Goal: Task Accomplishment & Management: Manage account settings

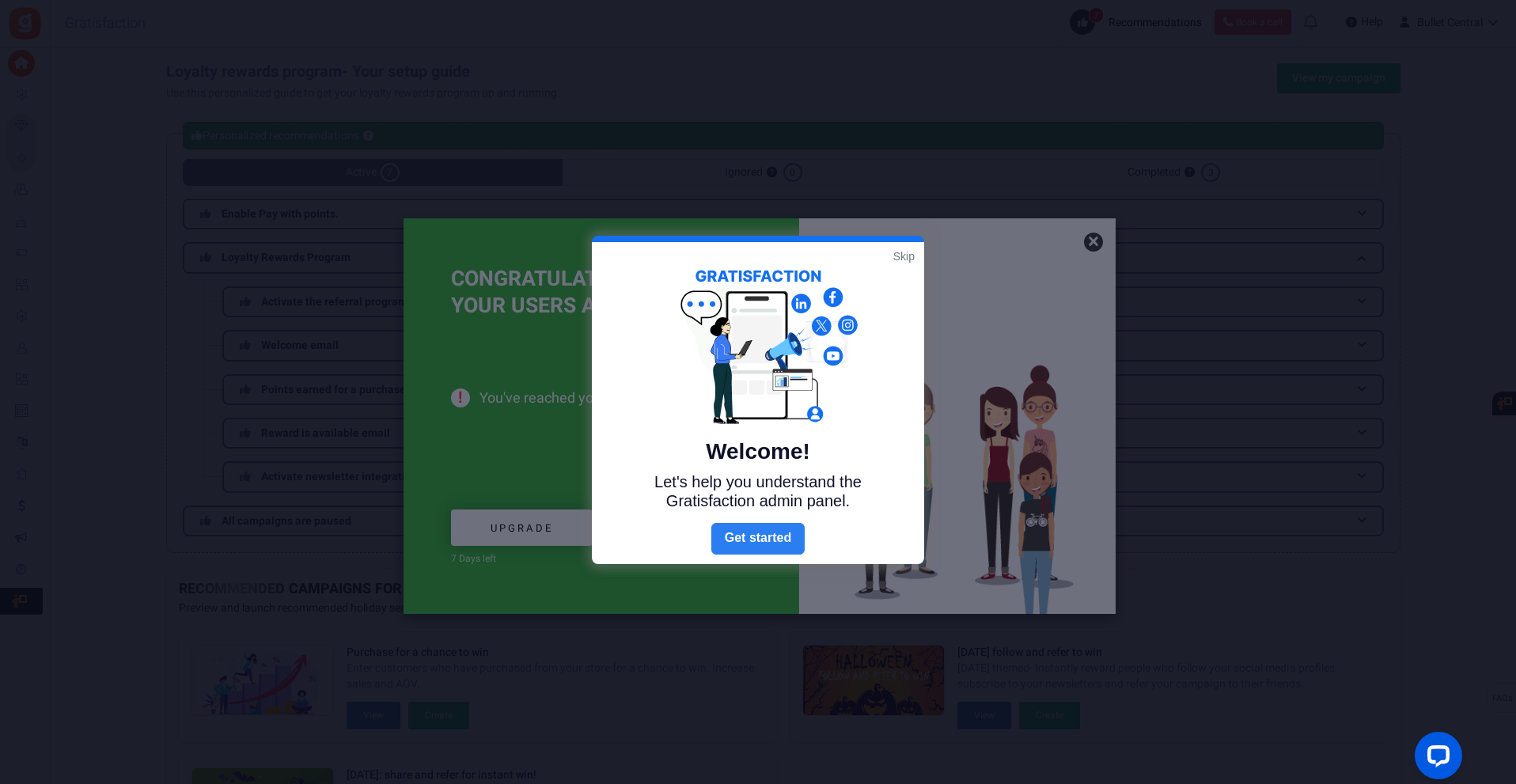
click at [761, 537] on link "Next" at bounding box center [757, 539] width 93 height 32
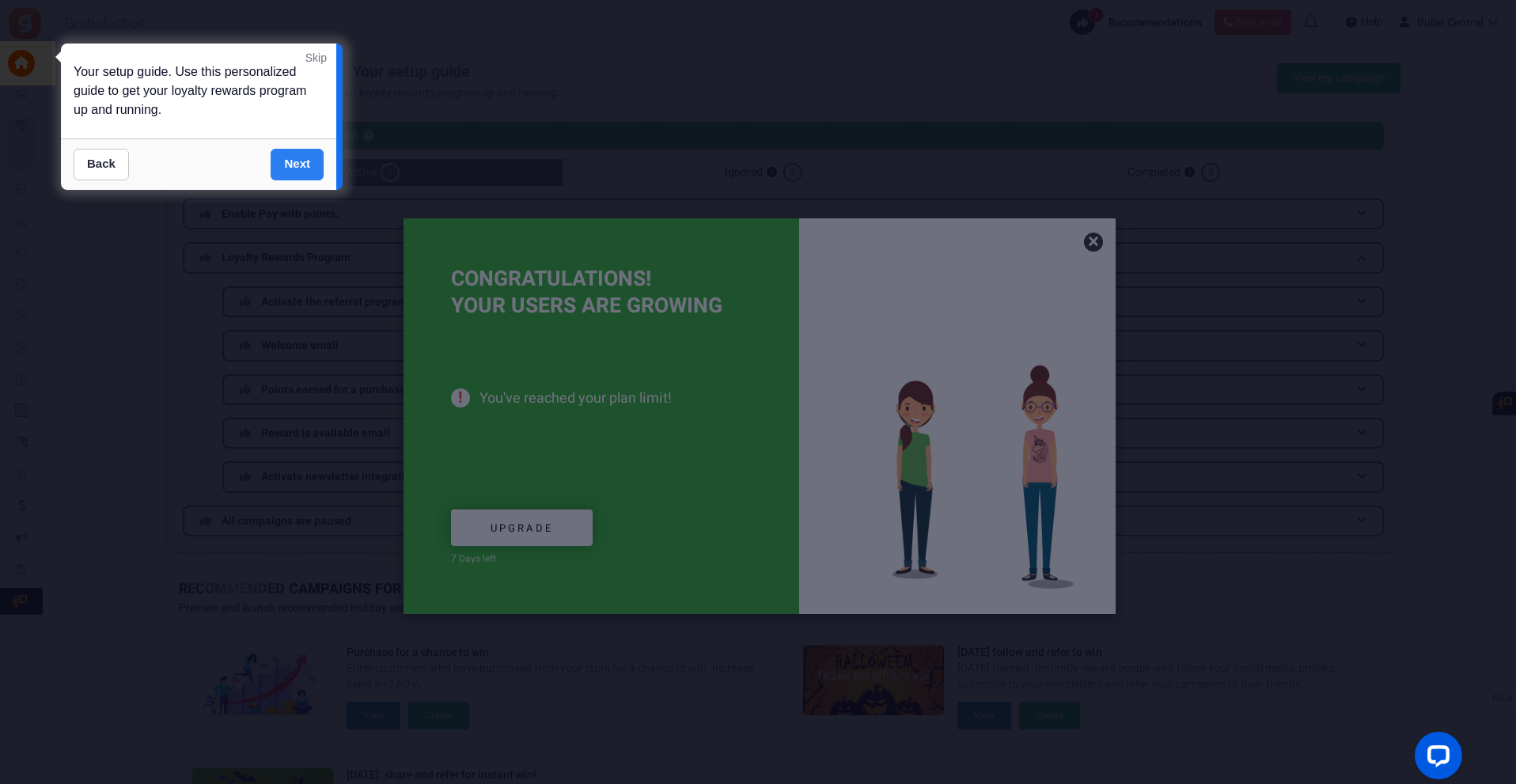
click at [286, 168] on link "Next" at bounding box center [297, 164] width 53 height 32
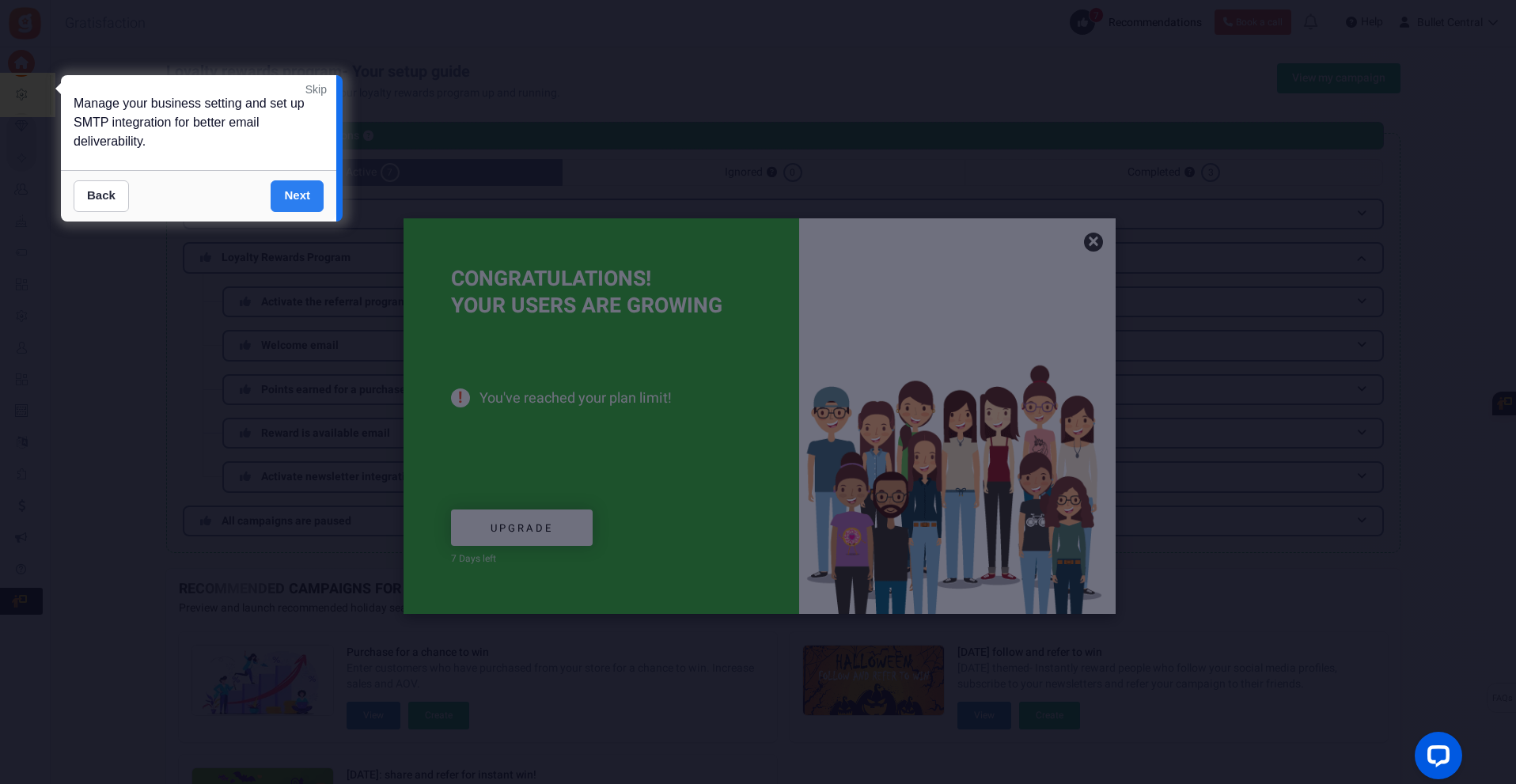
click at [282, 188] on link "Next" at bounding box center [297, 196] width 53 height 32
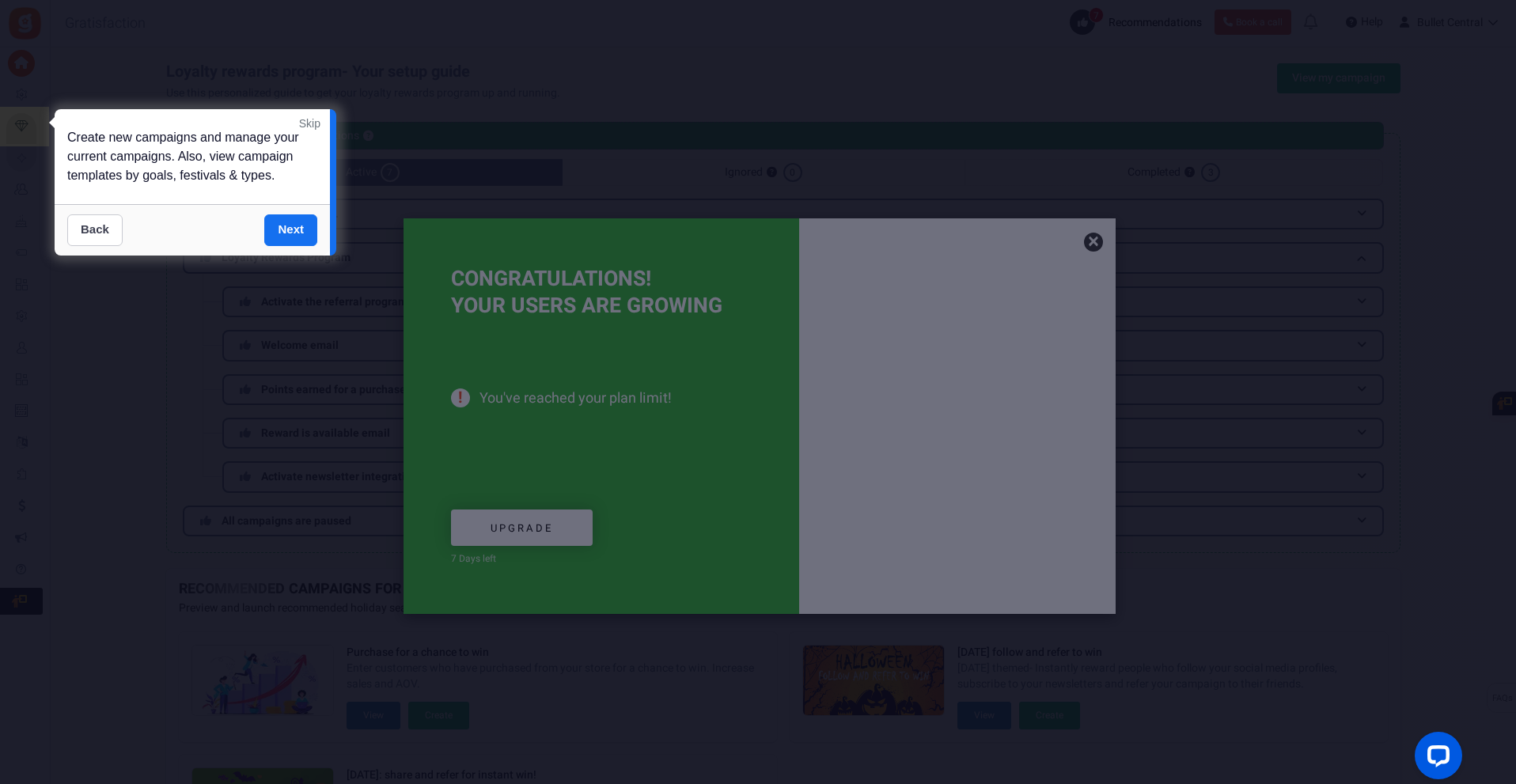
click at [88, 223] on link "Back" at bounding box center [95, 230] width 55 height 32
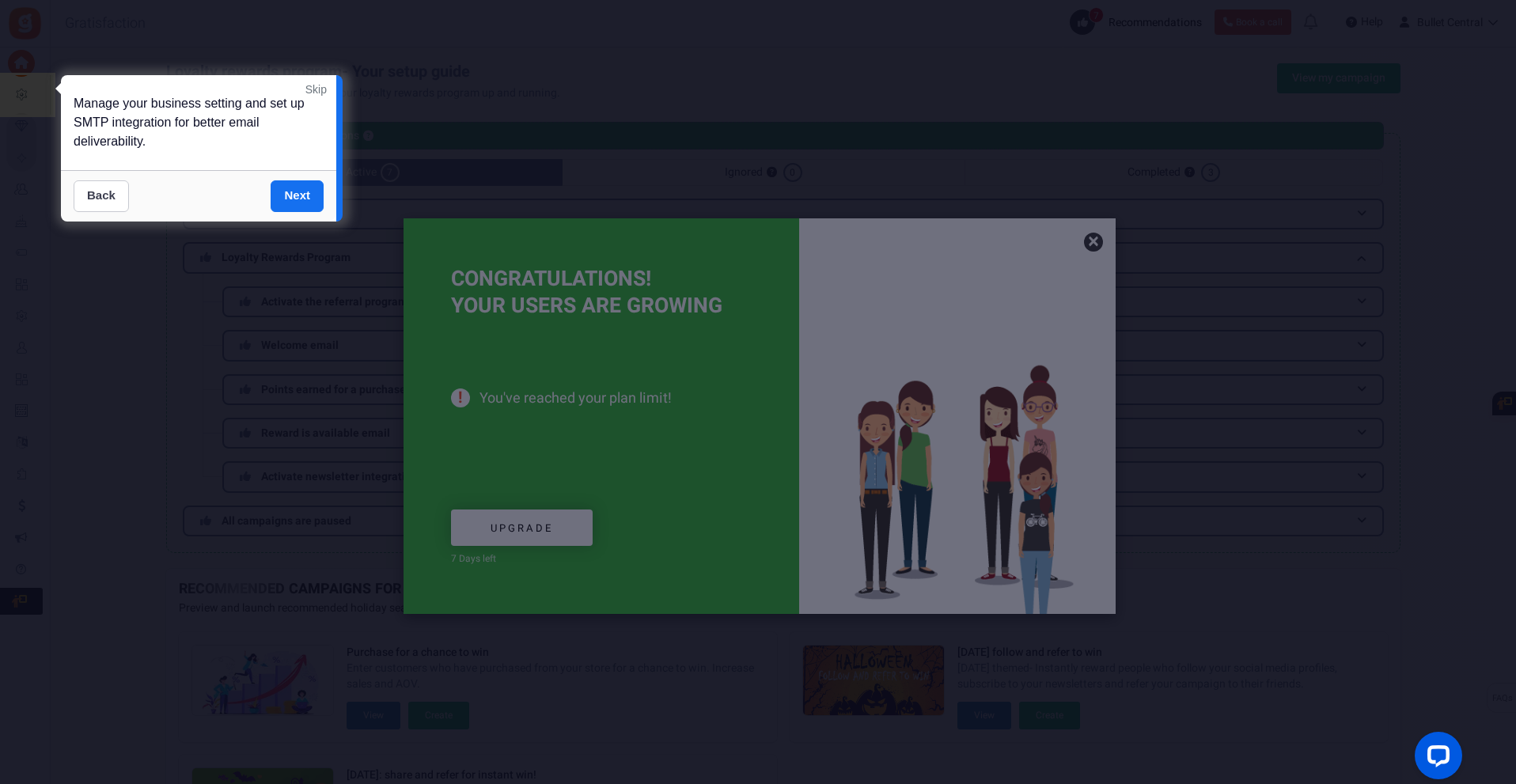
click at [96, 197] on link "Back" at bounding box center [101, 196] width 55 height 32
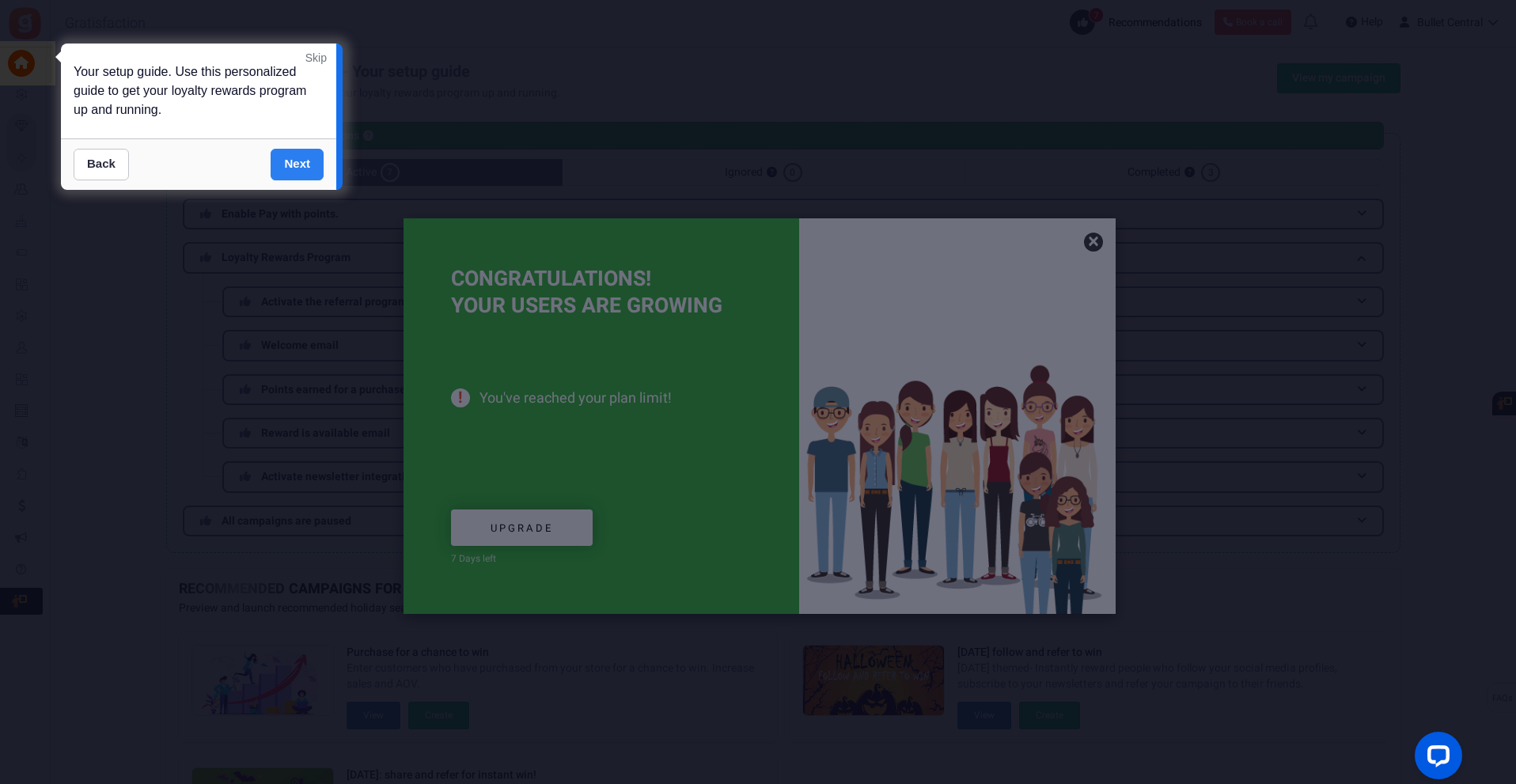
click at [301, 166] on link "Next" at bounding box center [297, 164] width 53 height 32
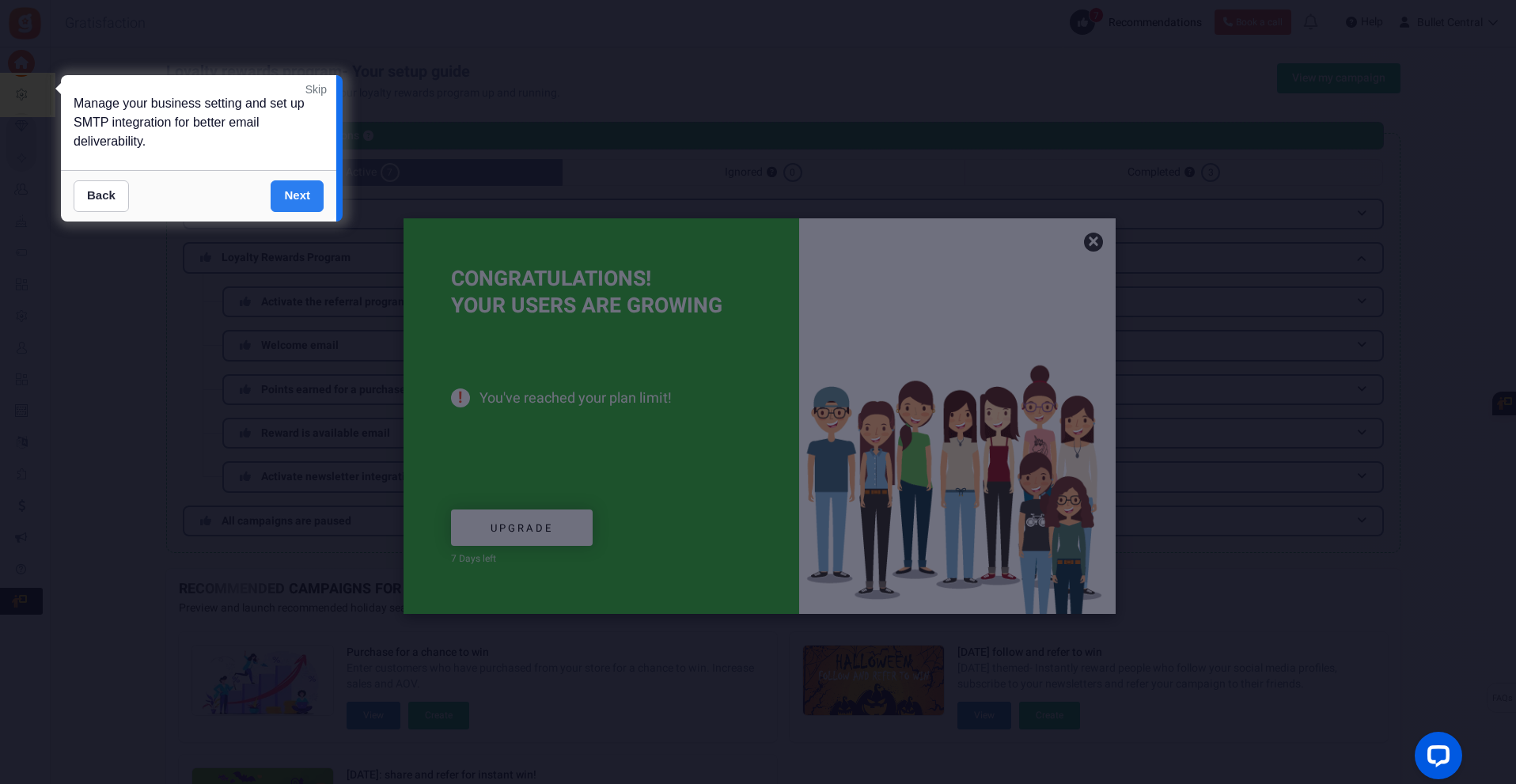
click at [302, 184] on link "Next" at bounding box center [297, 196] width 53 height 32
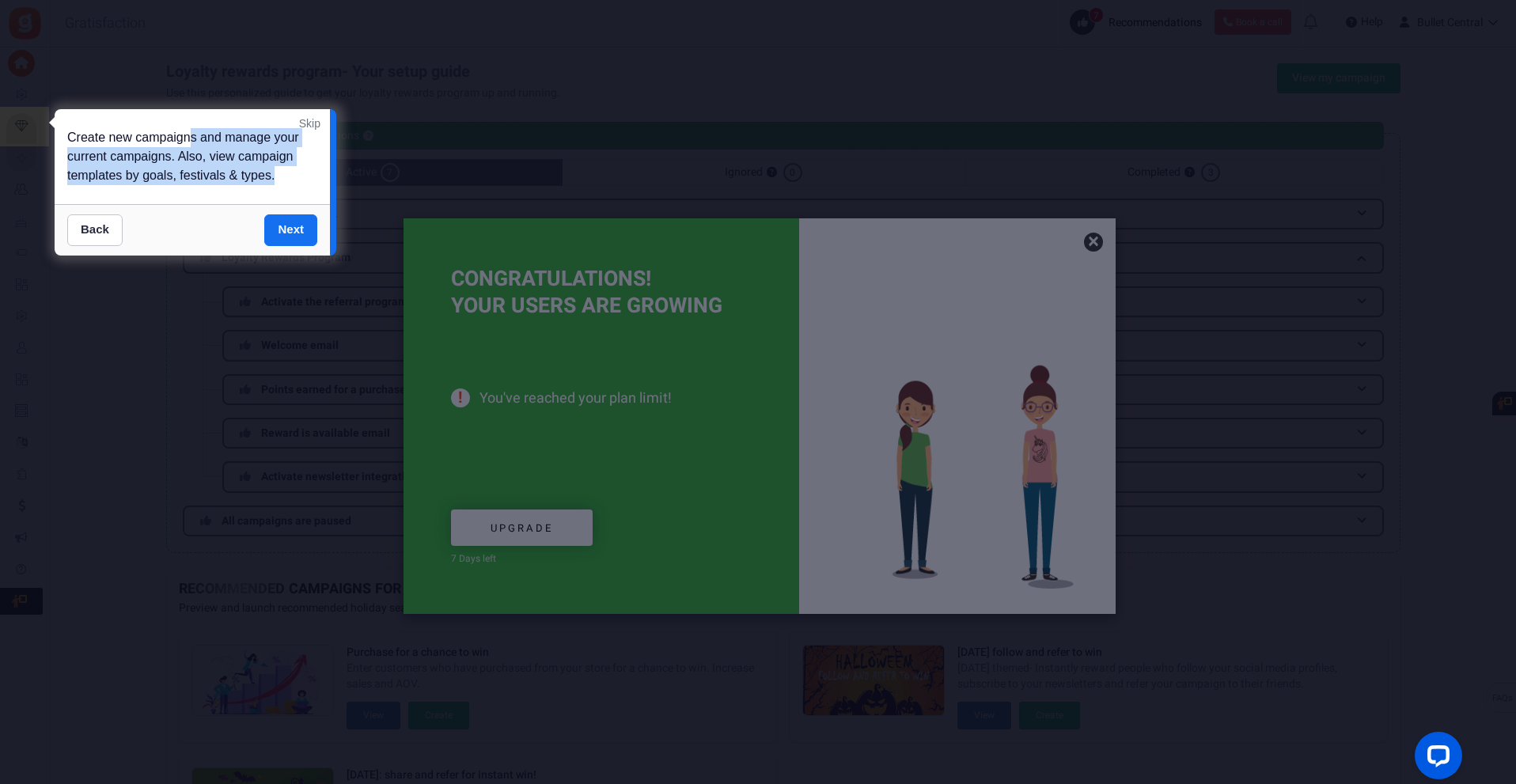
drag, startPoint x: 190, startPoint y: 143, endPoint x: 285, endPoint y: 179, distance: 101.6
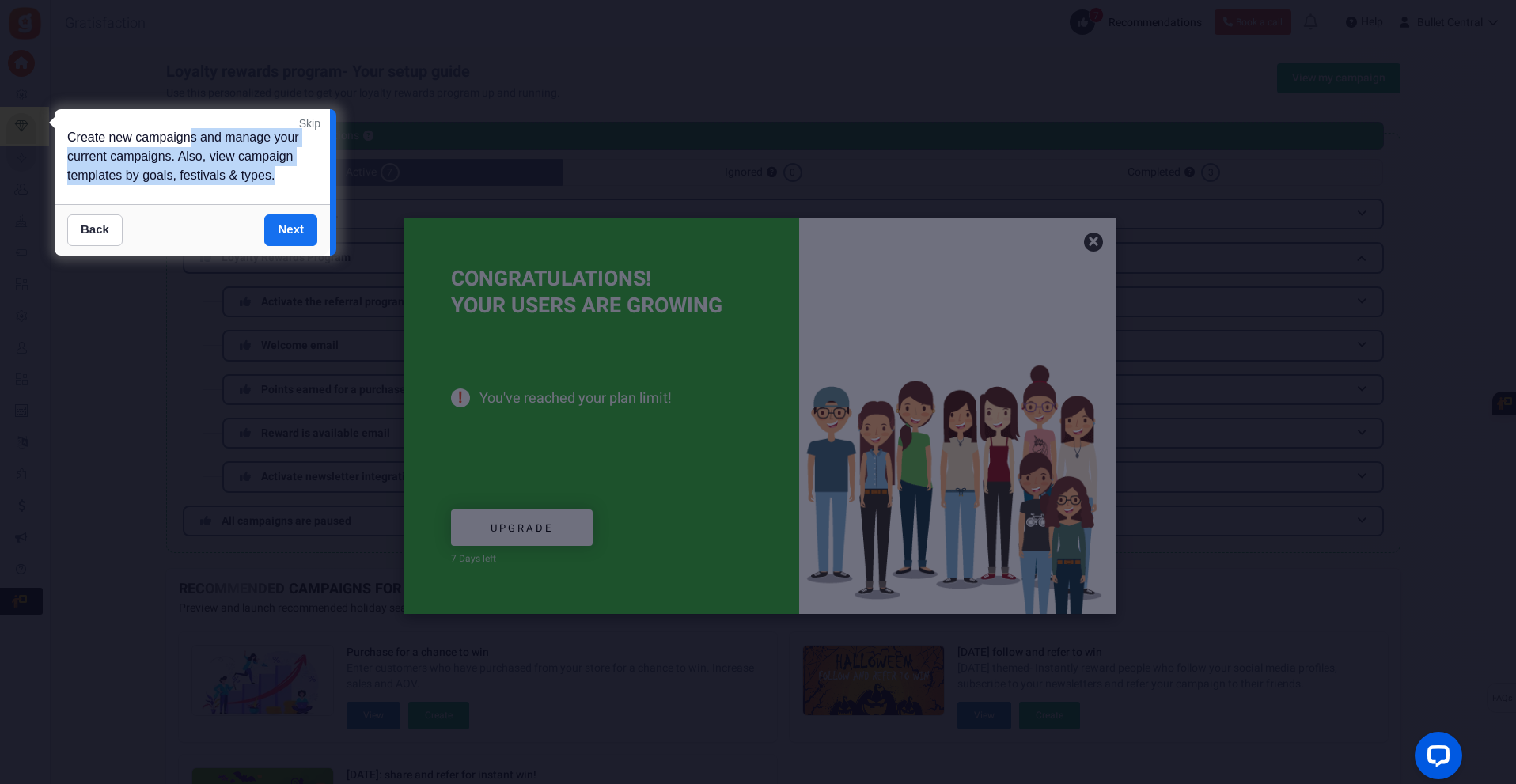
click at [285, 179] on div "Create new campaigns and manage your current campaigns. Also, view campaign tem…" at bounding box center [192, 156] width 275 height 95
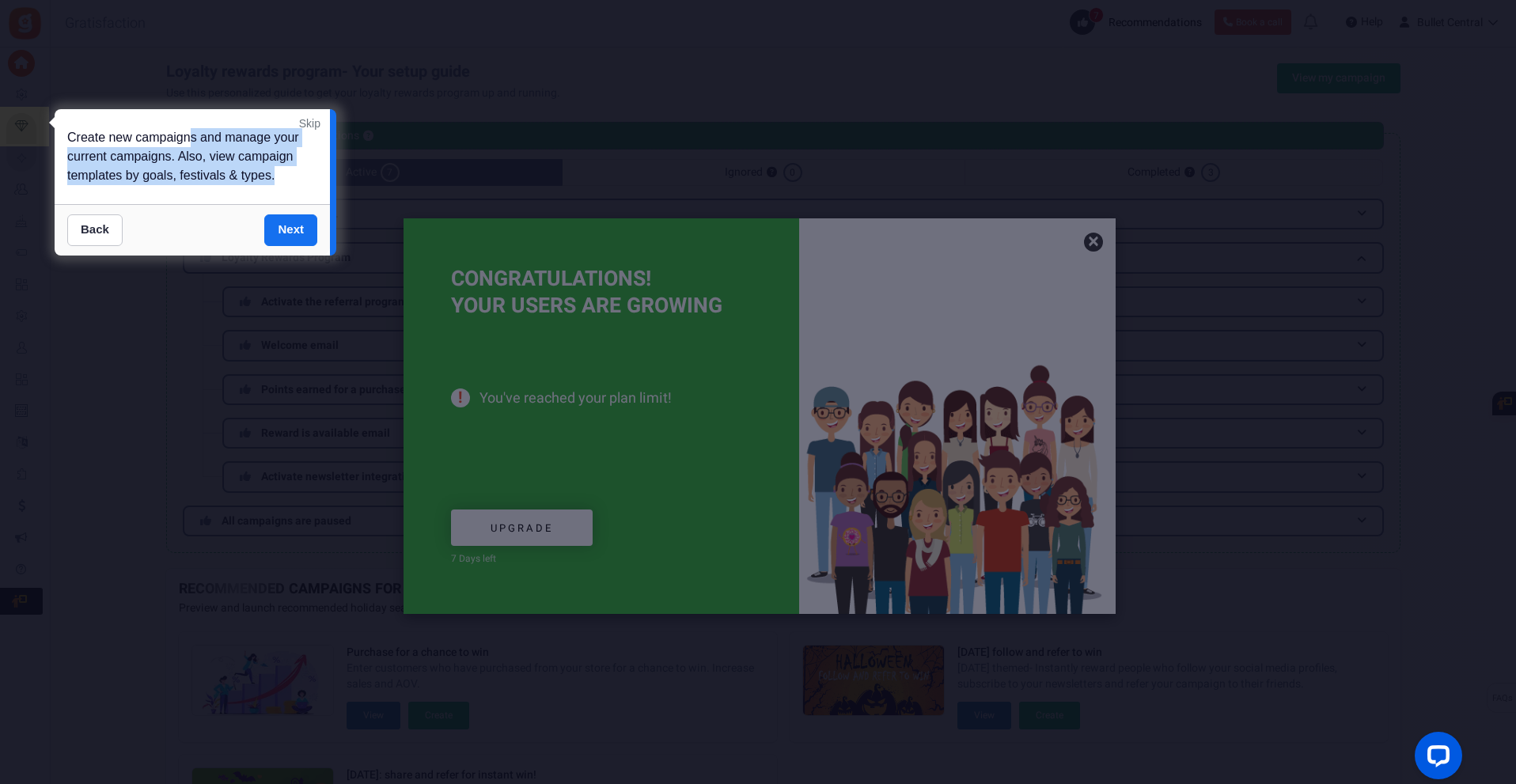
click at [195, 183] on div "Create new campaigns and manage your current campaigns. Also, view campaign tem…" at bounding box center [192, 156] width 275 height 95
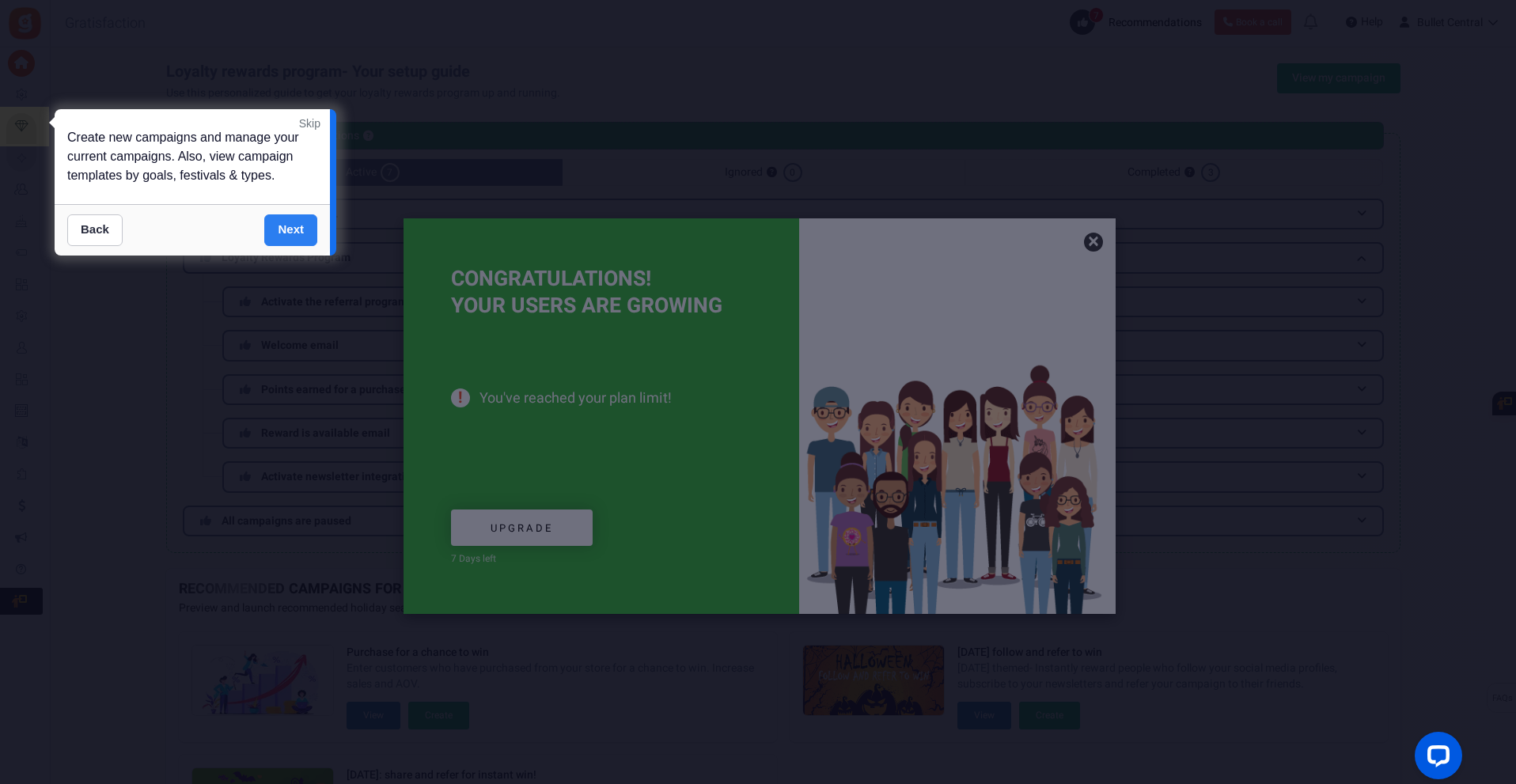
click at [298, 231] on link "Next" at bounding box center [290, 230] width 53 height 32
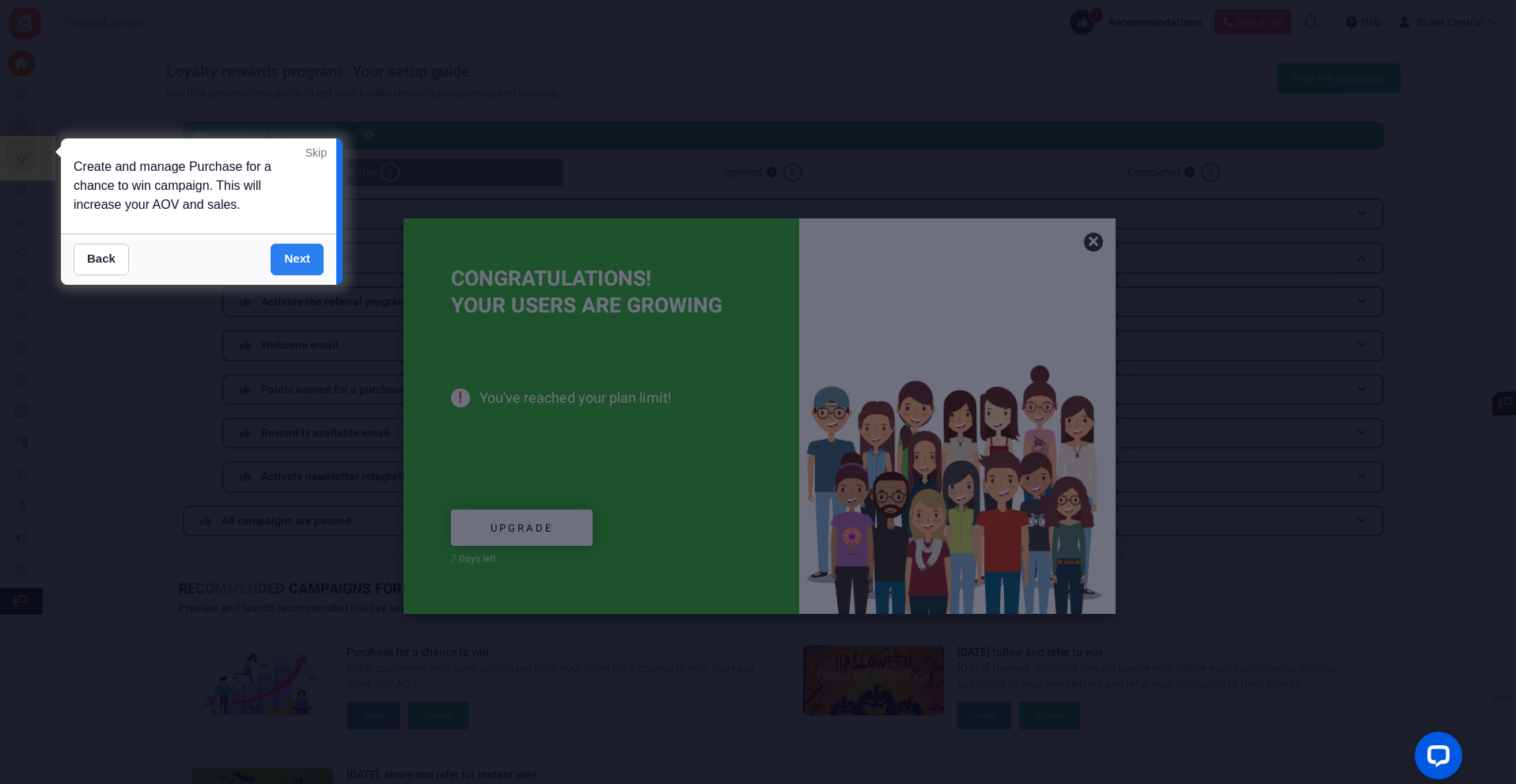
click at [291, 255] on link "Next" at bounding box center [297, 259] width 53 height 32
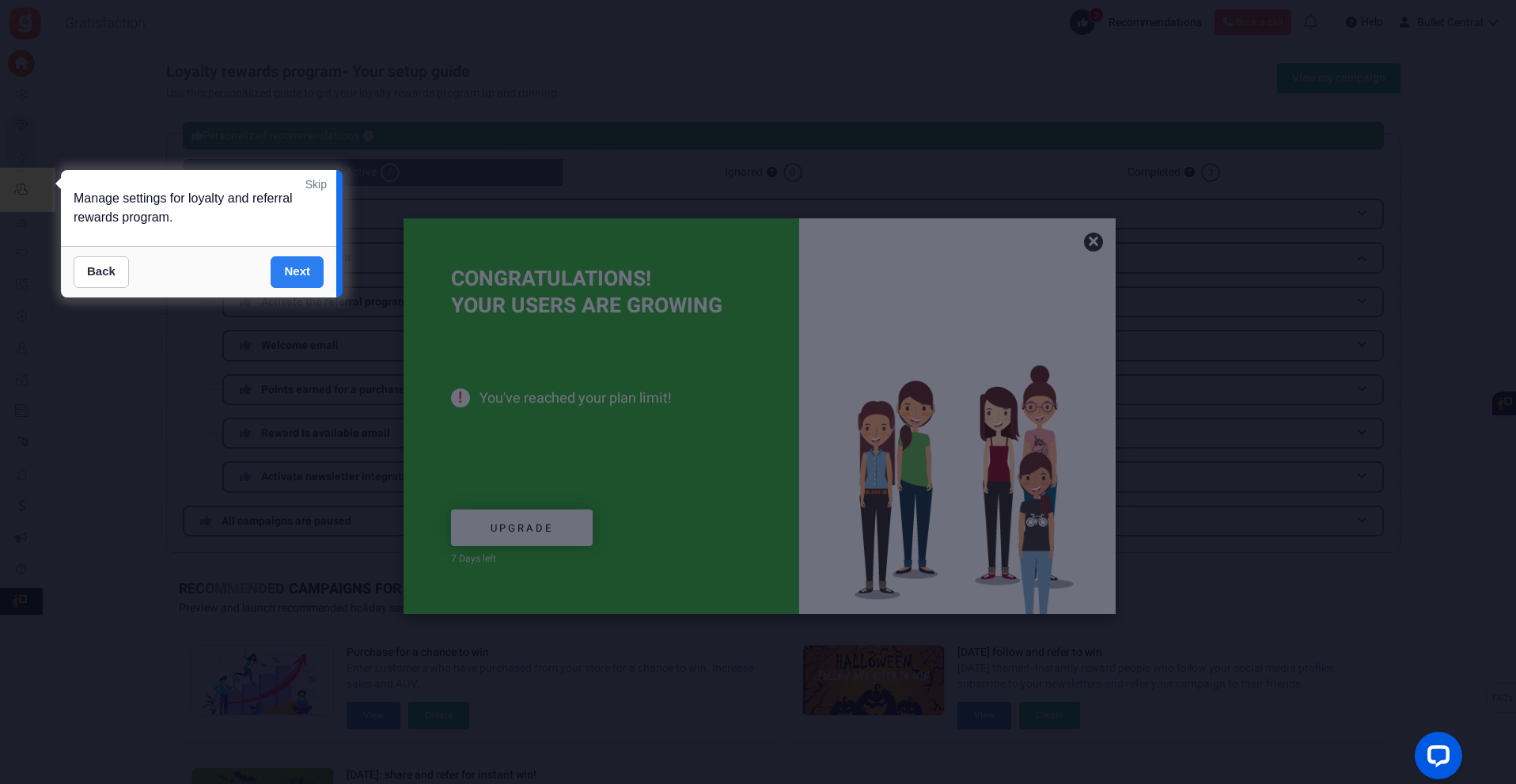
click at [288, 264] on link "Next" at bounding box center [297, 272] width 53 height 32
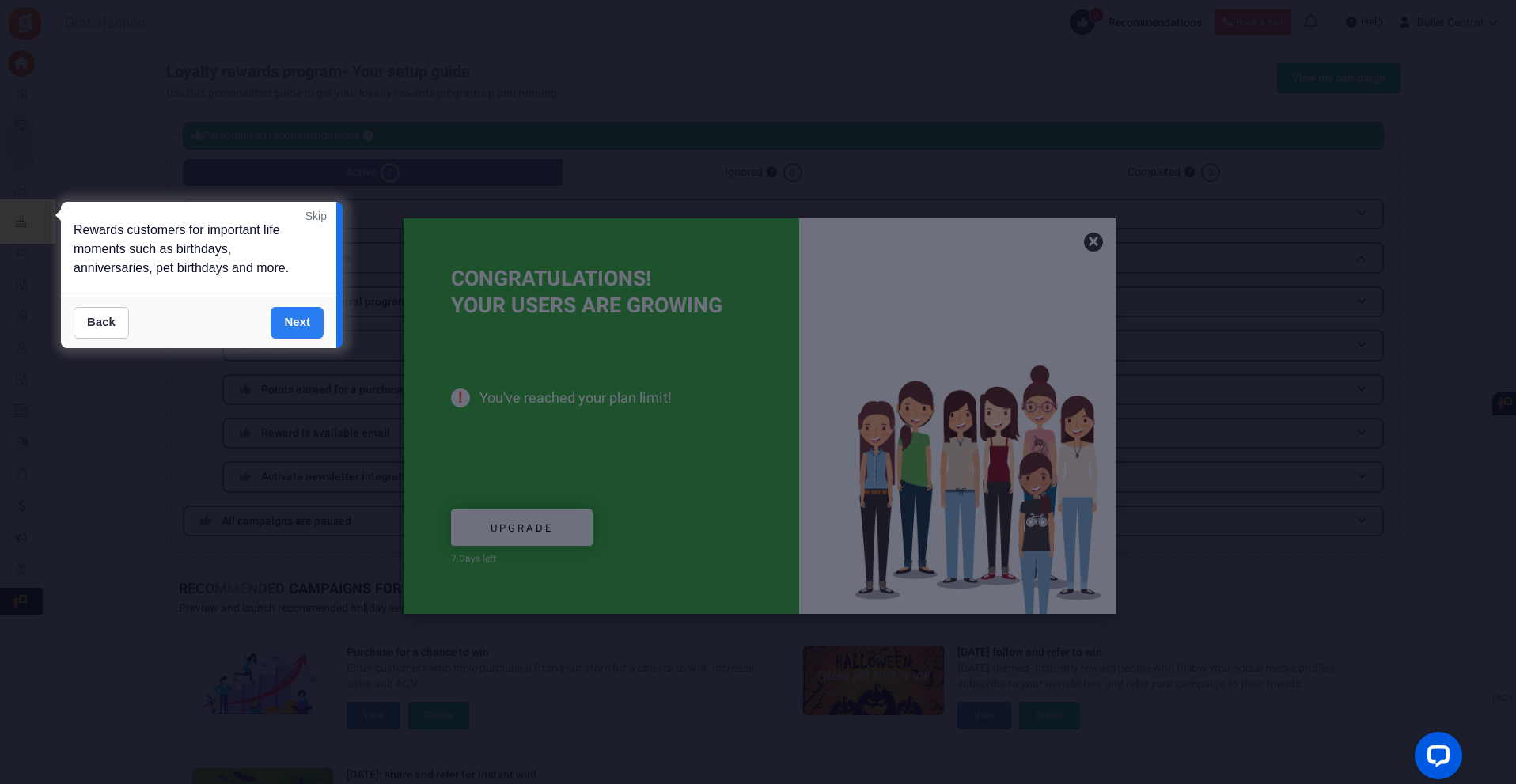
click at [288, 322] on link "Next" at bounding box center [297, 323] width 53 height 32
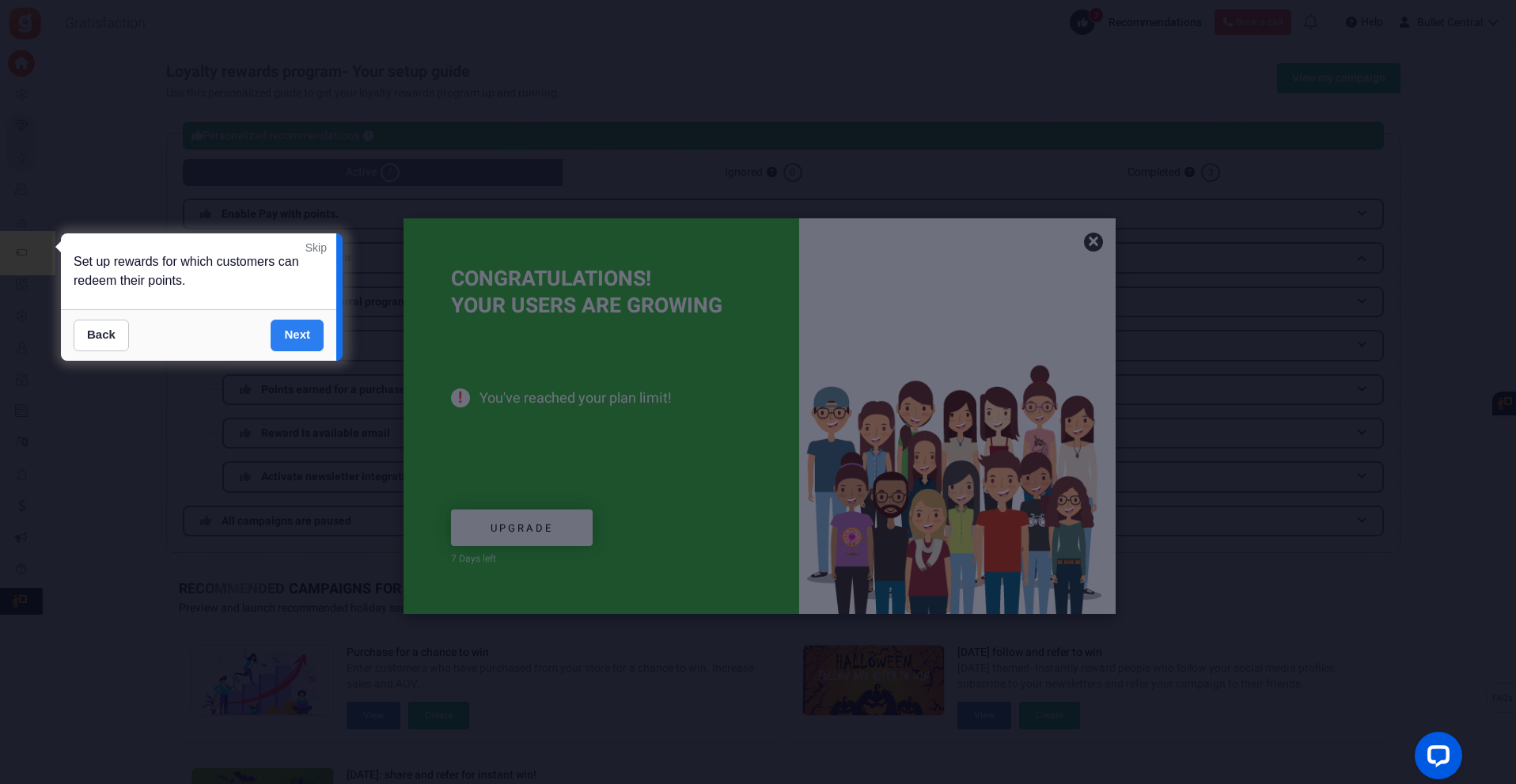
click at [288, 326] on link "Next" at bounding box center [297, 335] width 53 height 32
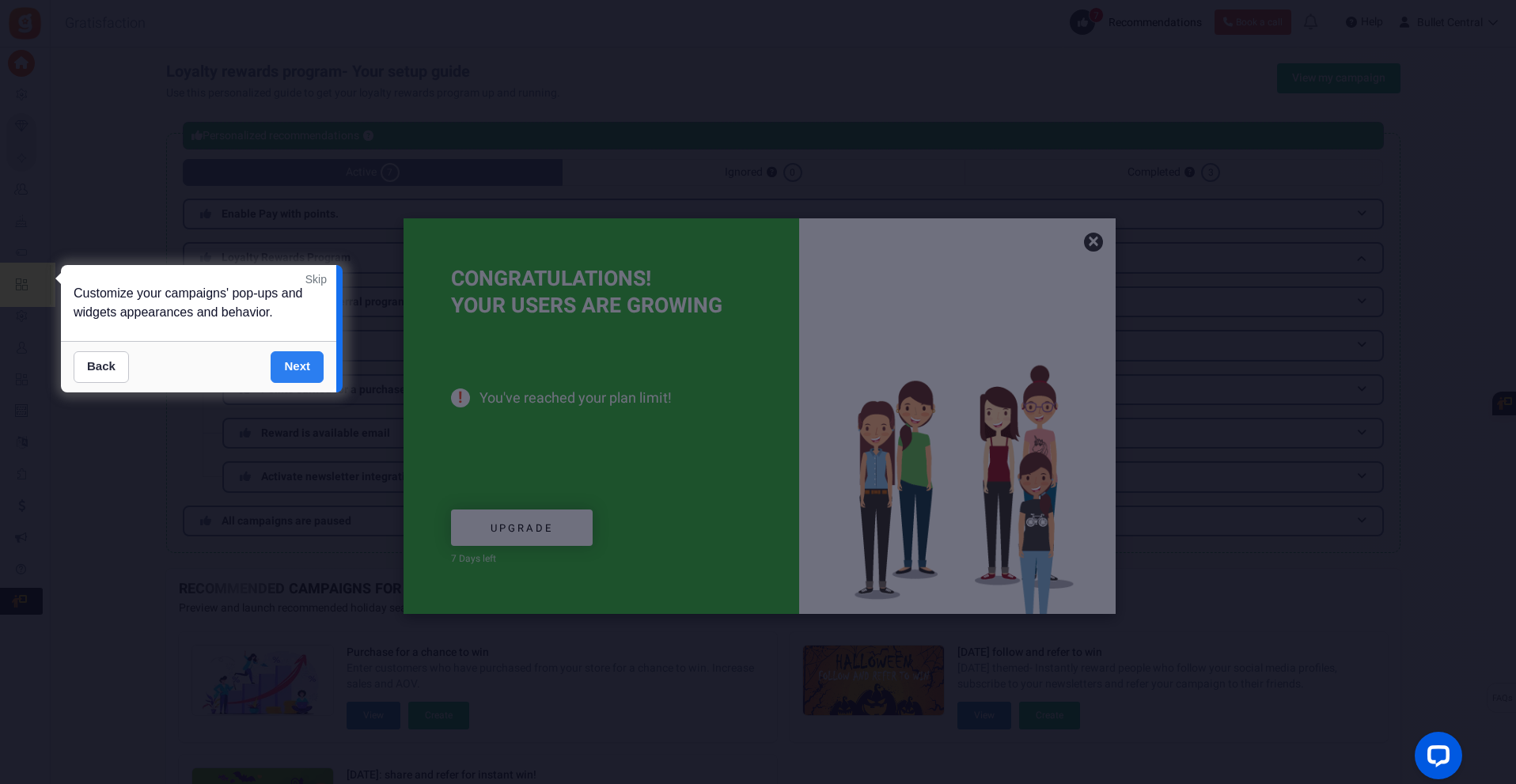
click at [291, 362] on link "Next" at bounding box center [297, 367] width 53 height 32
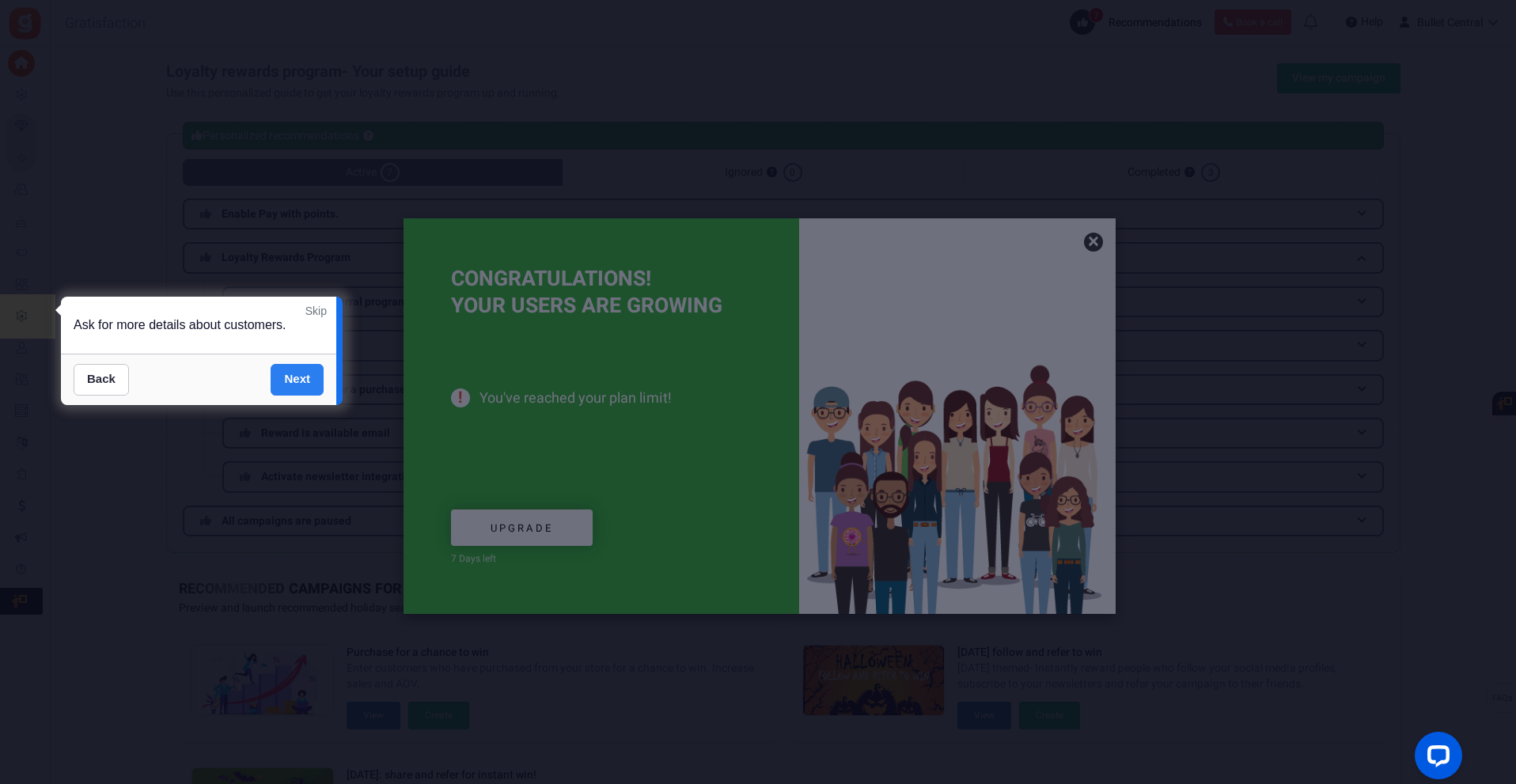
click at [291, 370] on link "Next" at bounding box center [297, 379] width 53 height 32
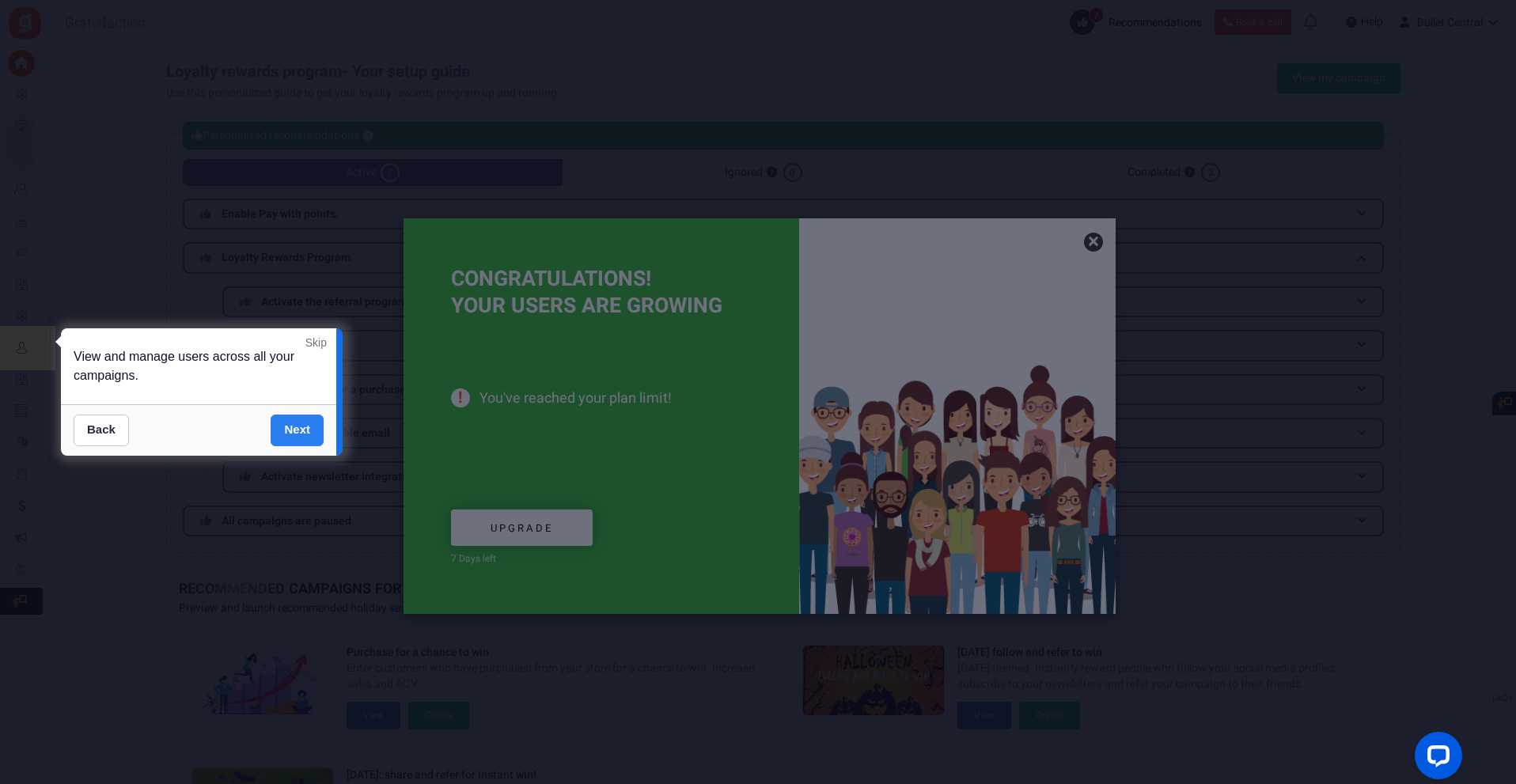
click at [300, 429] on link "Next" at bounding box center [297, 430] width 53 height 32
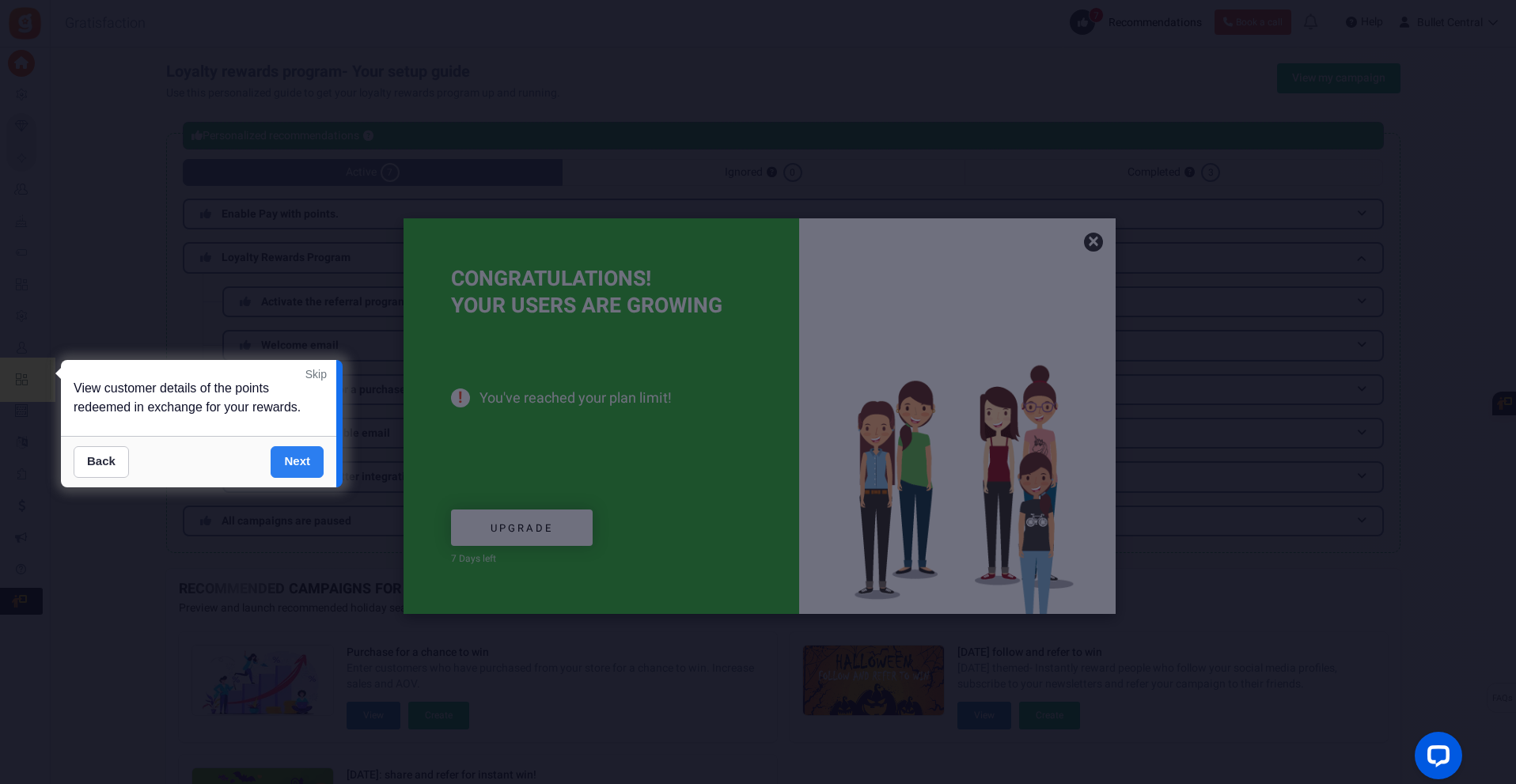
click at [286, 457] on link "Next" at bounding box center [297, 462] width 53 height 32
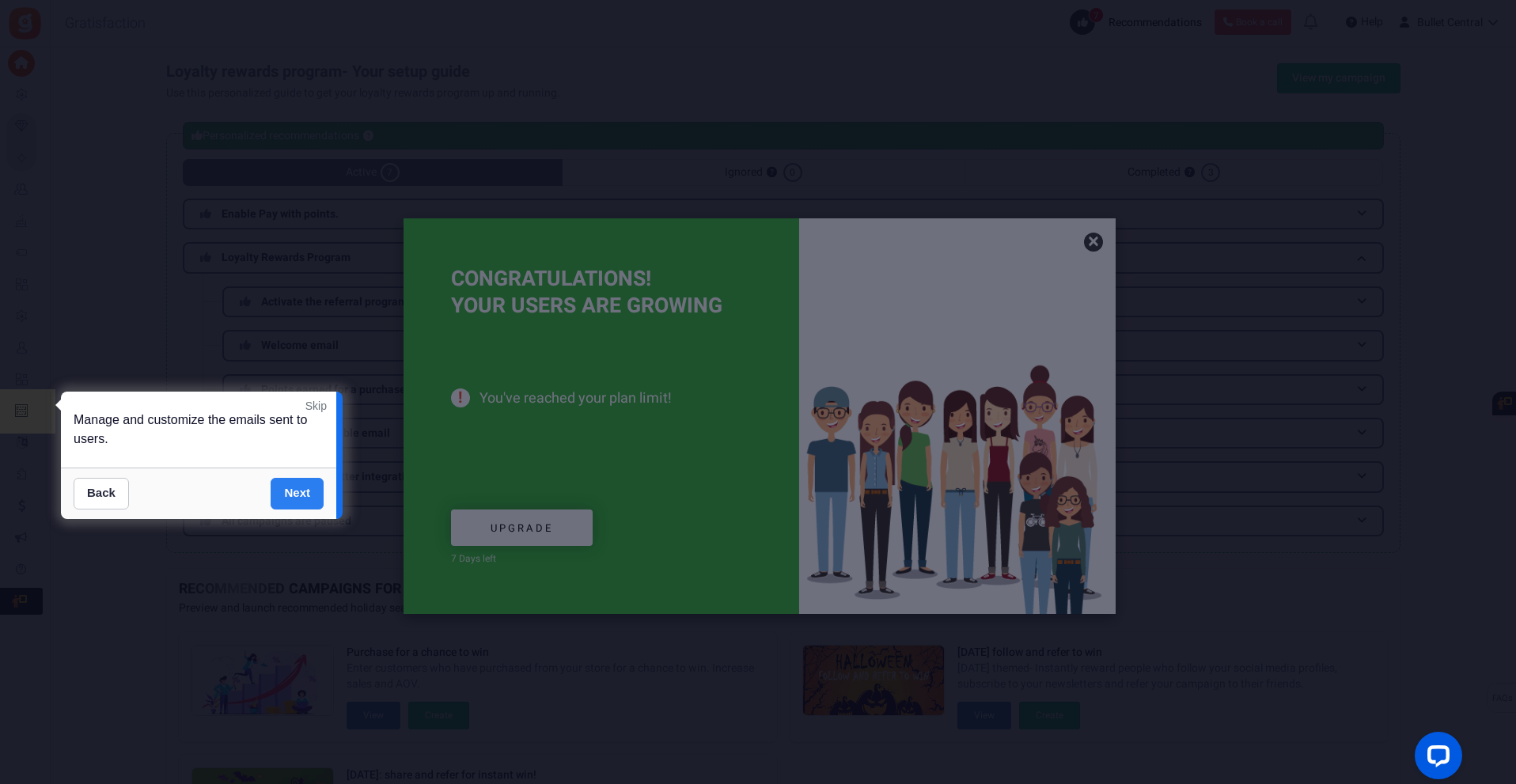
click at [284, 485] on link "Next" at bounding box center [297, 494] width 53 height 32
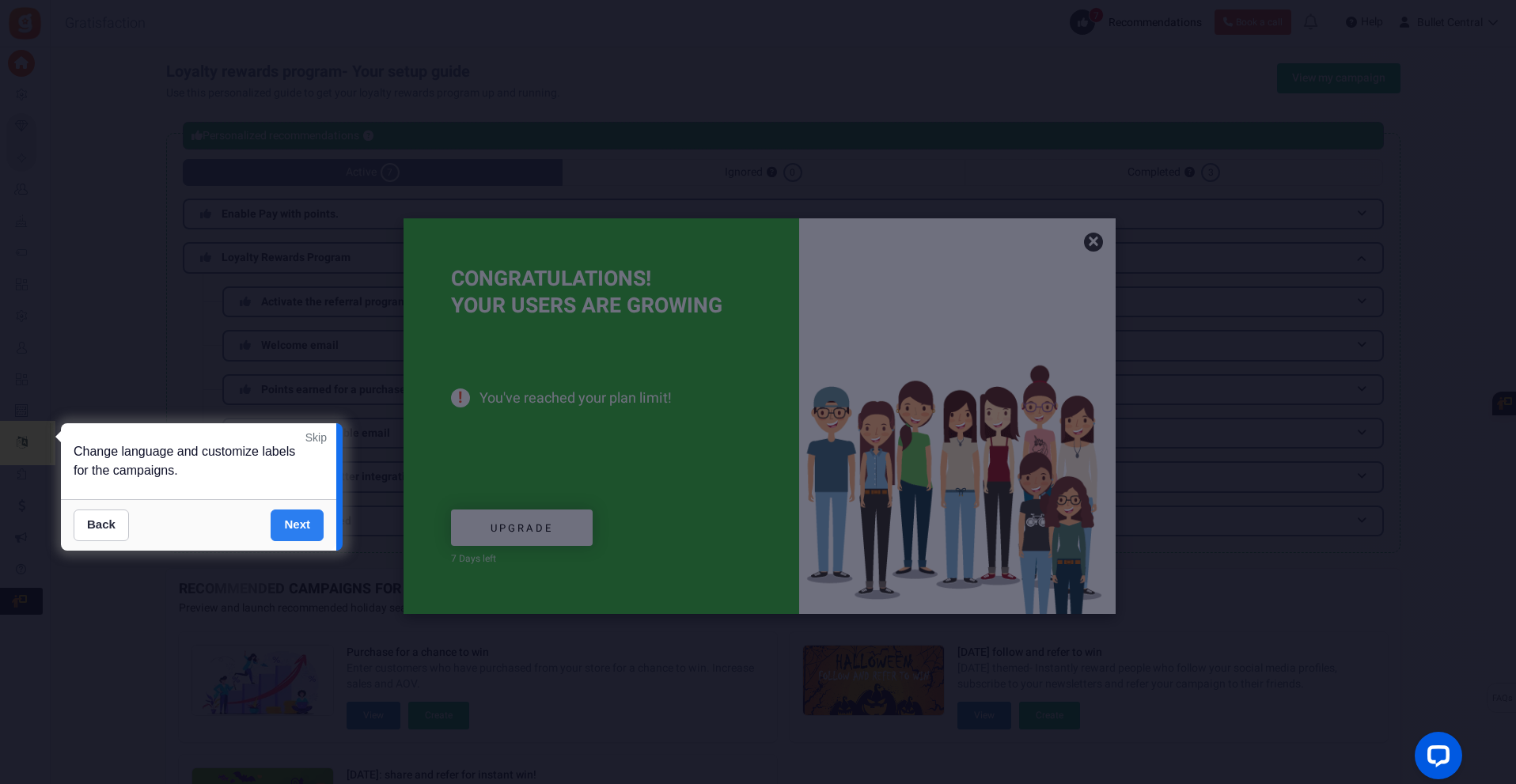
click at [286, 519] on link "Next" at bounding box center [297, 525] width 53 height 32
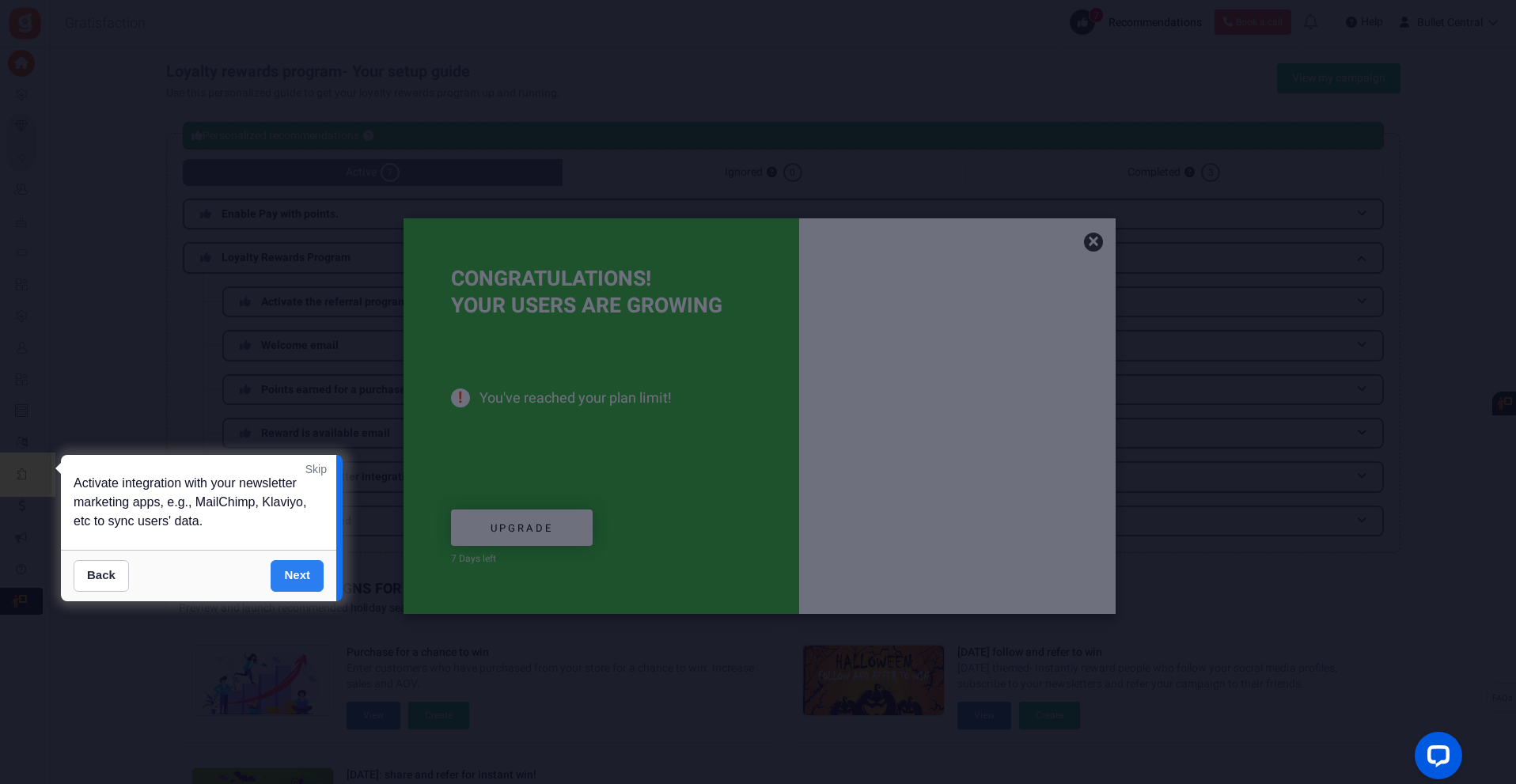
click at [291, 575] on link "Next" at bounding box center [297, 576] width 53 height 32
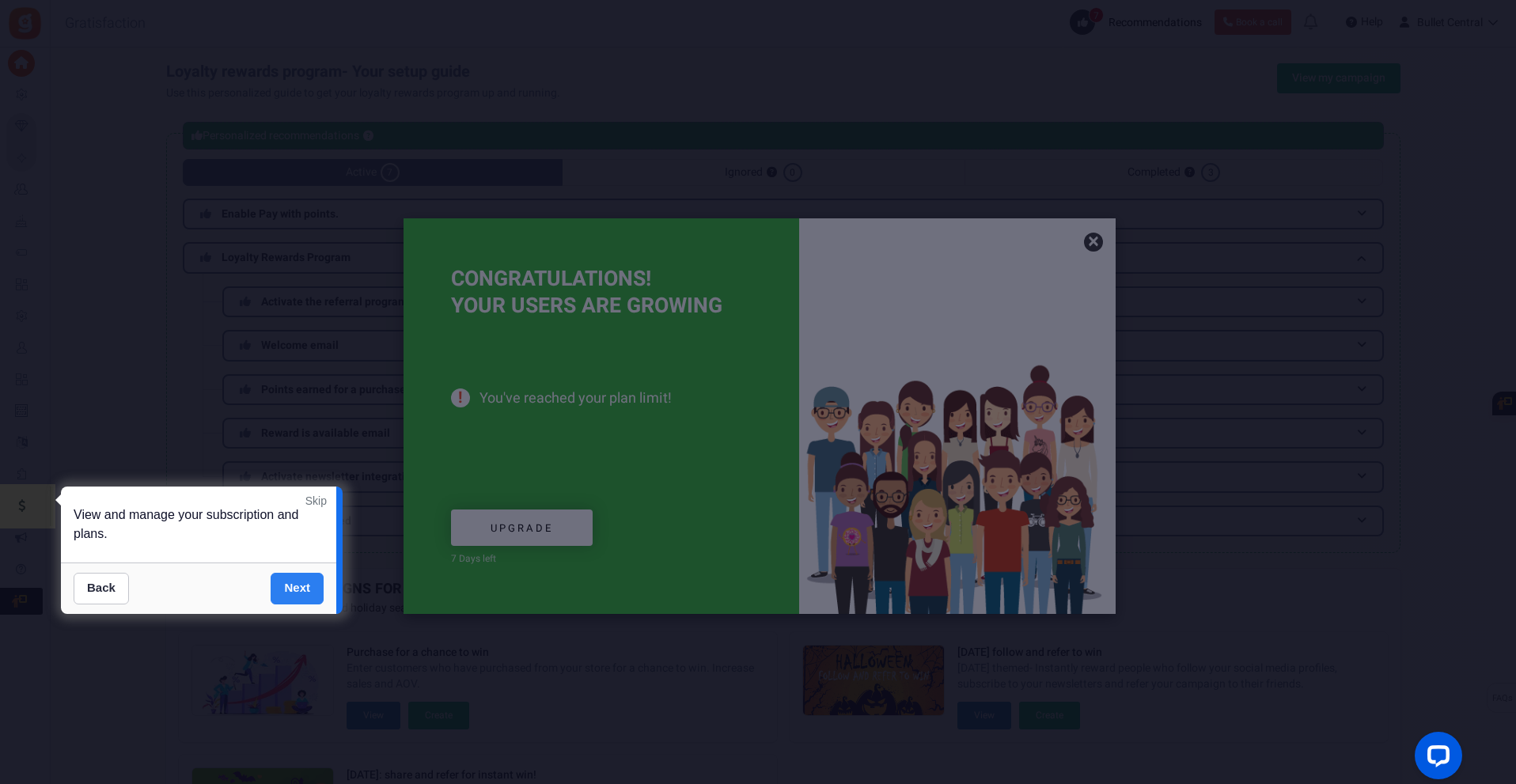
click at [297, 582] on link "Next" at bounding box center [297, 589] width 53 height 32
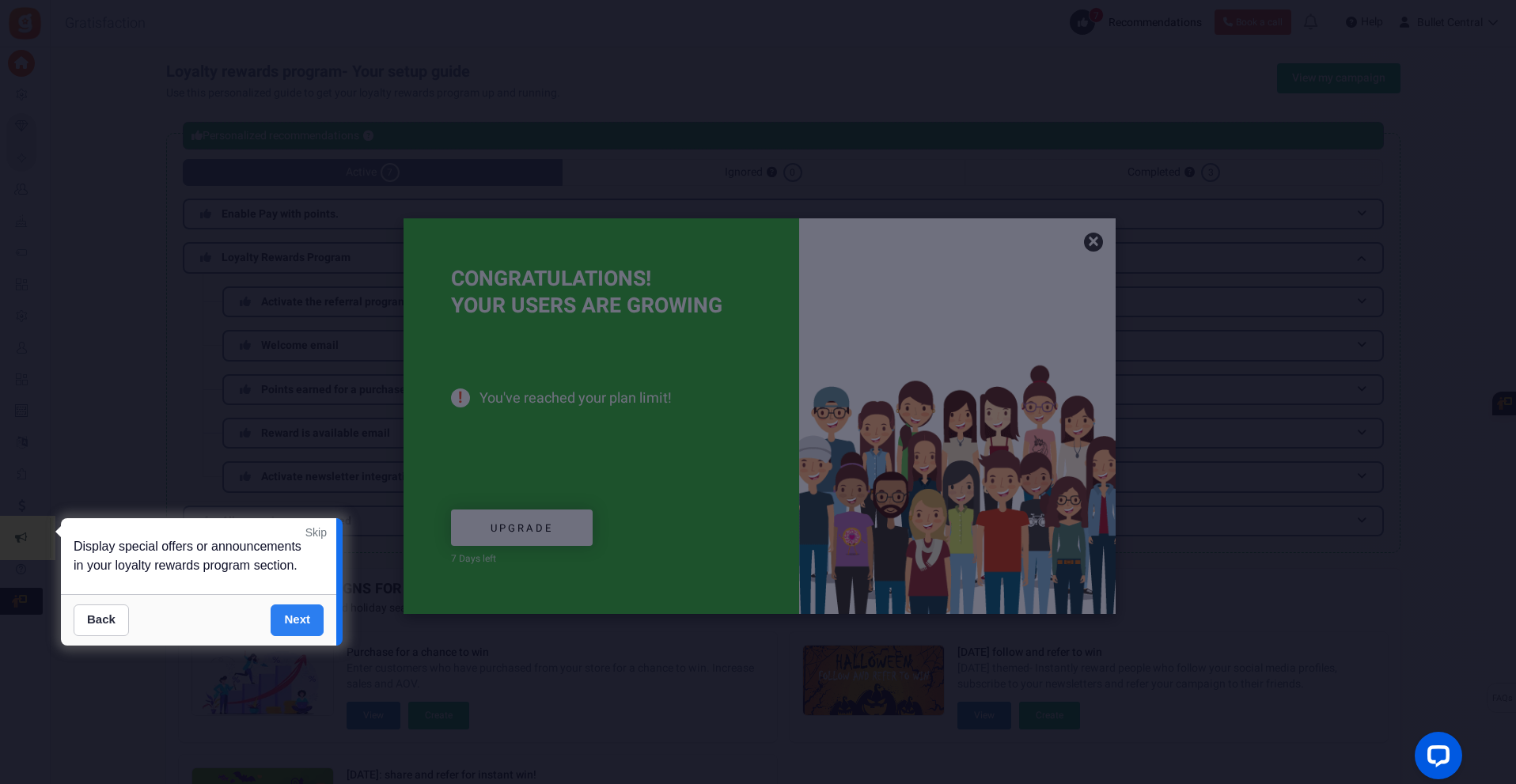
click at [296, 623] on link "Next" at bounding box center [297, 620] width 53 height 32
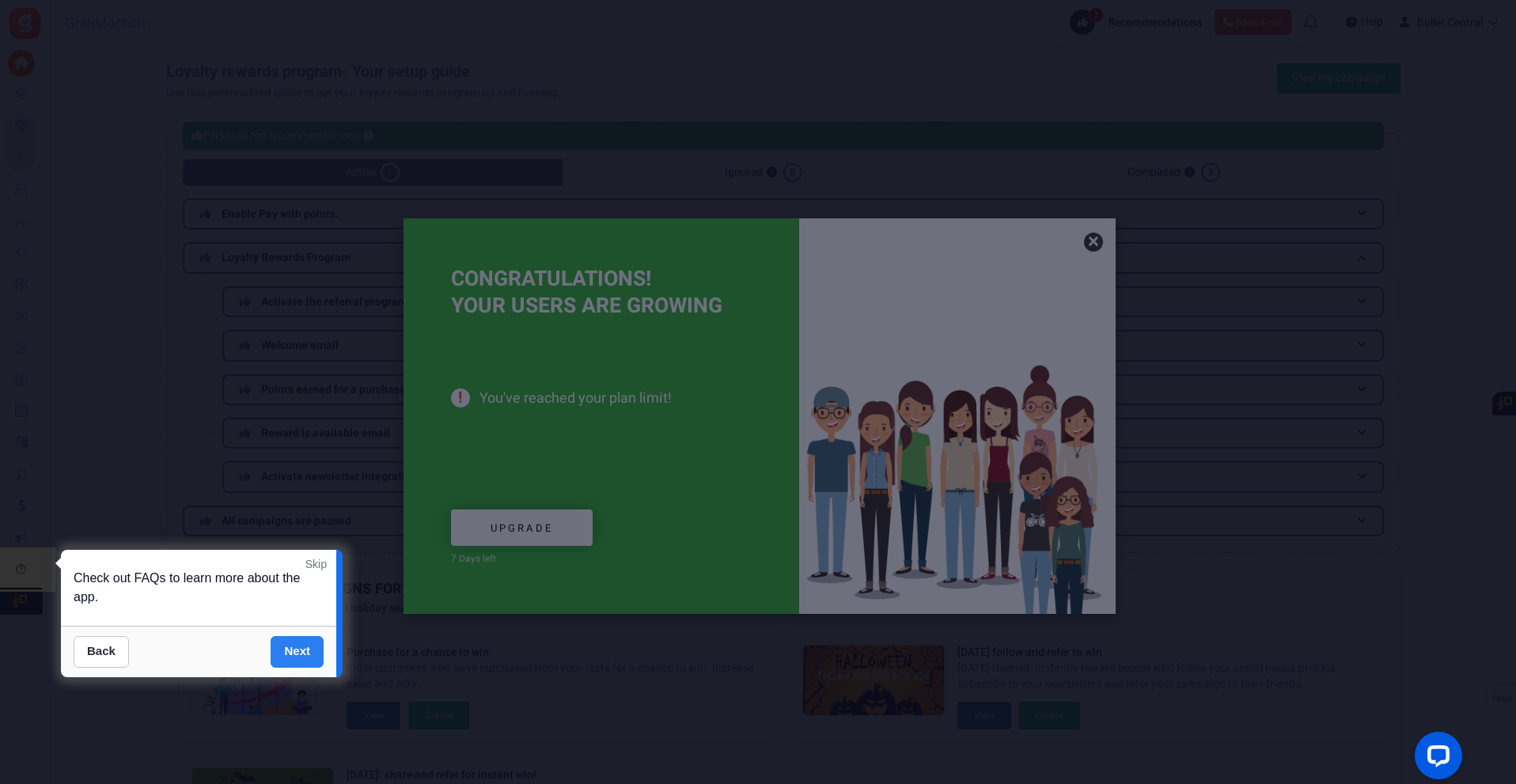
click at [295, 652] on link "Next" at bounding box center [297, 652] width 53 height 32
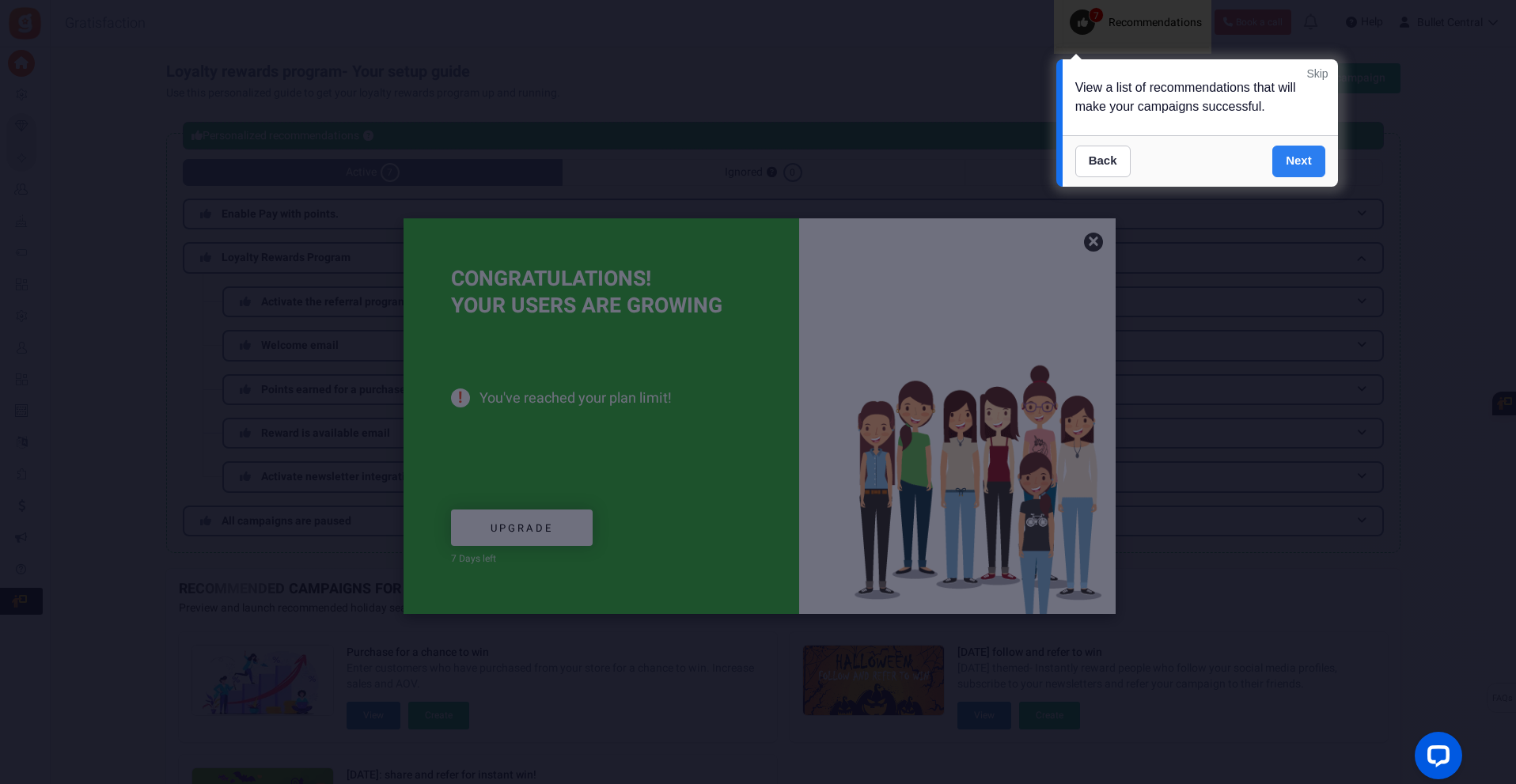
click at [1296, 161] on link "Next" at bounding box center [1298, 161] width 53 height 32
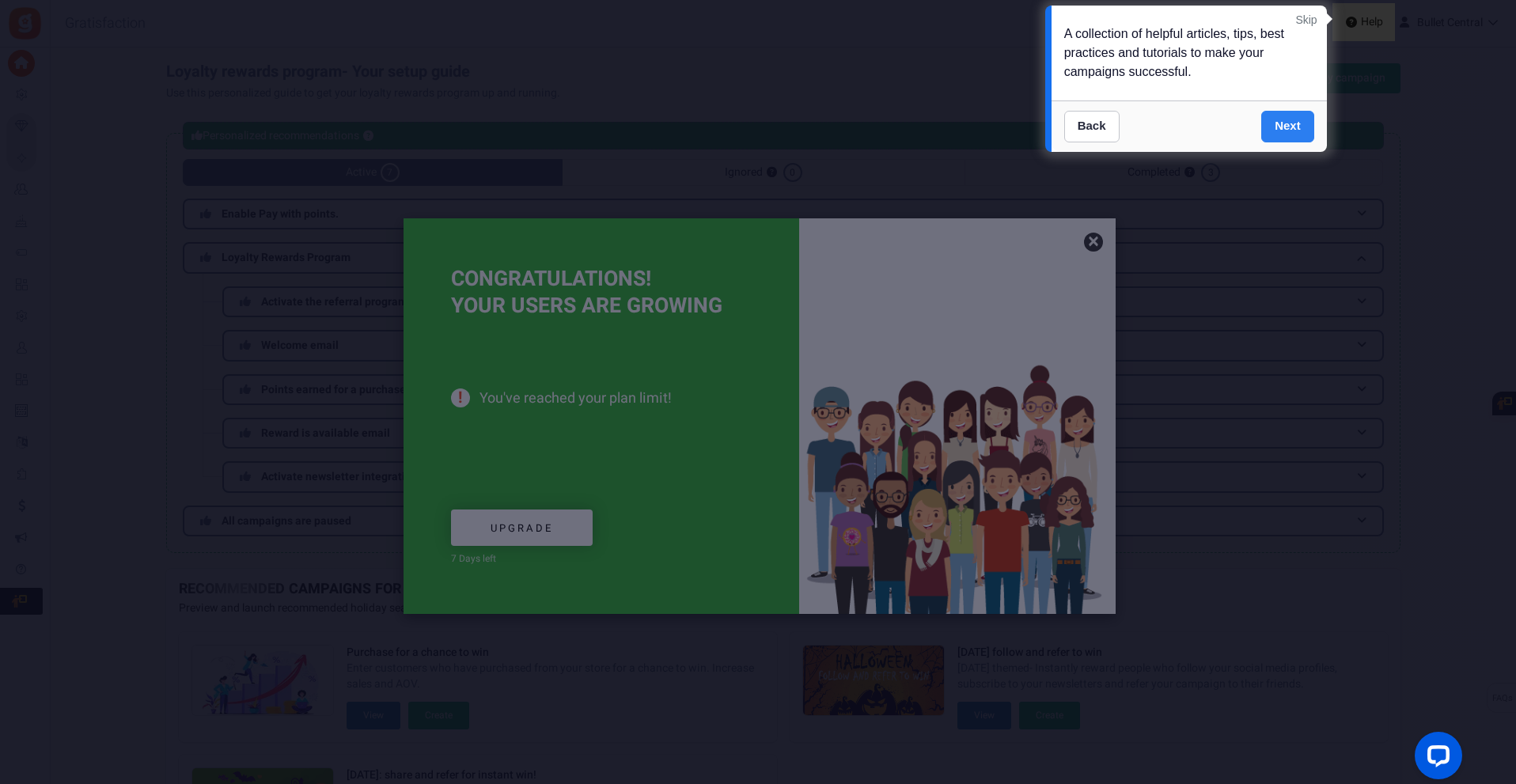
click at [1287, 123] on link "Next" at bounding box center [1288, 127] width 53 height 32
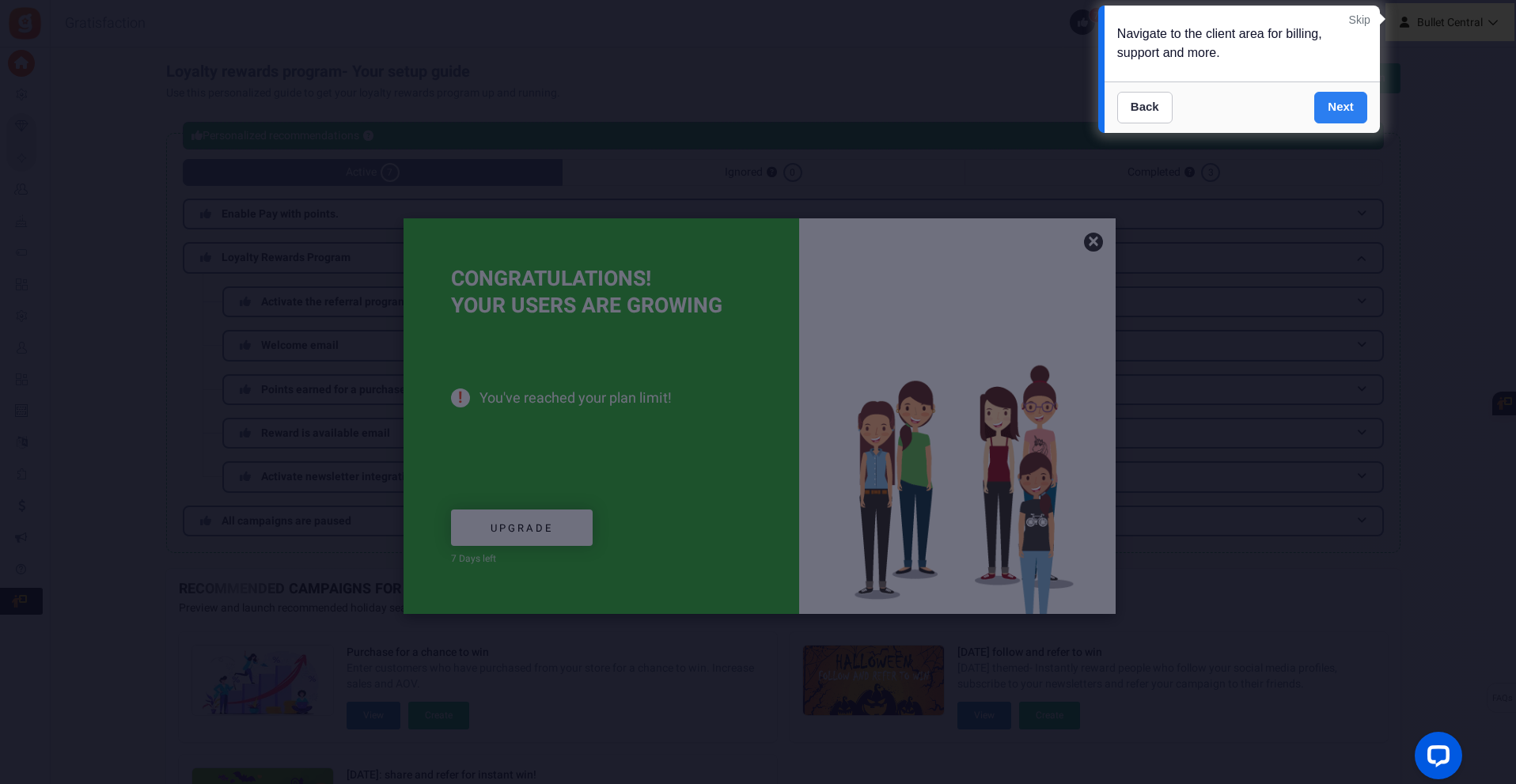
click at [1342, 104] on link "Next" at bounding box center [1340, 108] width 53 height 32
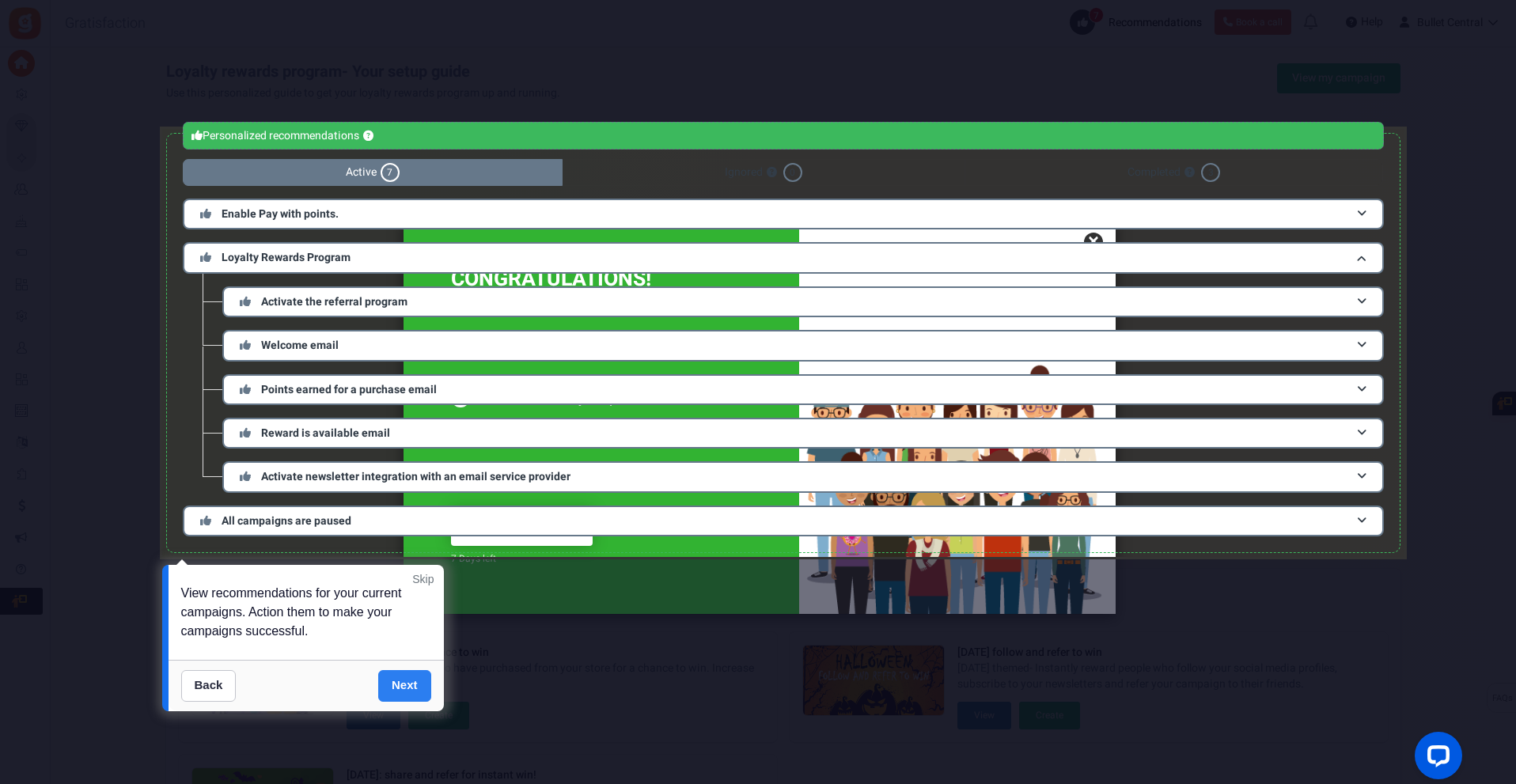
click at [416, 684] on link "Next" at bounding box center [405, 685] width 53 height 32
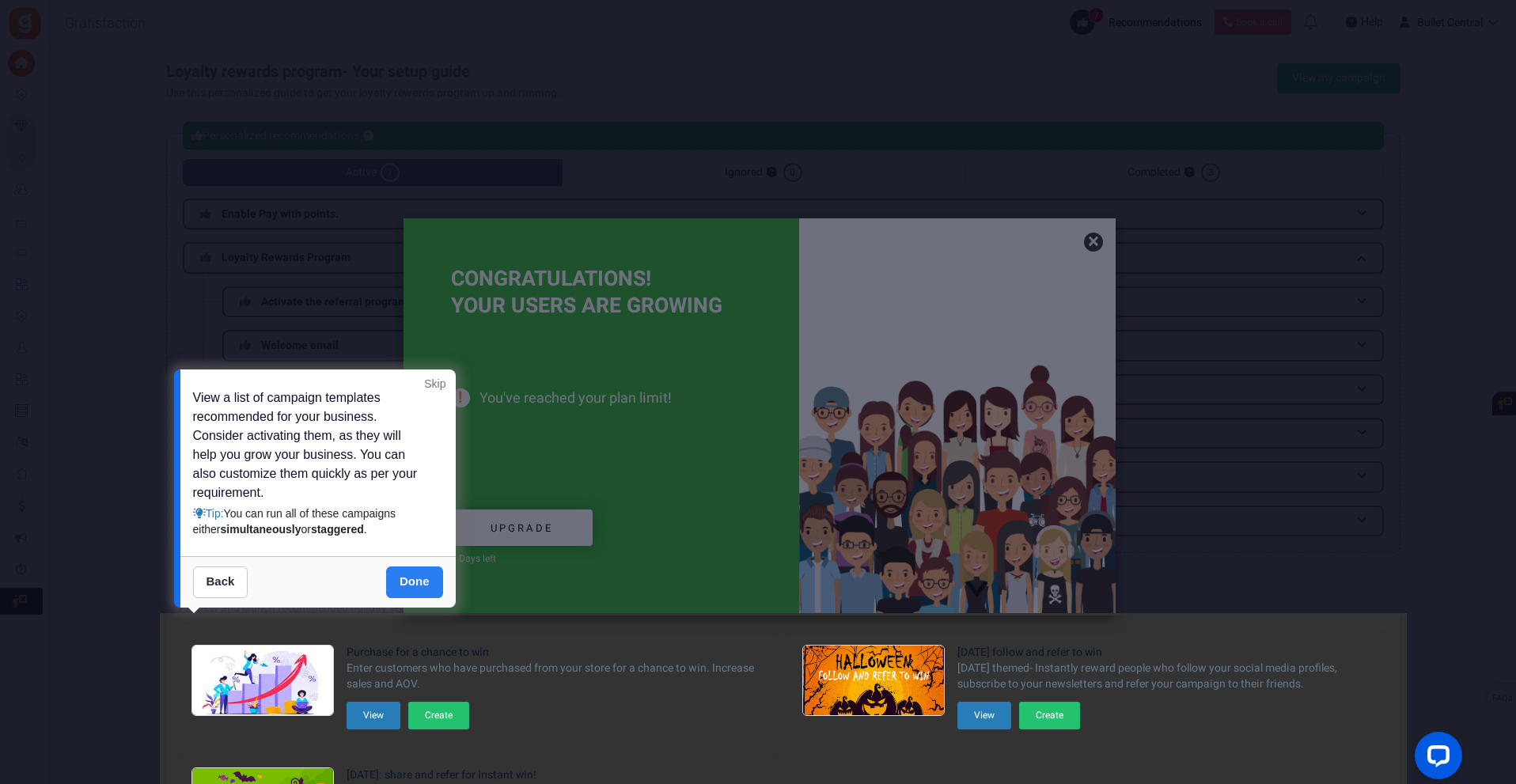
scroll to position [173, 0]
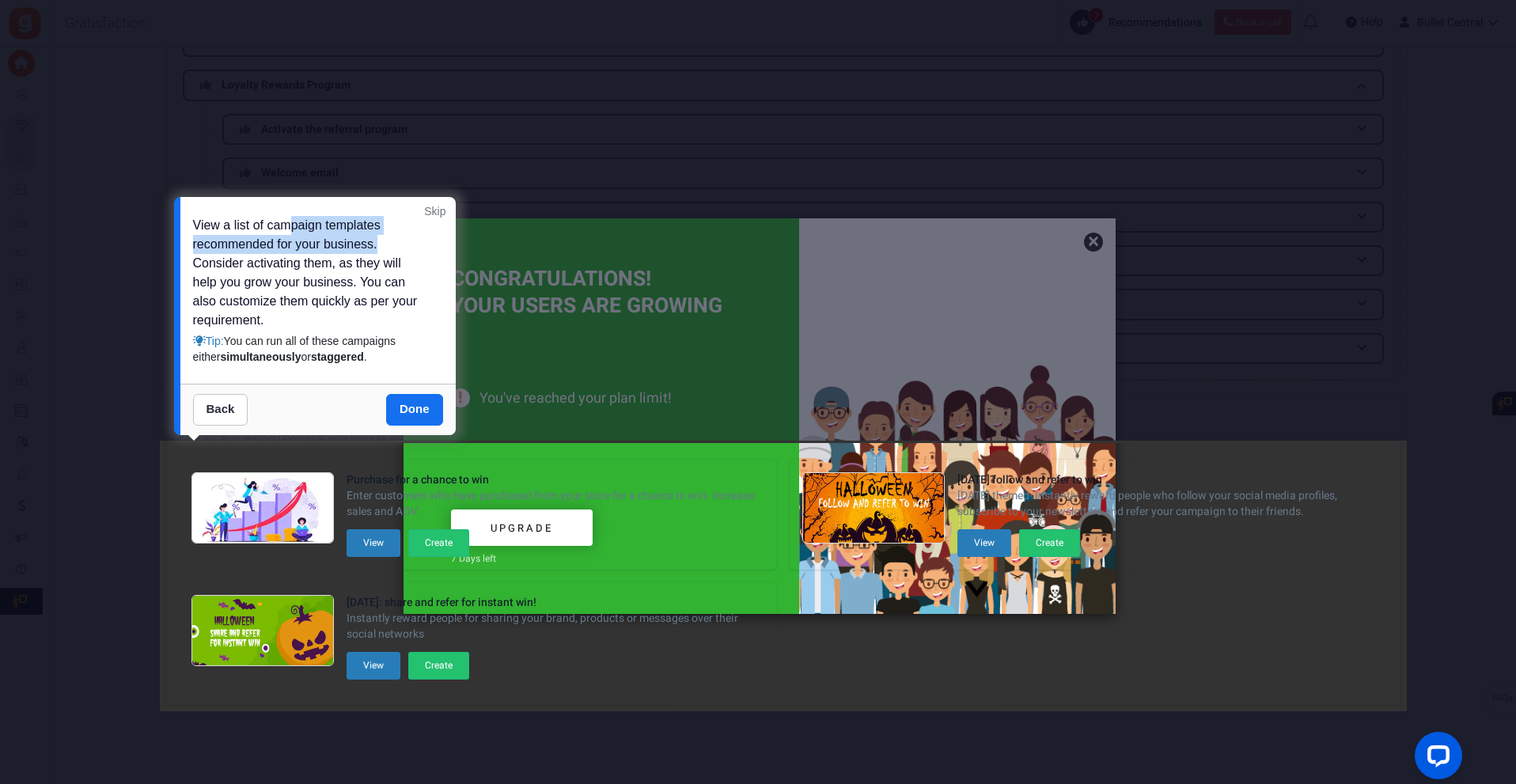
drag, startPoint x: 287, startPoint y: 222, endPoint x: 384, endPoint y: 245, distance: 99.7
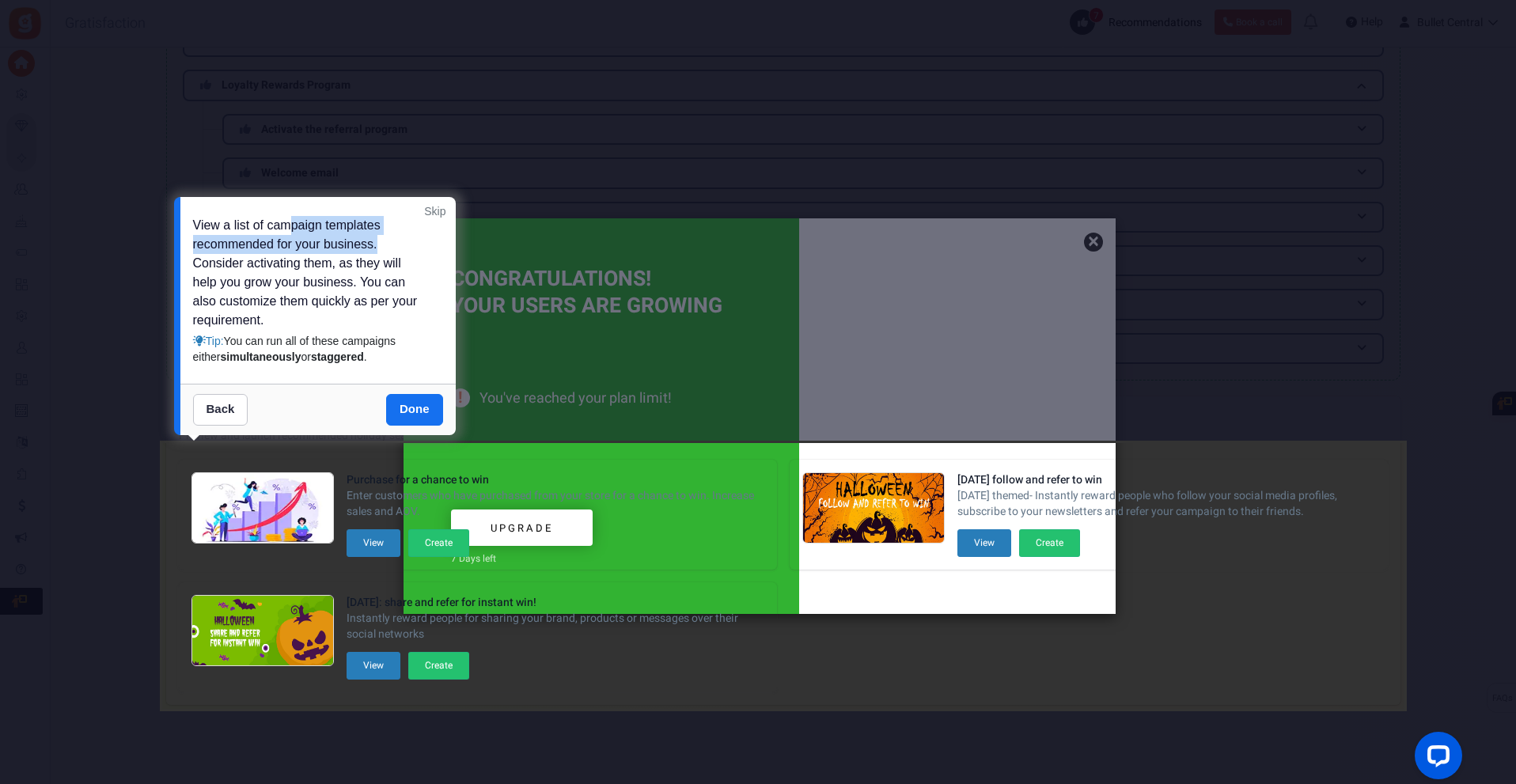
click at [384, 245] on div "View a list of campaign templates recommended for your business. Consider activ…" at bounding box center [311, 290] width 235 height 148
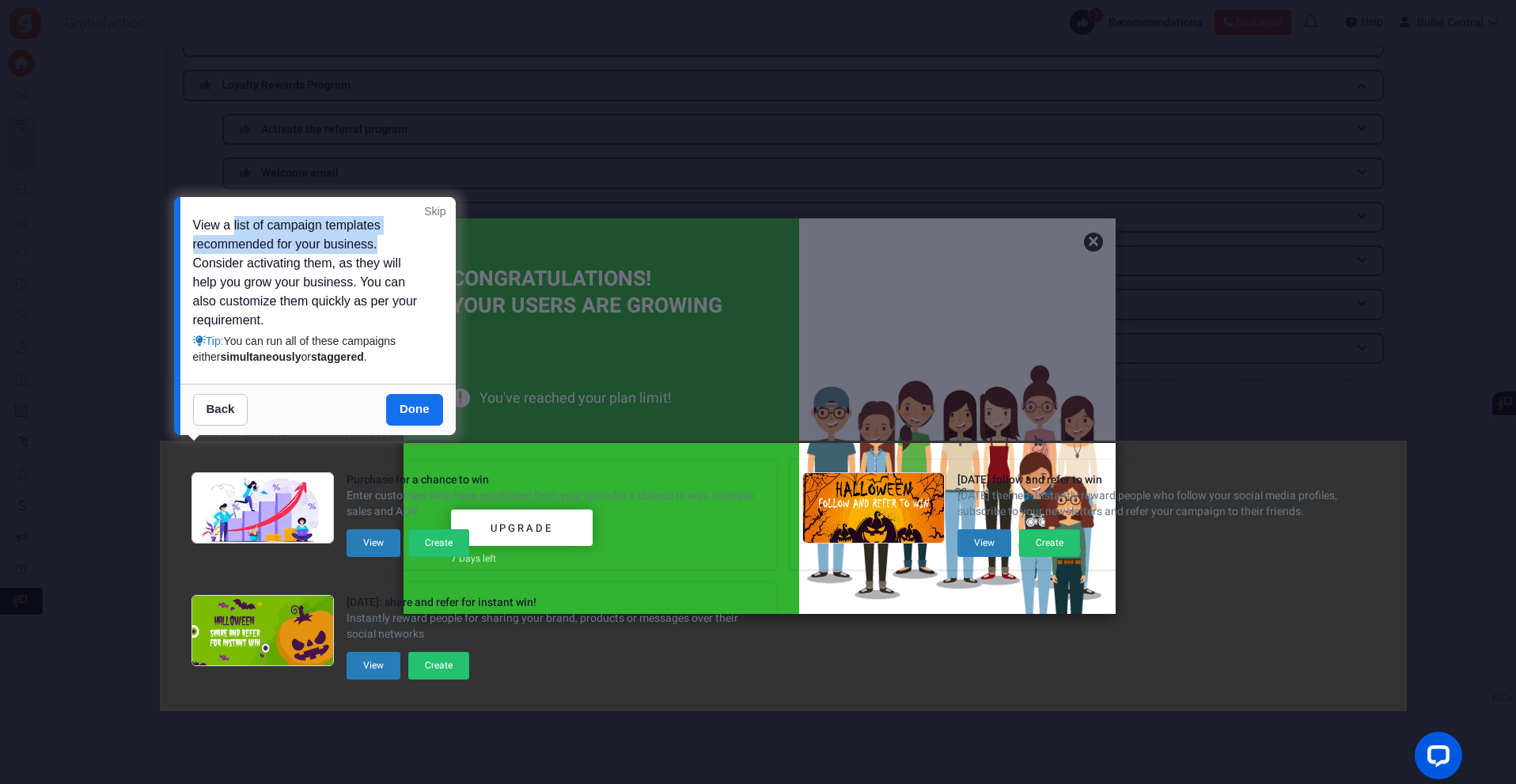
drag, startPoint x: 234, startPoint y: 226, endPoint x: 386, endPoint y: 237, distance: 152.4
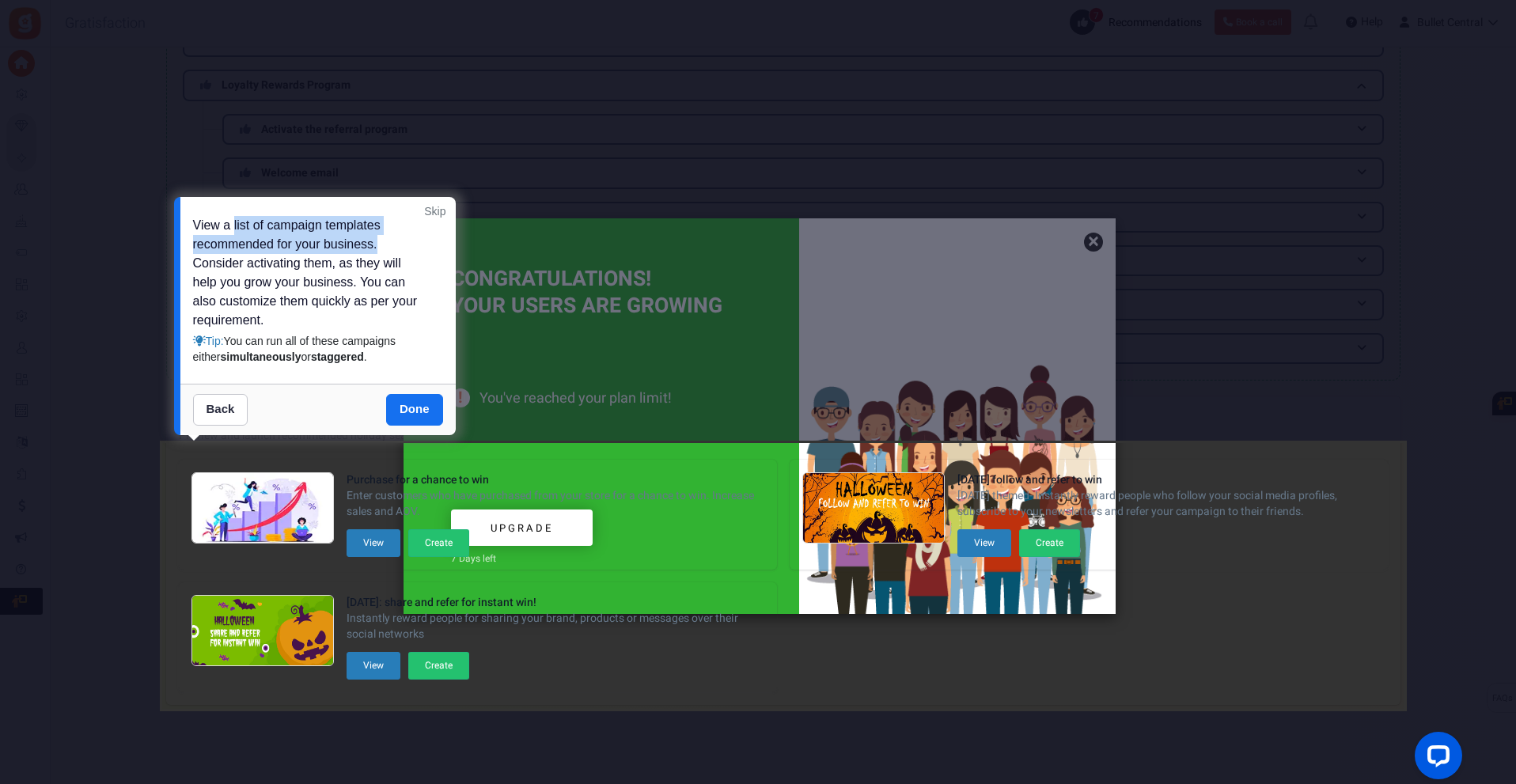
click at [386, 237] on div "View a list of campaign templates recommended for your business. Consider activ…" at bounding box center [311, 290] width 235 height 148
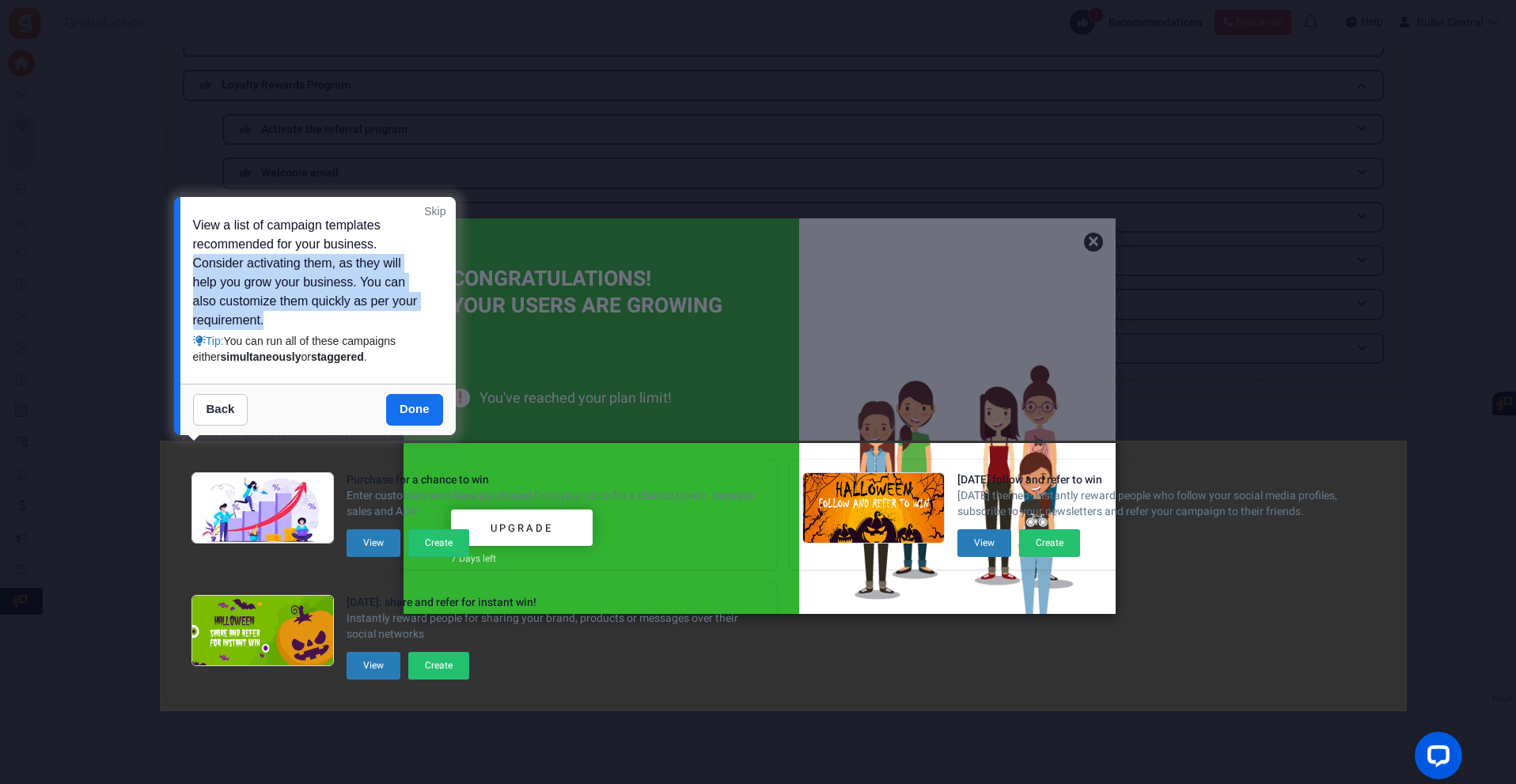
drag, startPoint x: 193, startPoint y: 260, endPoint x: 345, endPoint y: 314, distance: 161.3
click at [345, 314] on div "View a list of campaign templates recommended for your business. Consider activ…" at bounding box center [311, 290] width 235 height 148
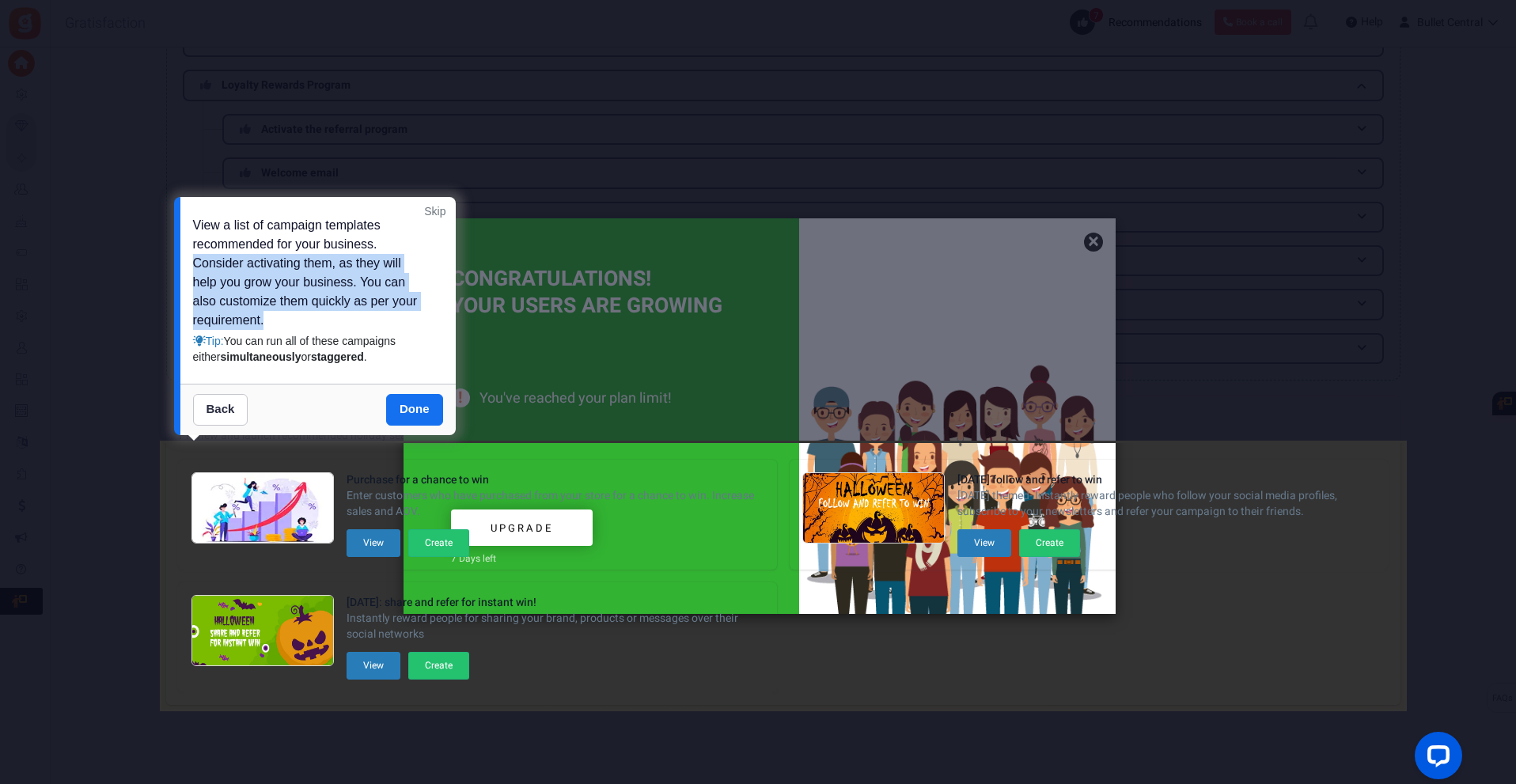
click at [345, 314] on div "View a list of campaign templates recommended for your business. Consider activ…" at bounding box center [311, 290] width 235 height 148
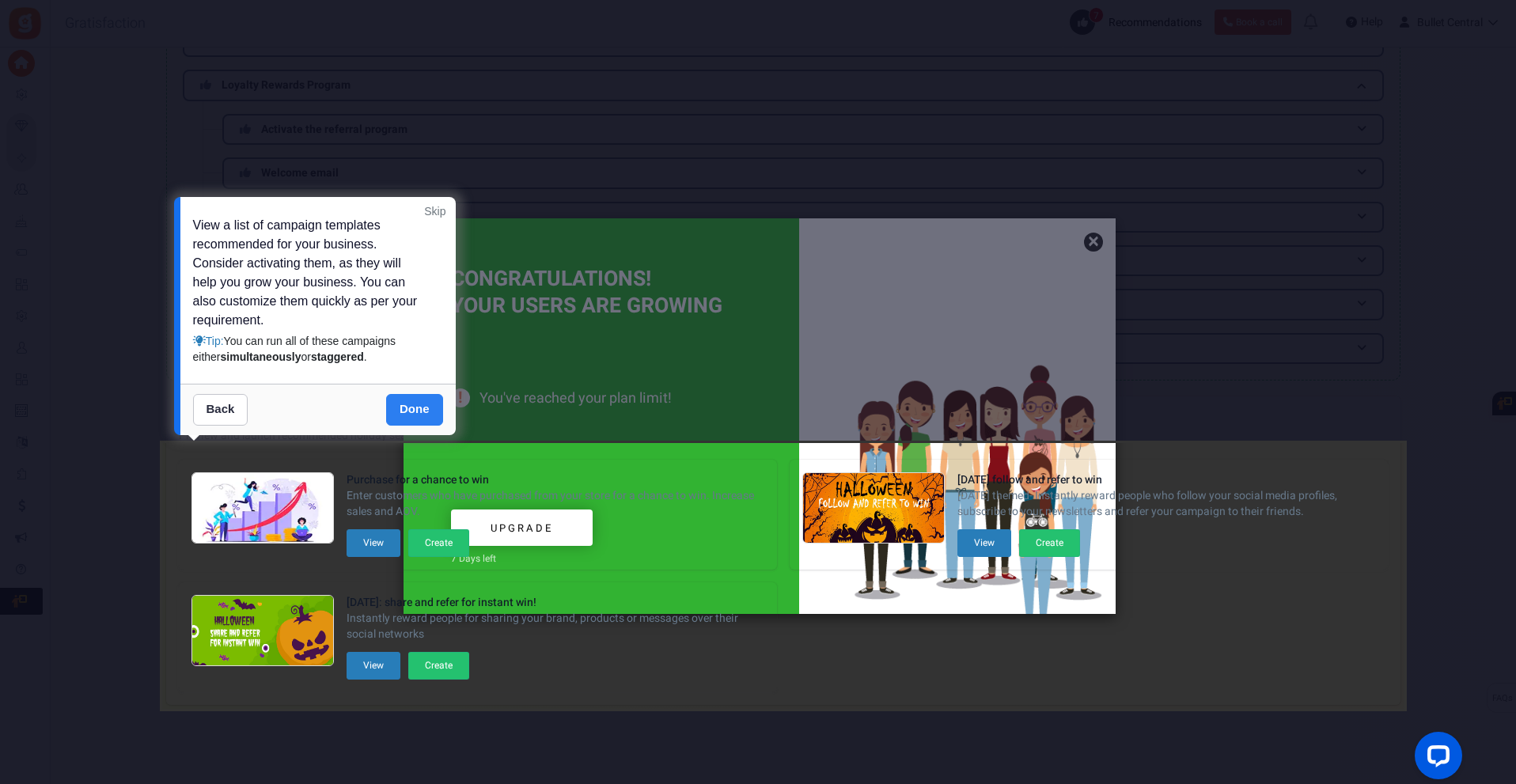
click at [399, 410] on link "Done" at bounding box center [414, 409] width 57 height 32
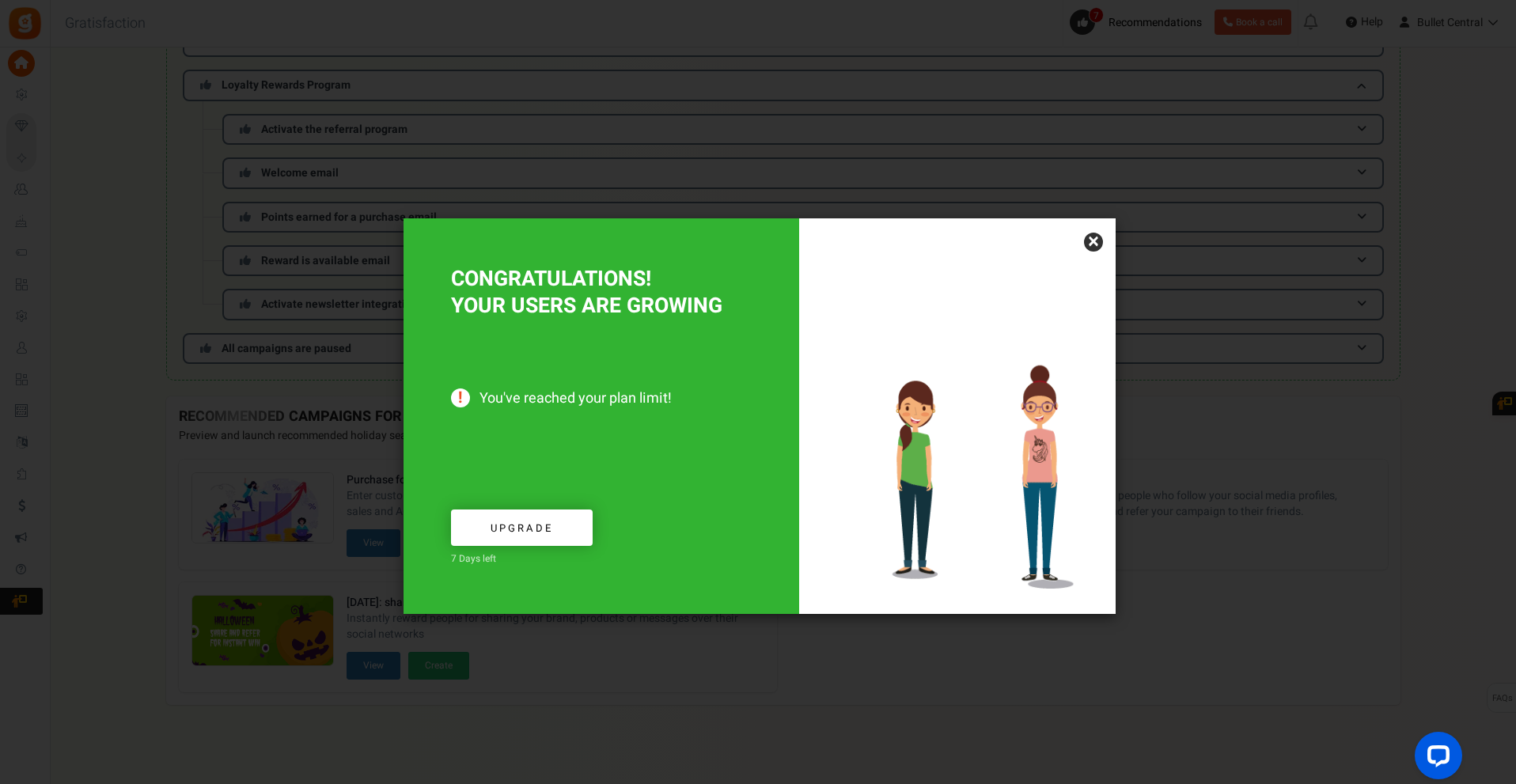
click at [1091, 238] on link "×" at bounding box center [1093, 242] width 19 height 19
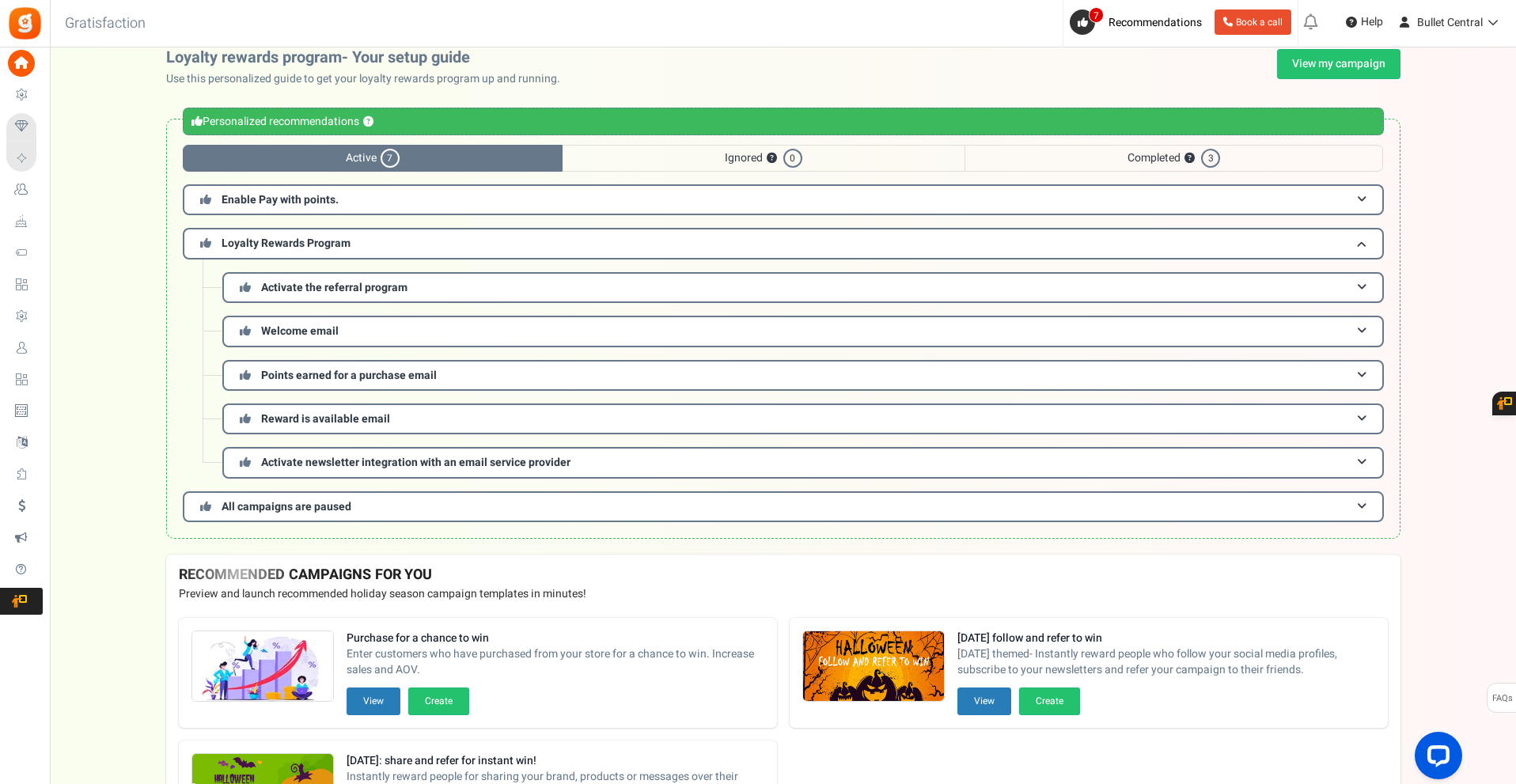
scroll to position [0, 0]
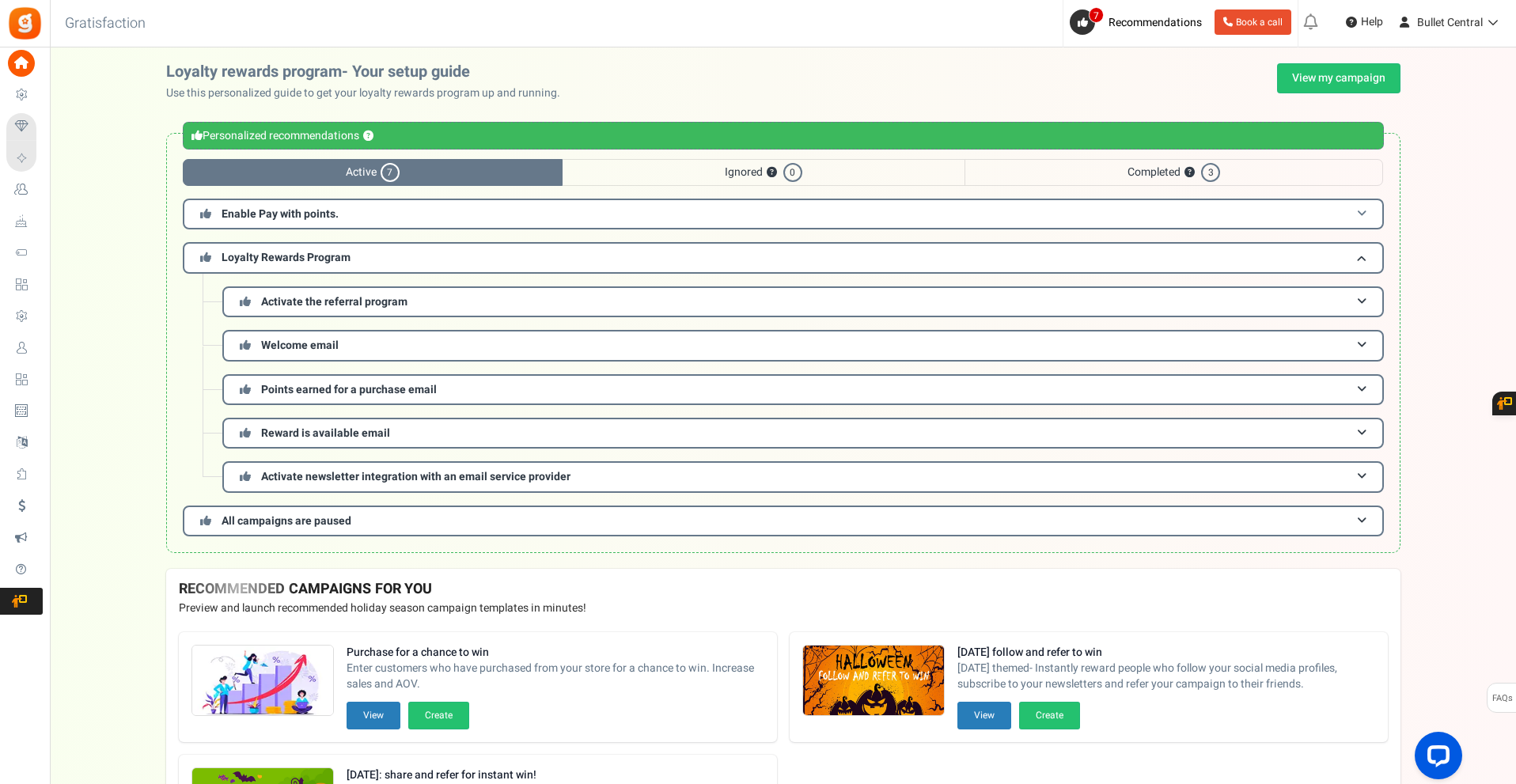
click at [1357, 213] on span at bounding box center [1362, 214] width 9 height 12
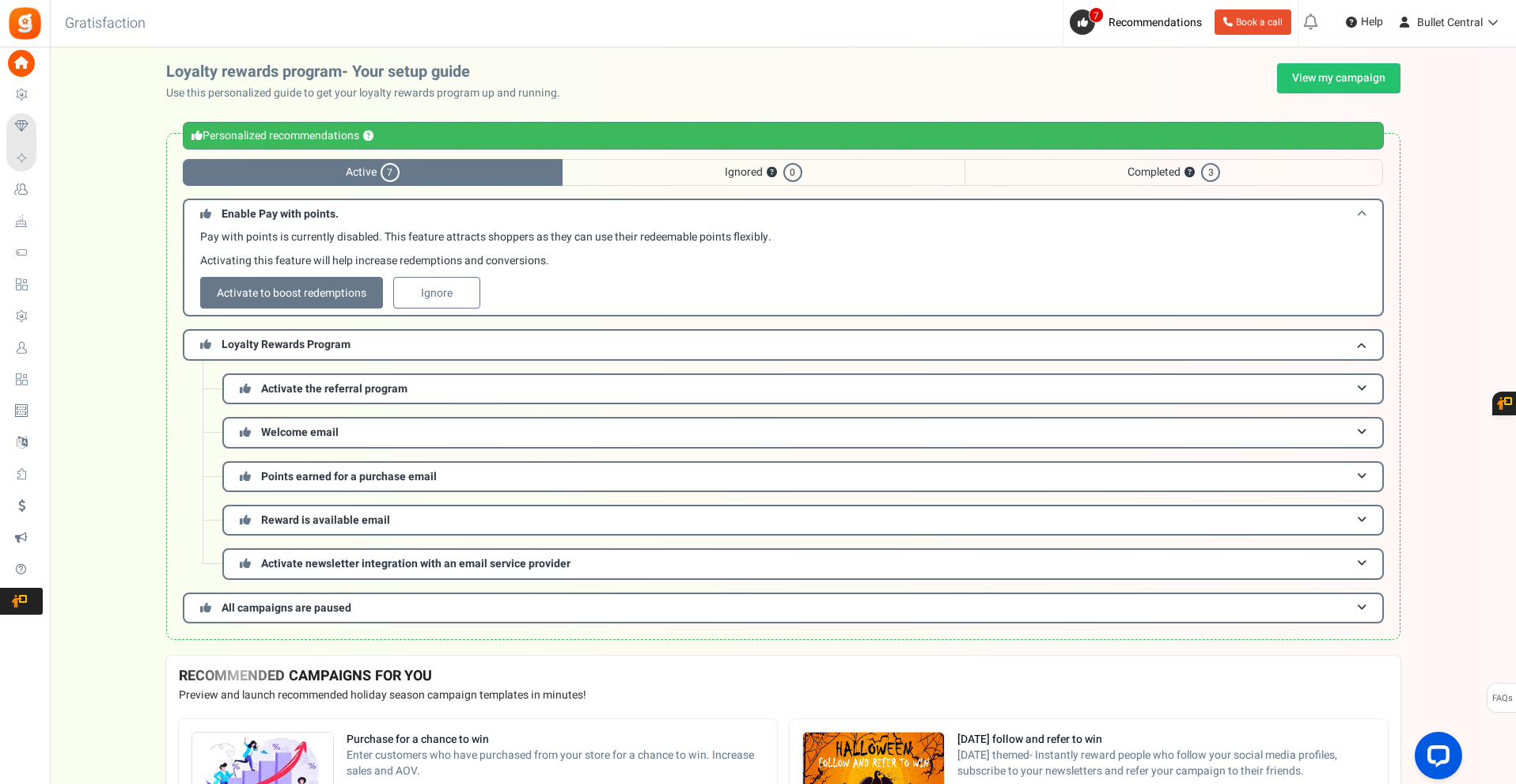
click at [1357, 213] on span at bounding box center [1362, 214] width 9 height 12
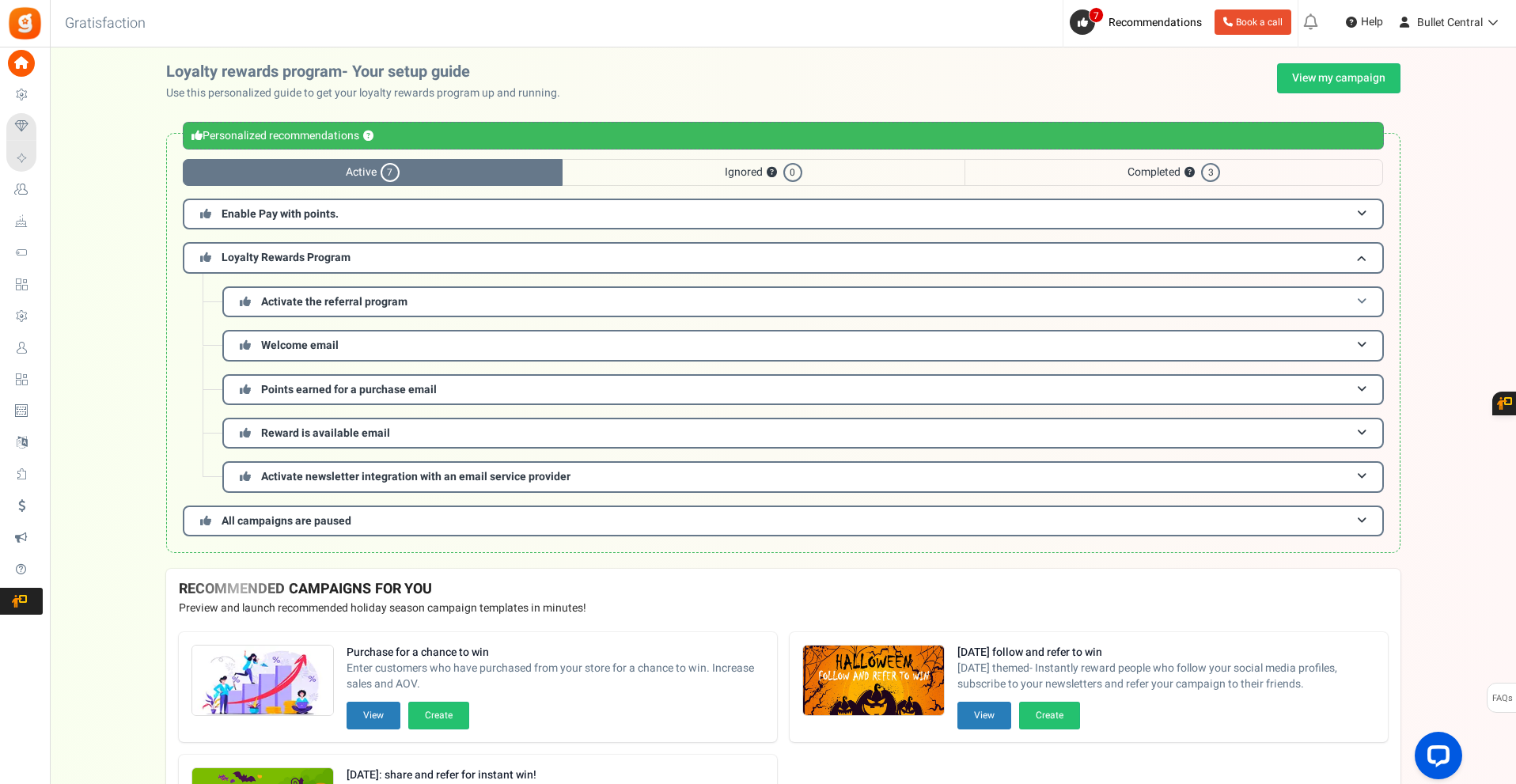
click at [1364, 300] on span at bounding box center [1362, 301] width 9 height 12
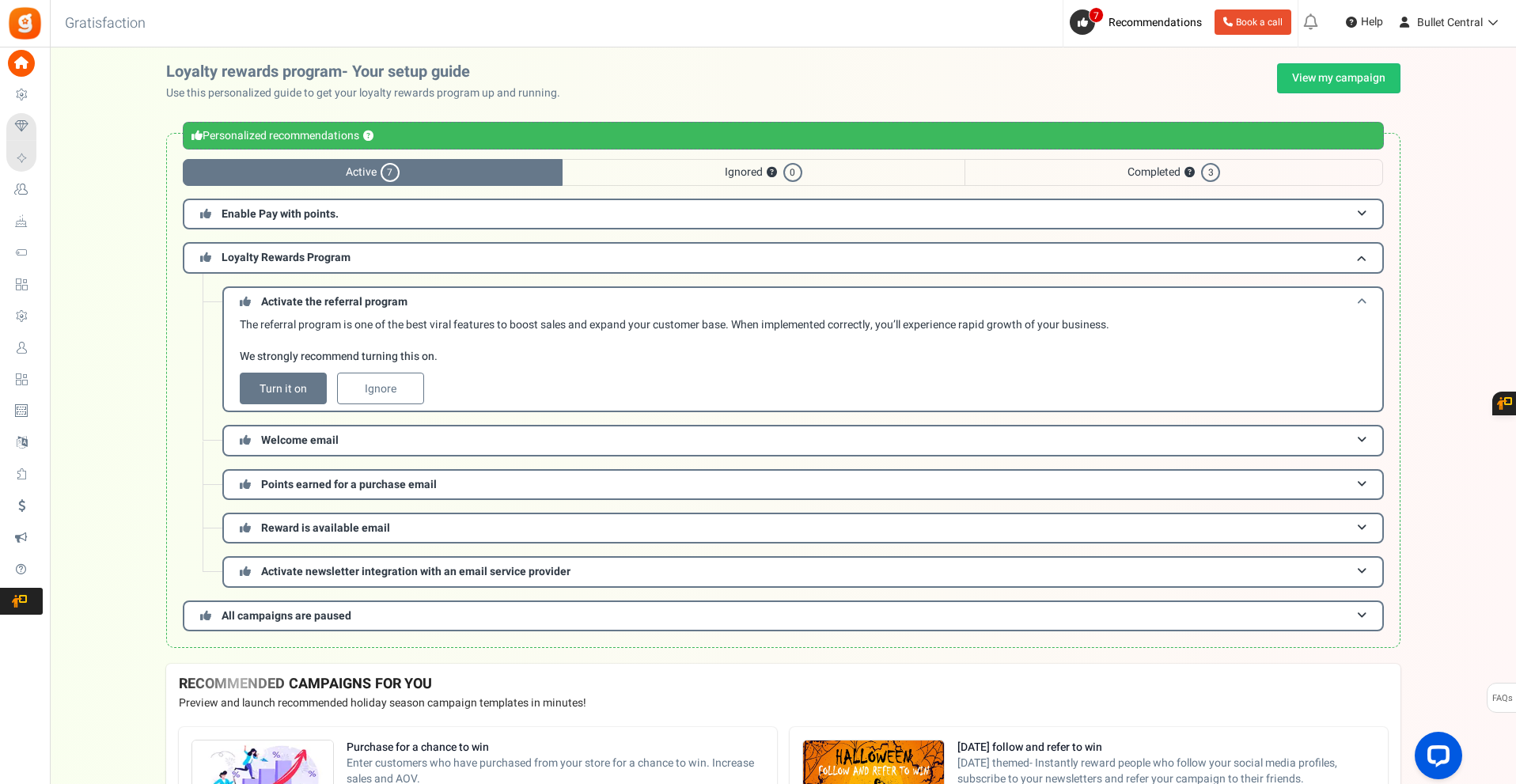
click at [1364, 300] on span at bounding box center [1362, 301] width 9 height 12
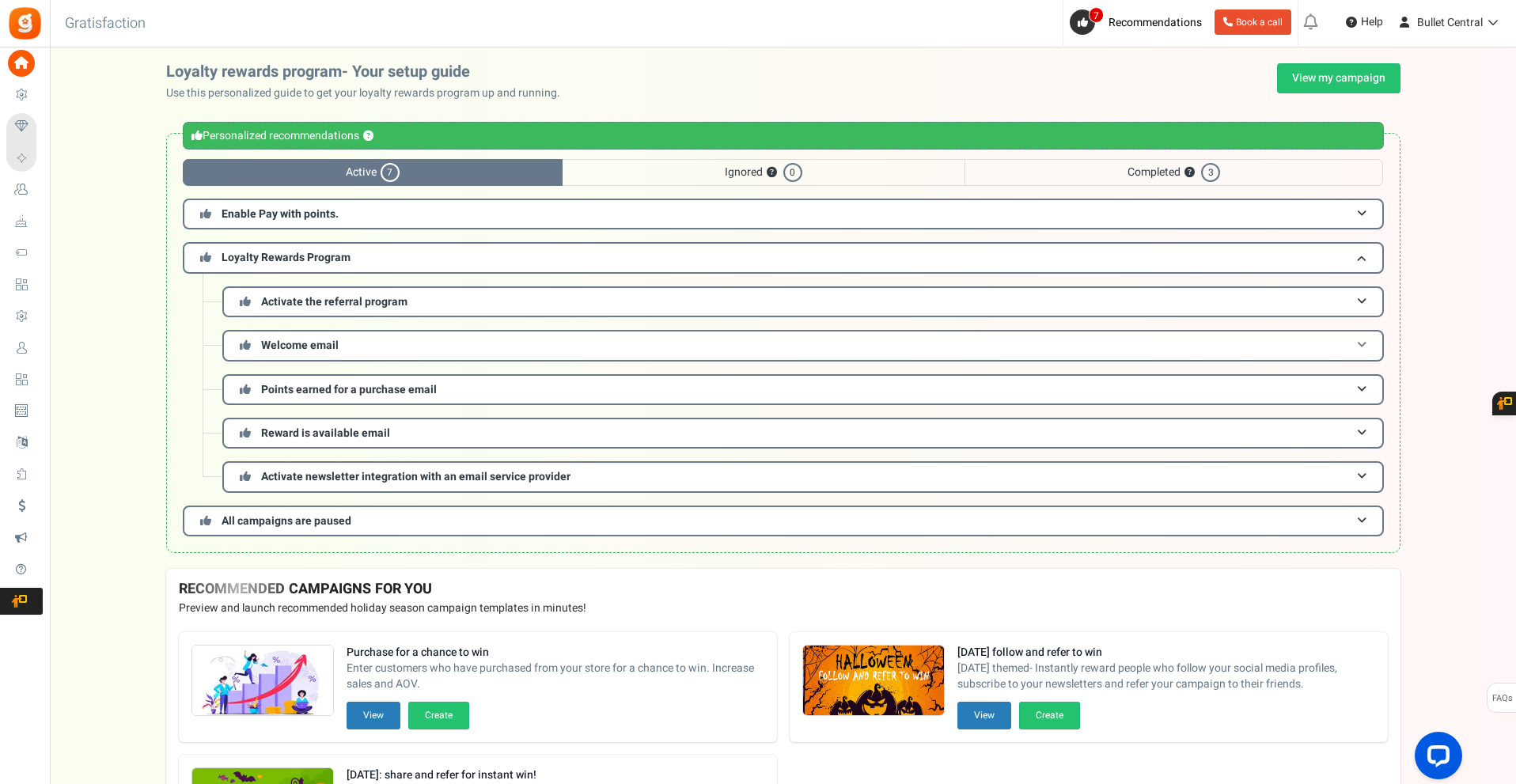
click at [1362, 341] on span at bounding box center [1362, 345] width 9 height 12
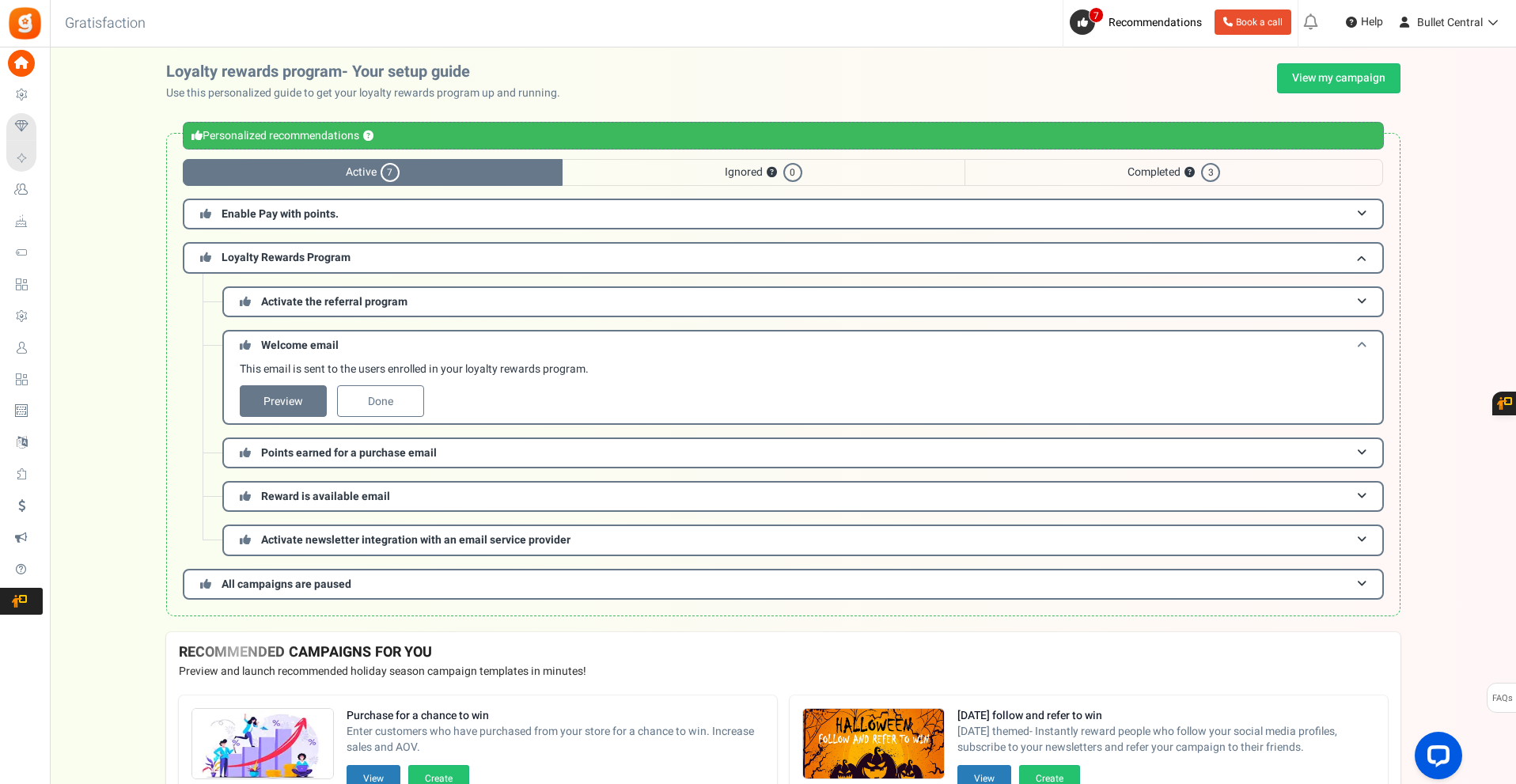
click at [1362, 341] on span at bounding box center [1362, 345] width 9 height 12
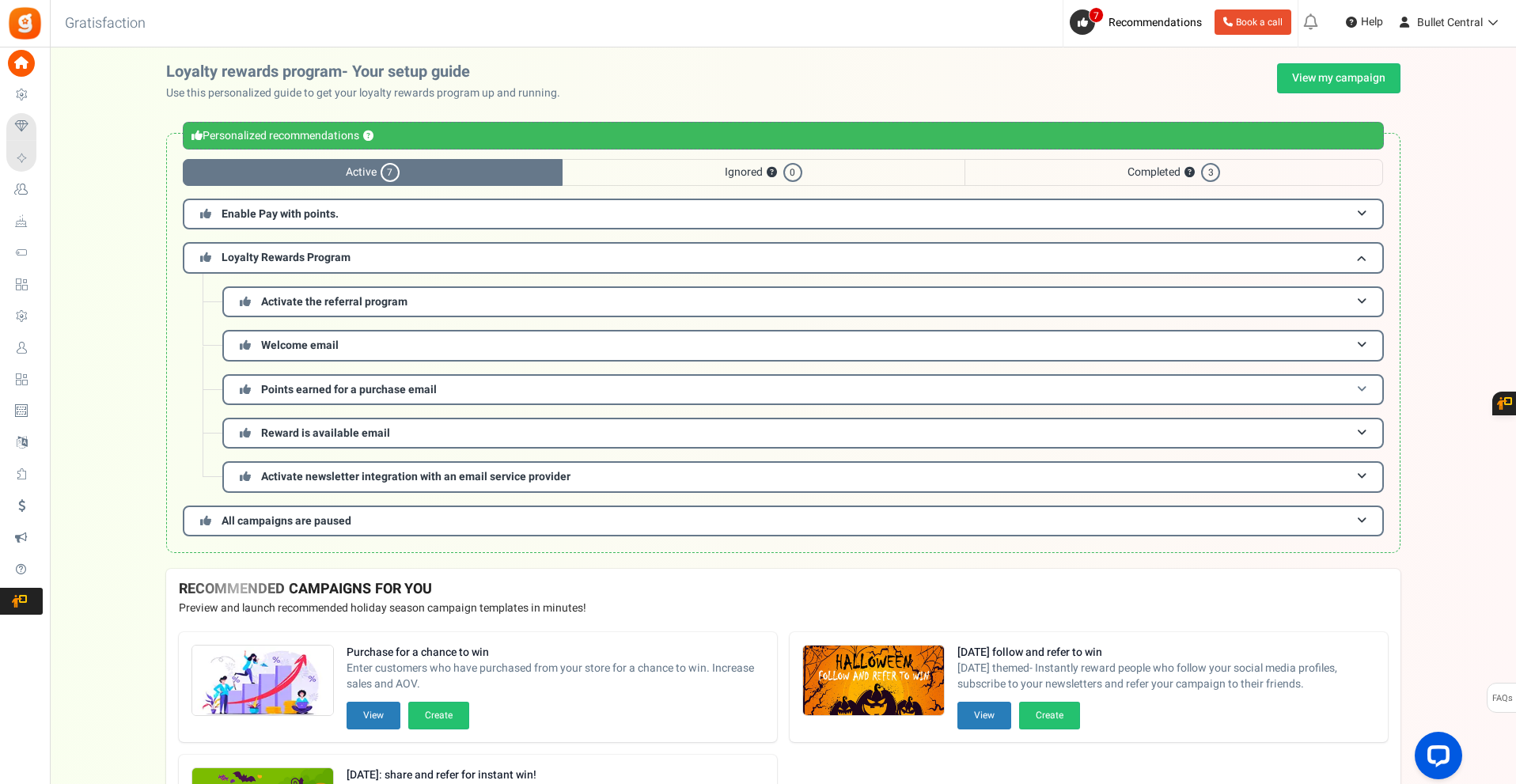
click at [1362, 380] on h3 "Points earned for a purchase email" at bounding box center [803, 389] width 1161 height 31
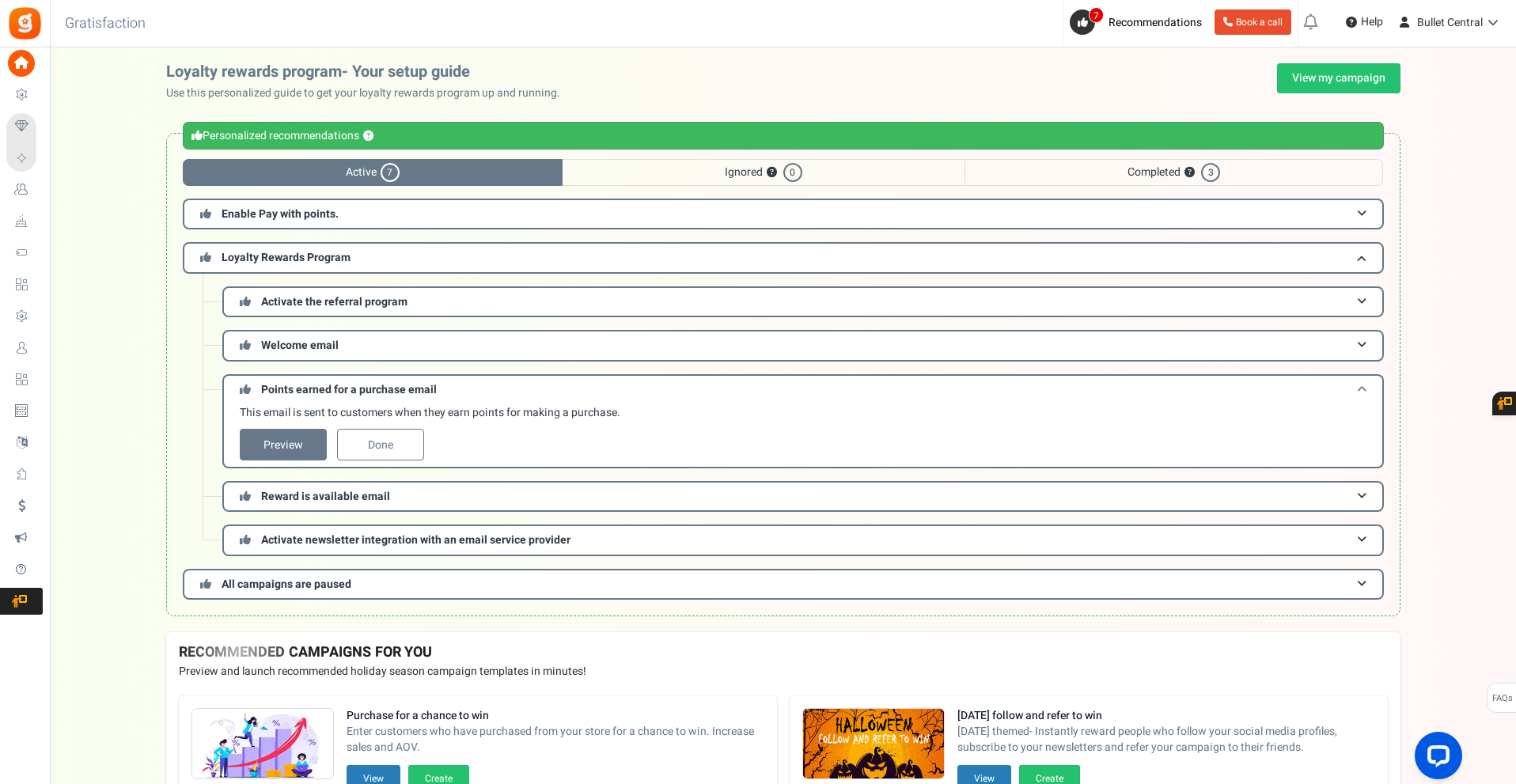
click at [1362, 380] on h3 "Points earned for a purchase email" at bounding box center [803, 388] width 1161 height 29
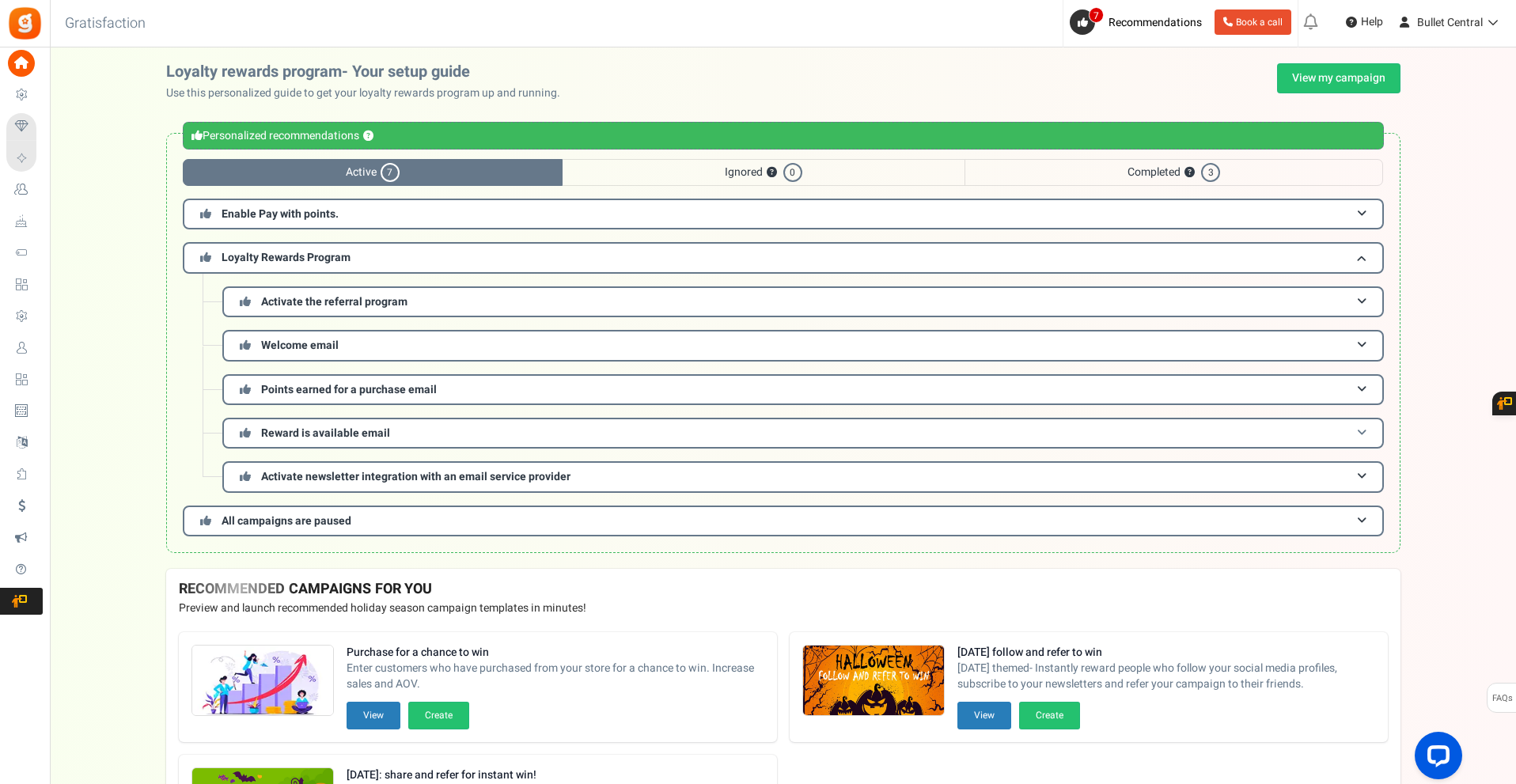
click at [1359, 431] on span at bounding box center [1362, 433] width 9 height 12
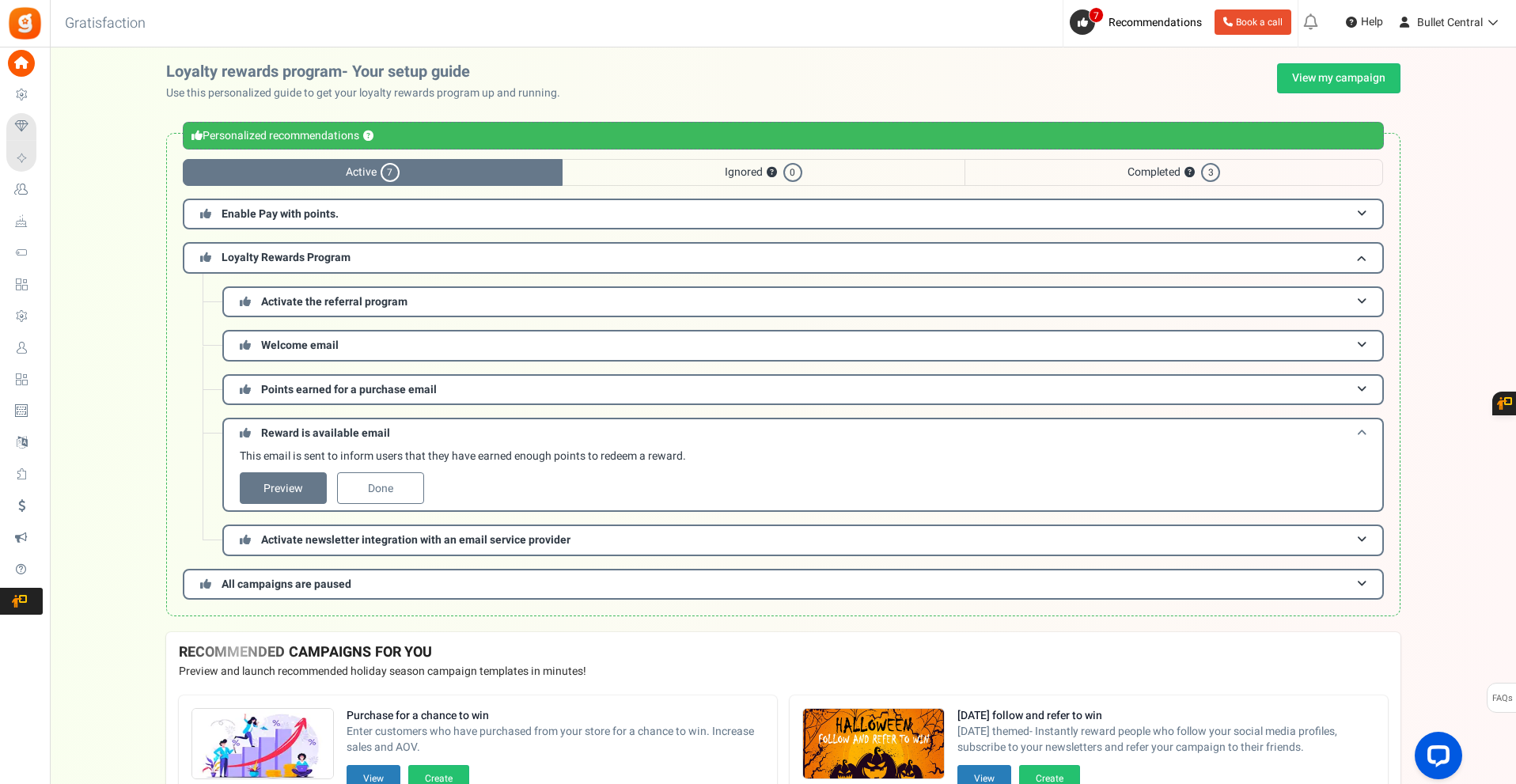
click at [1359, 432] on span at bounding box center [1362, 433] width 9 height 12
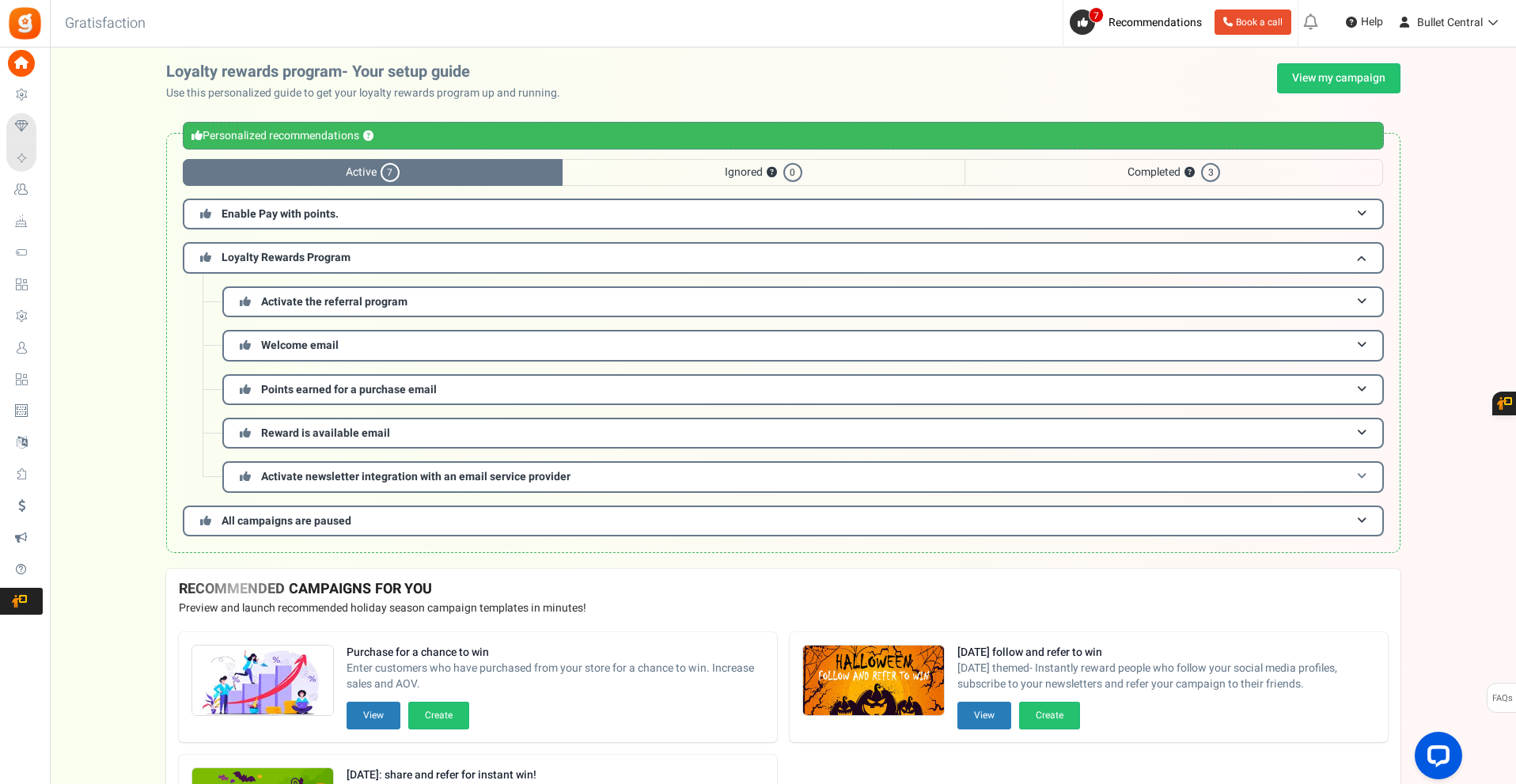
click at [1359, 470] on span at bounding box center [1362, 476] width 9 height 12
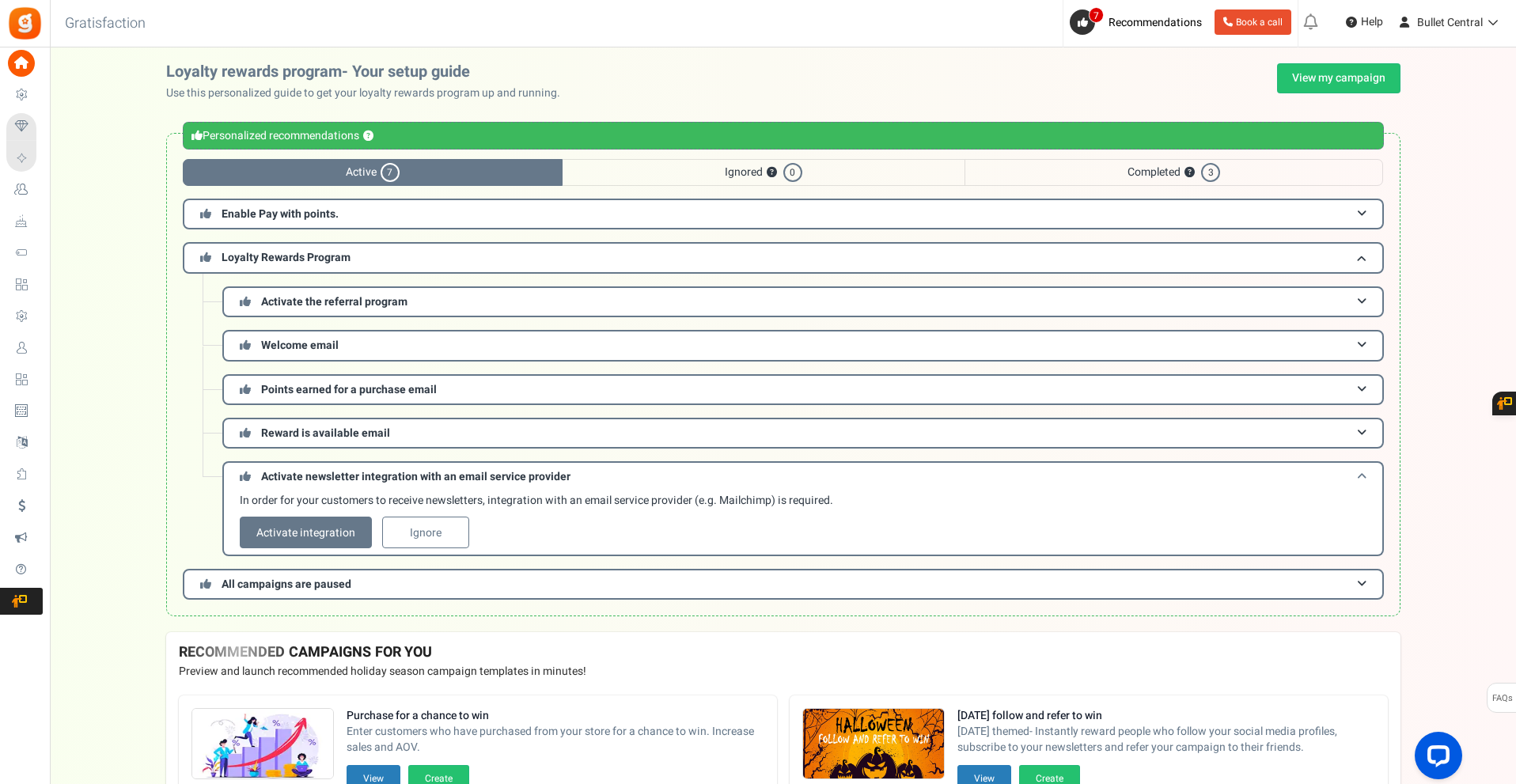
click at [1360, 472] on span at bounding box center [1362, 476] width 9 height 12
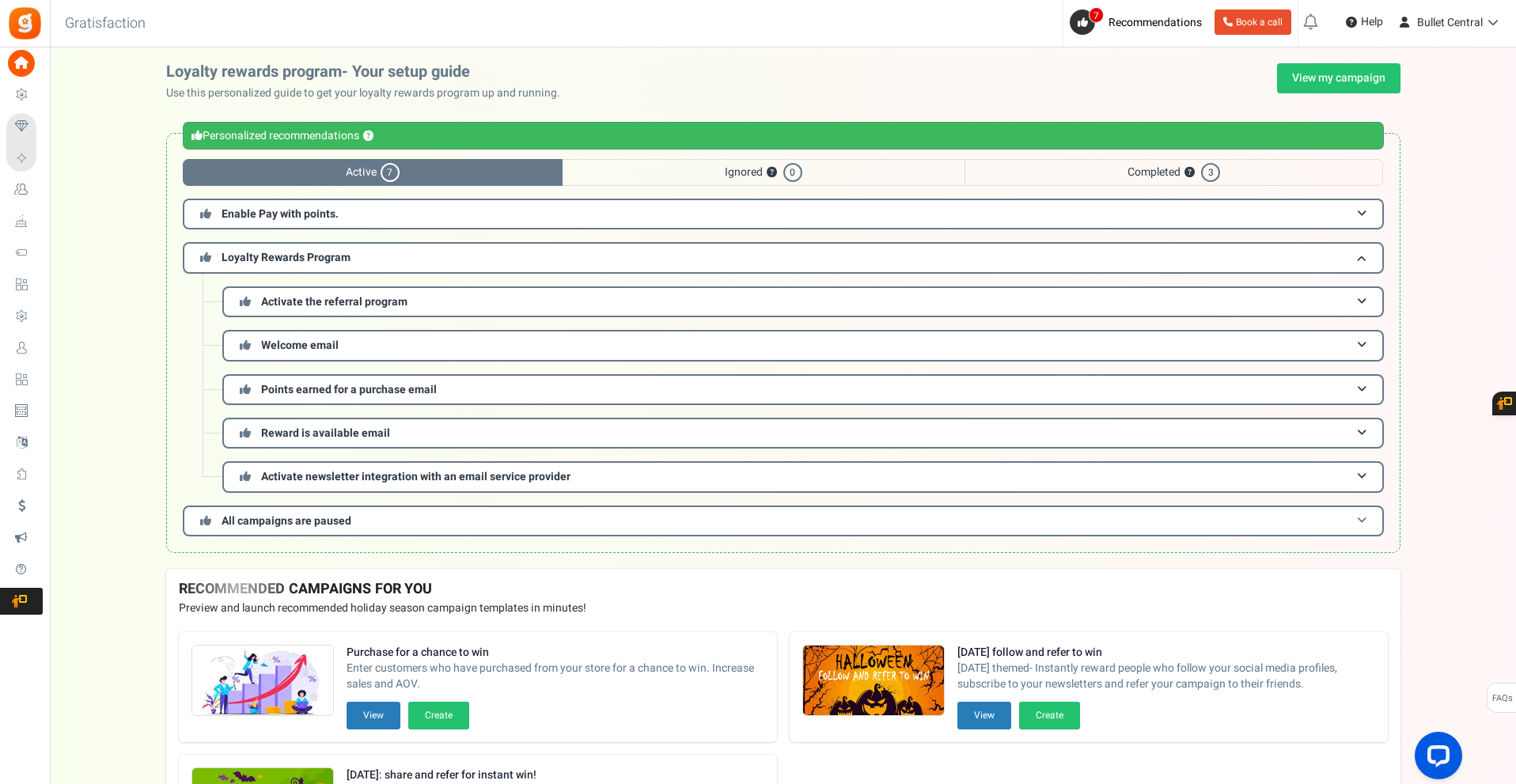
click at [1364, 512] on h3 "All campaigns are paused" at bounding box center [783, 520] width 1201 height 31
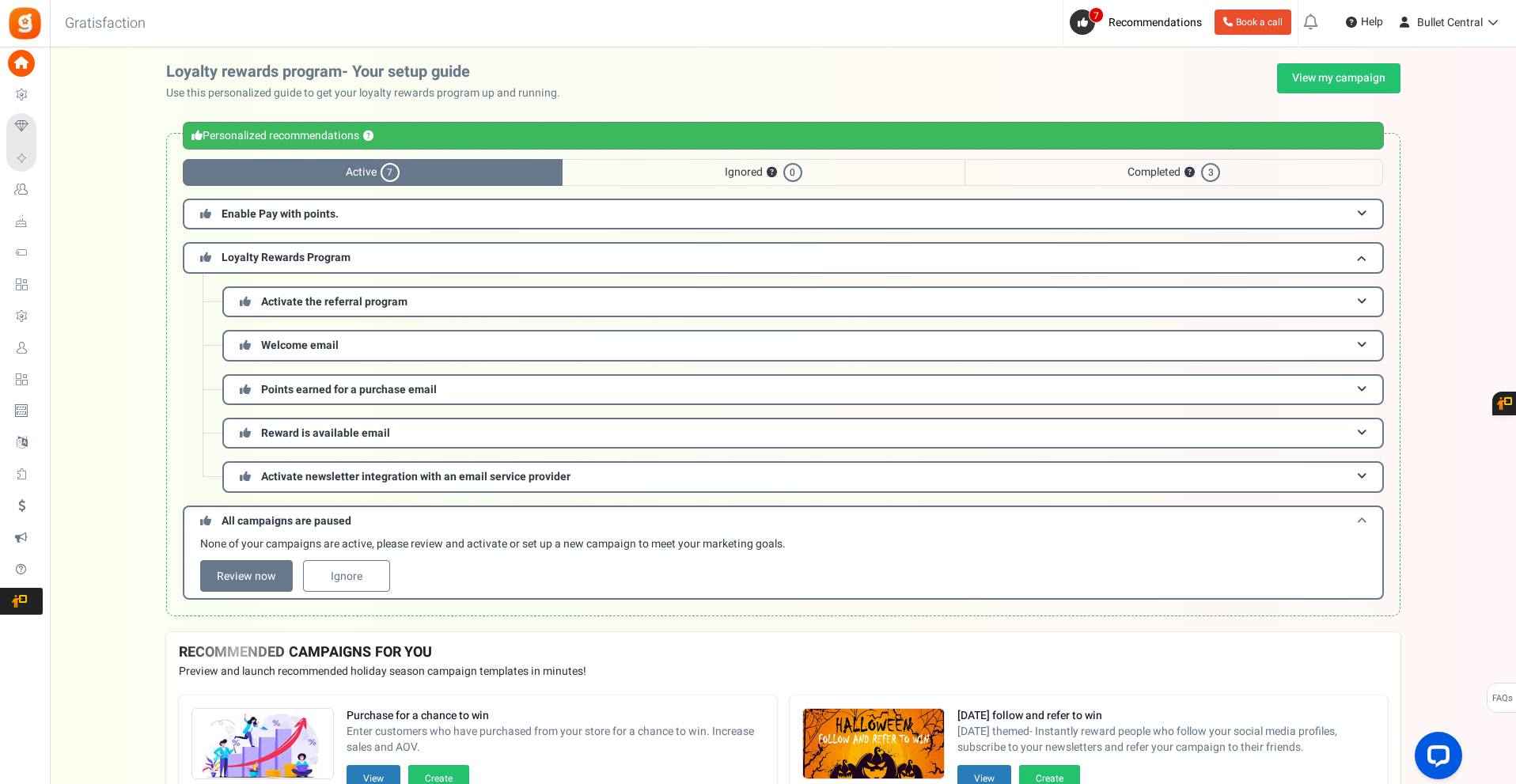
click at [1364, 513] on h3 "All campaigns are paused" at bounding box center [783, 519] width 1201 height 29
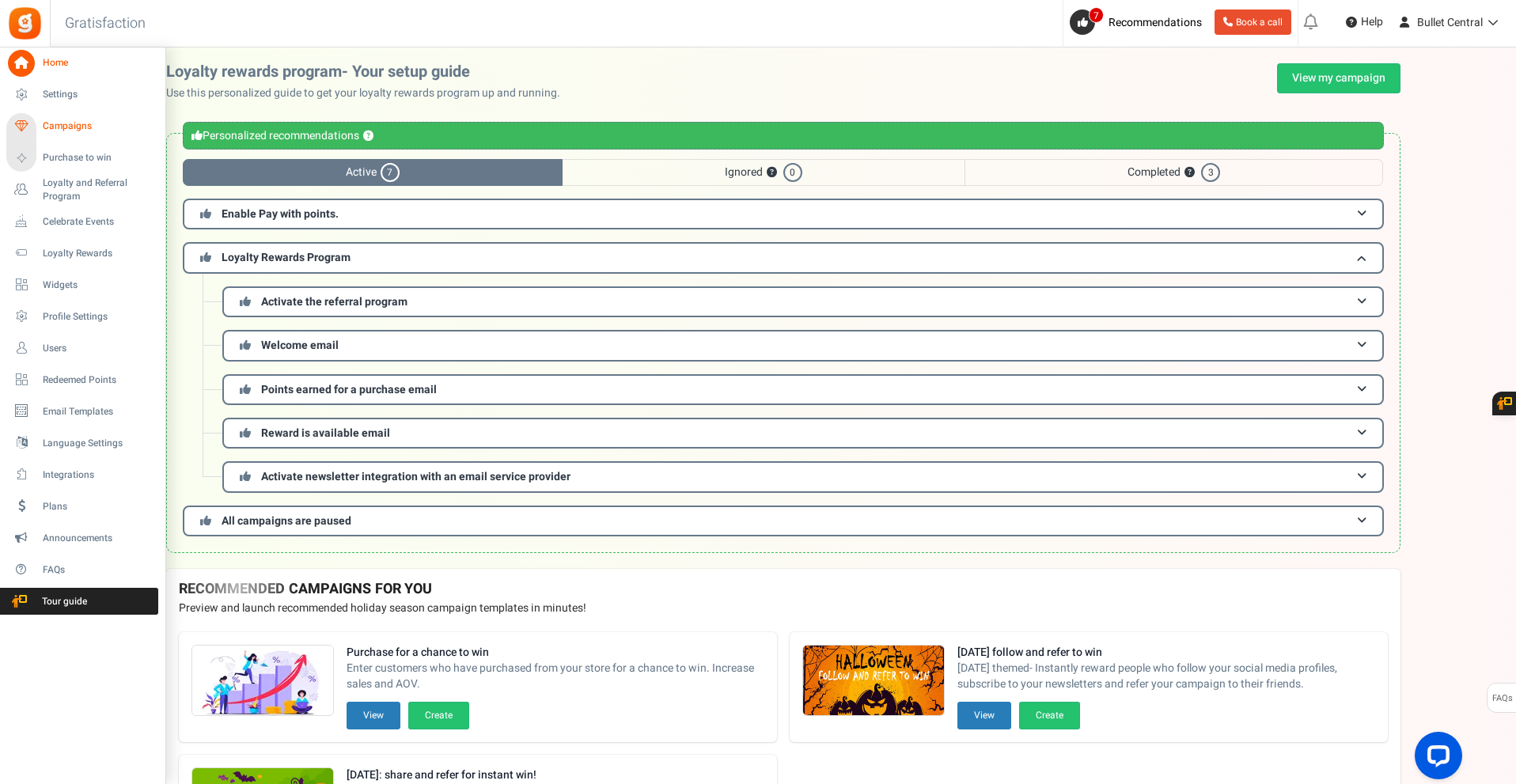
click at [68, 128] on span "Campaigns" at bounding box center [98, 126] width 111 height 13
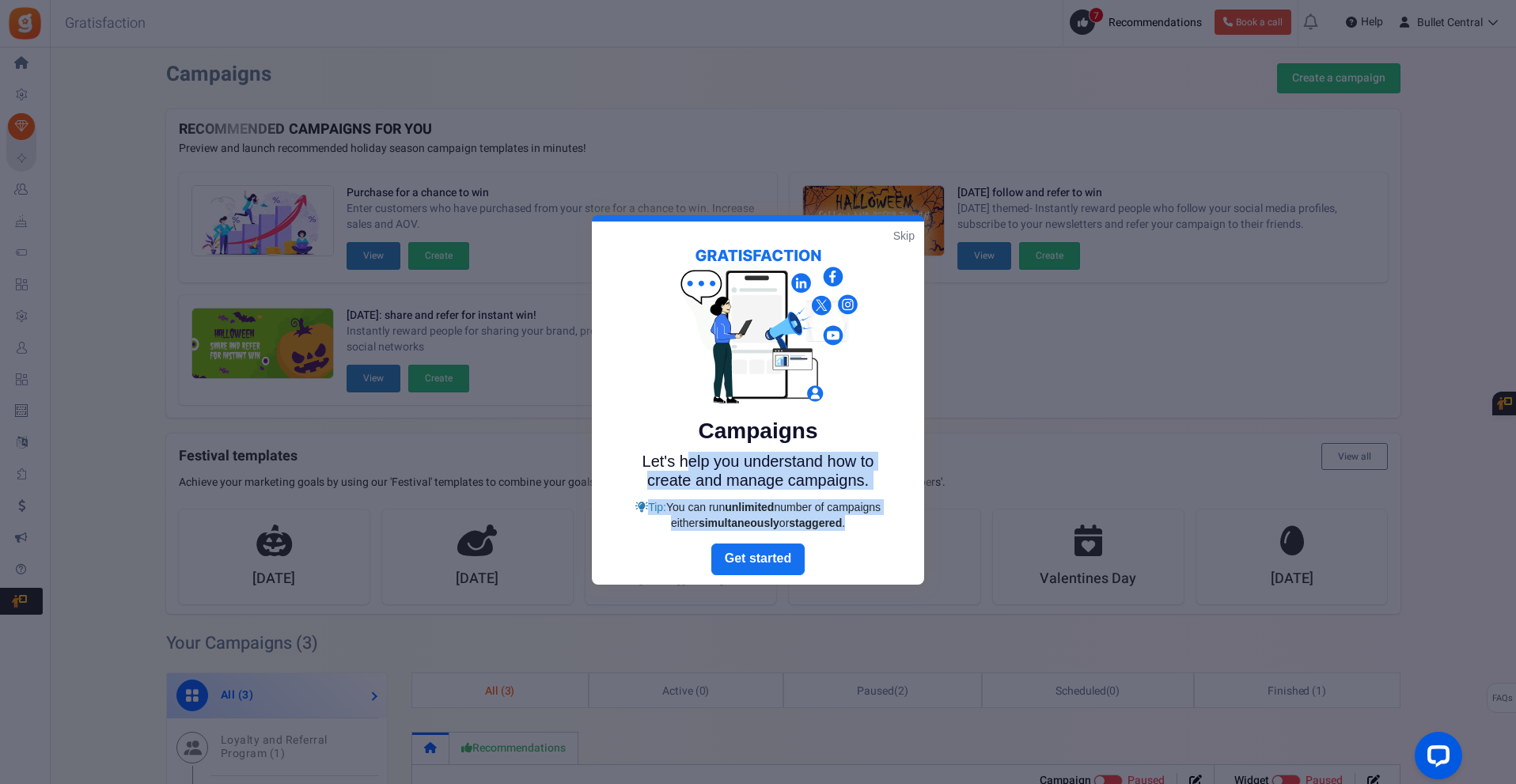
drag, startPoint x: 719, startPoint y: 465, endPoint x: 869, endPoint y: 524, distance: 161.2
click at [869, 524] on div "Campaigns Let's help you understand how to create and manage campaigns. Tip: Yo…" at bounding box center [758, 390] width 261 height 282
click at [869, 524] on div "Tip: You can run unlimited number of campaigns either simultaneously or stagger…" at bounding box center [758, 515] width 261 height 32
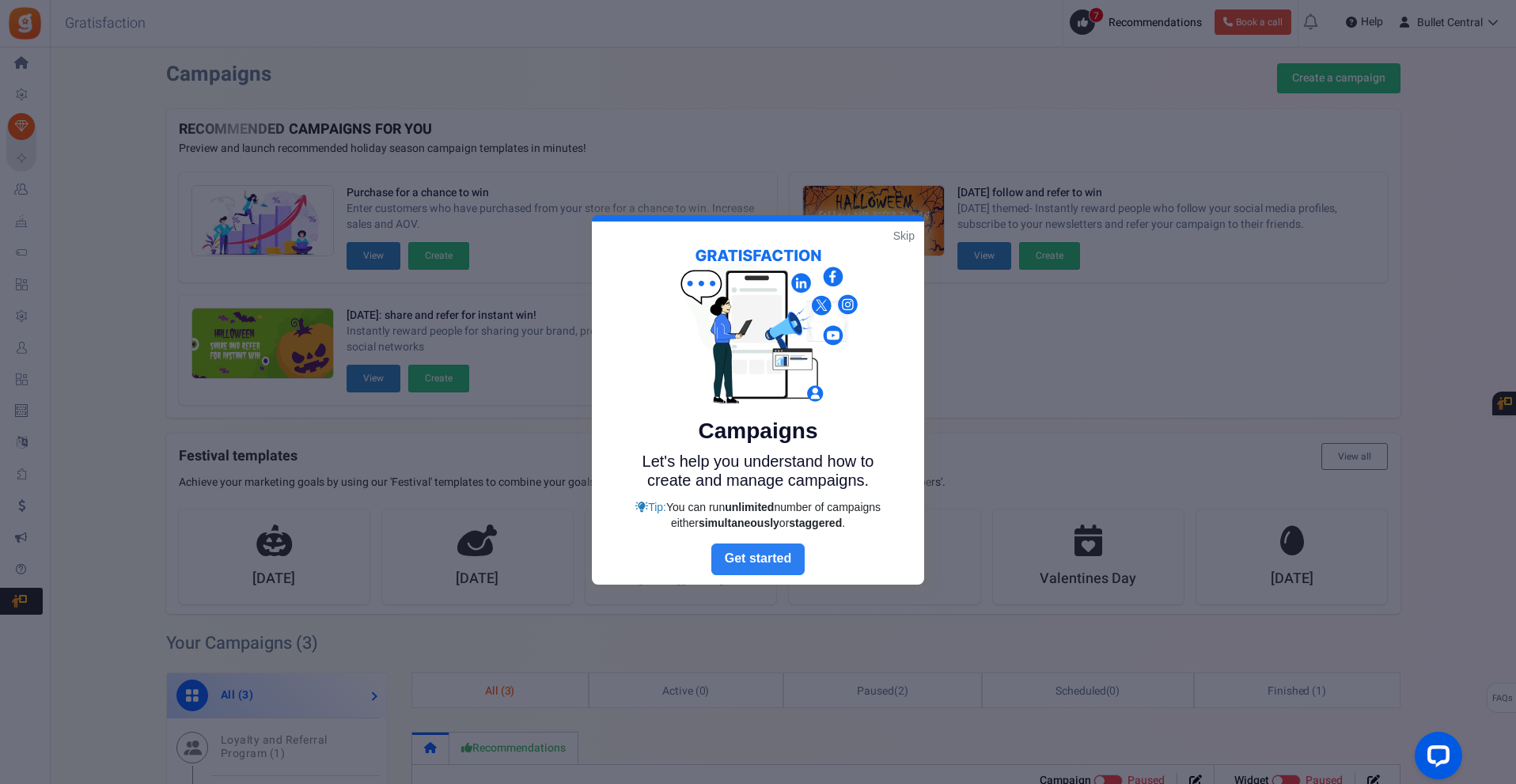
click at [784, 552] on link "Next" at bounding box center [757, 560] width 93 height 32
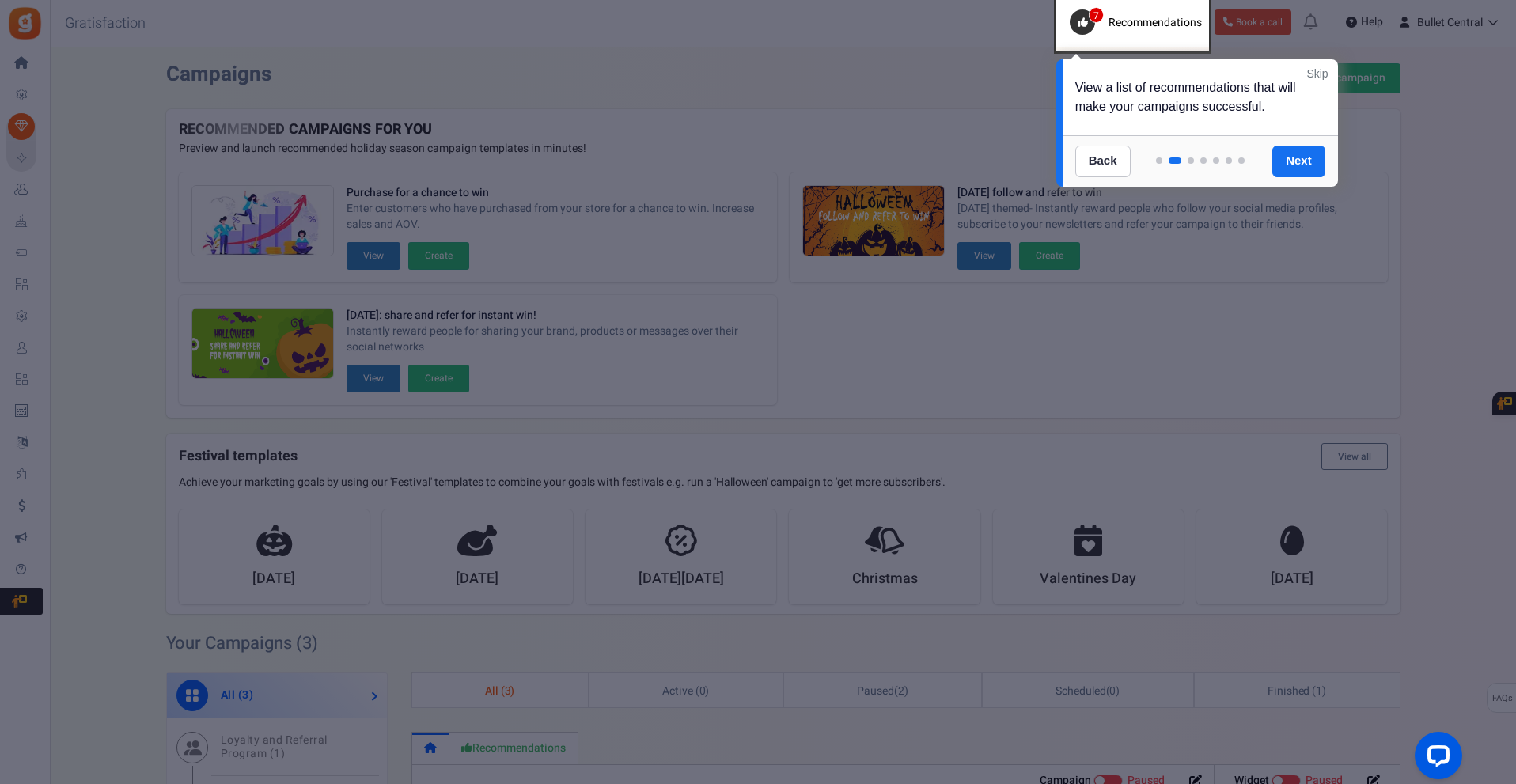
click at [1313, 77] on link "Skip" at bounding box center [1317, 73] width 22 height 16
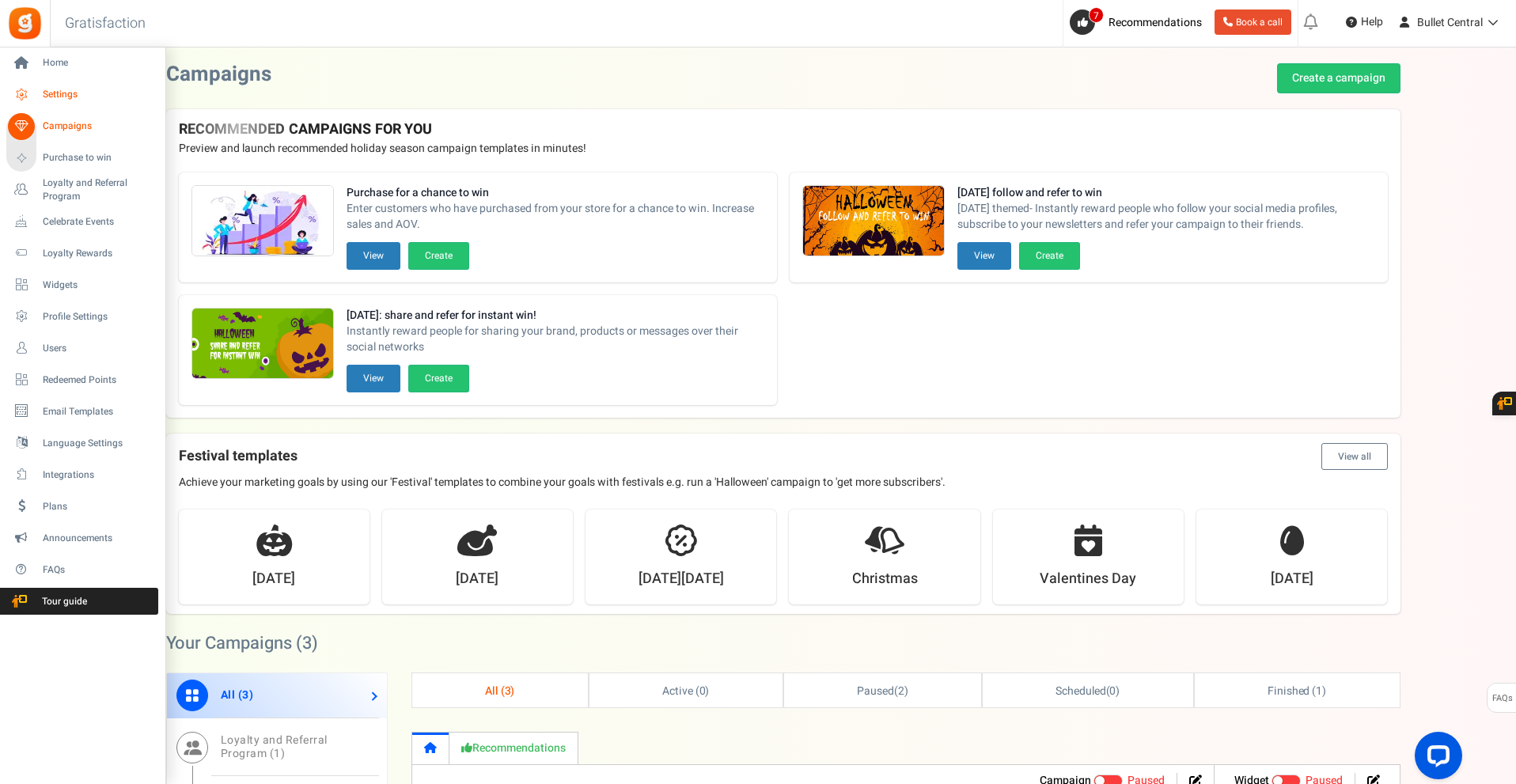
click at [72, 97] on span "Settings" at bounding box center [98, 94] width 111 height 13
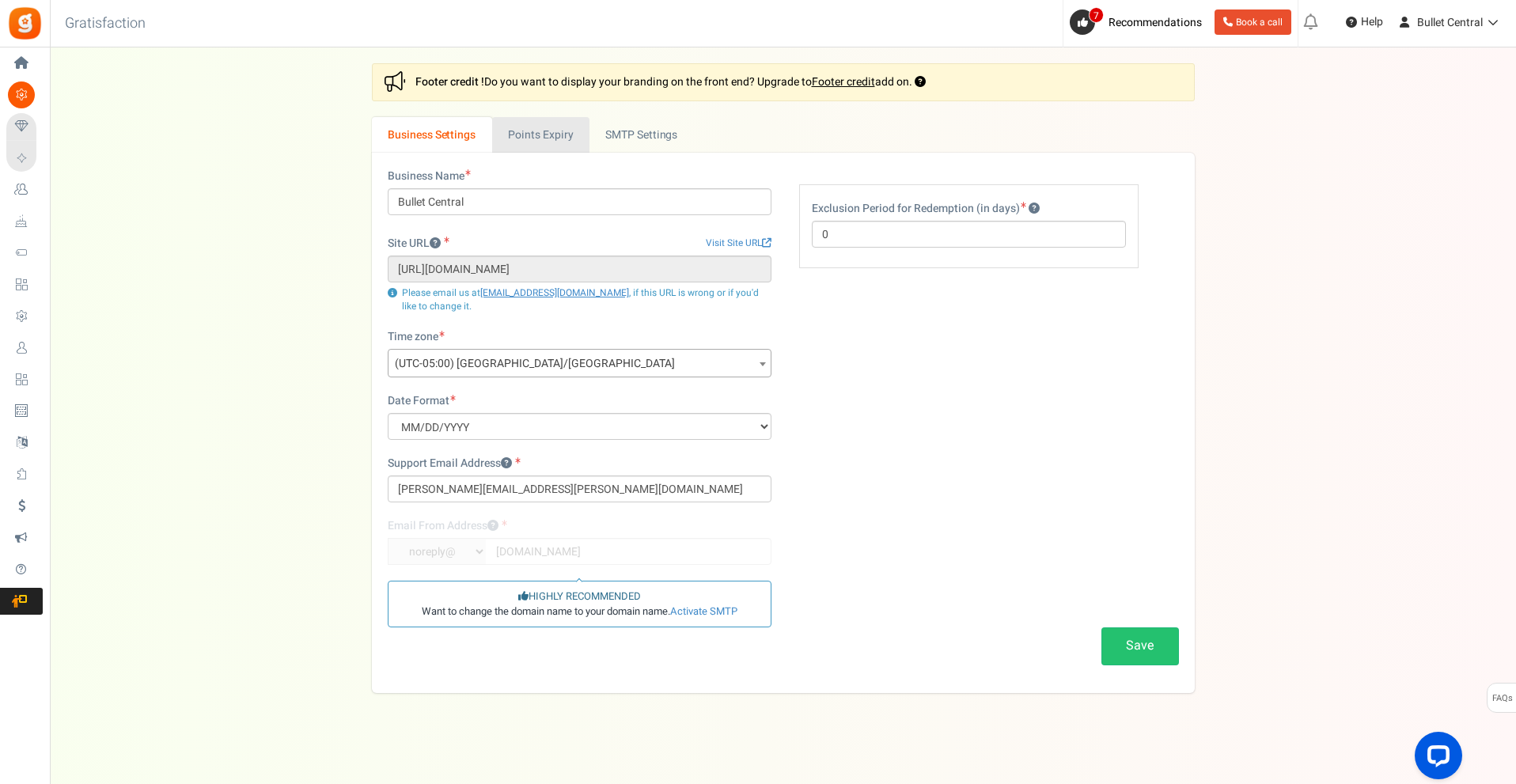
click at [536, 136] on link "Points Expiry" at bounding box center [541, 135] width 98 height 36
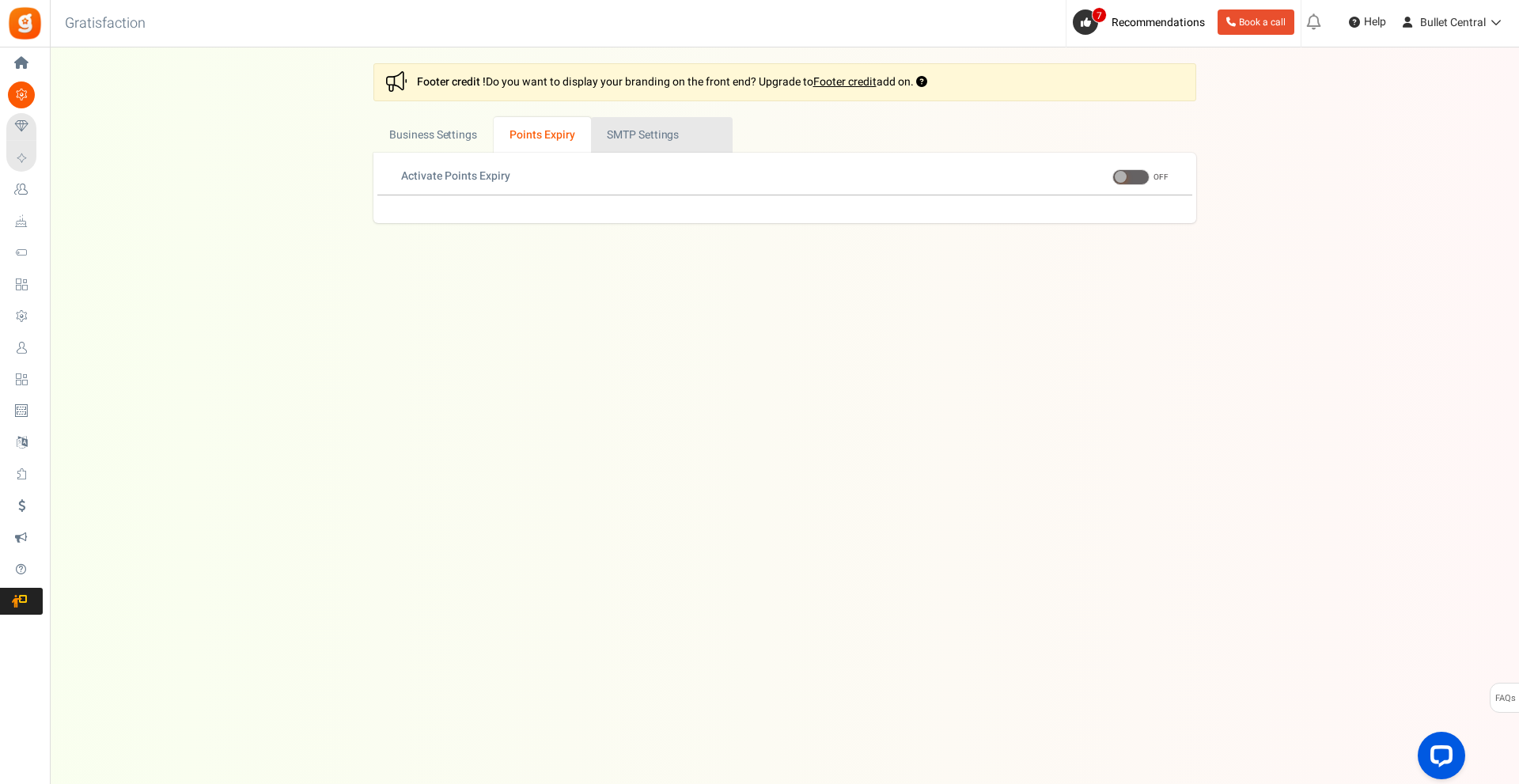
click at [626, 127] on link "Active SMTP Settings" at bounding box center [661, 135] width 142 height 36
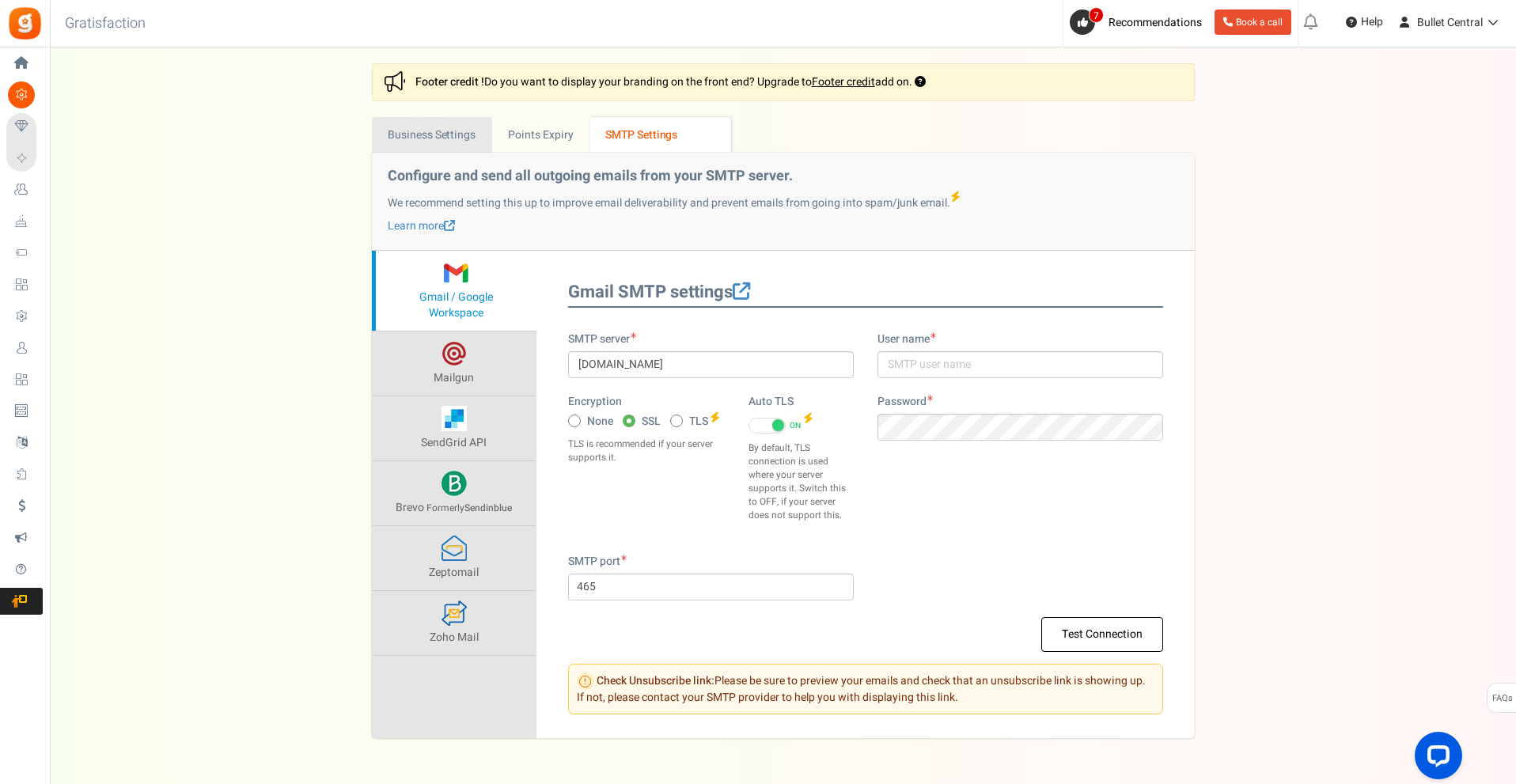
click at [452, 131] on link "Business Settings" at bounding box center [432, 135] width 120 height 36
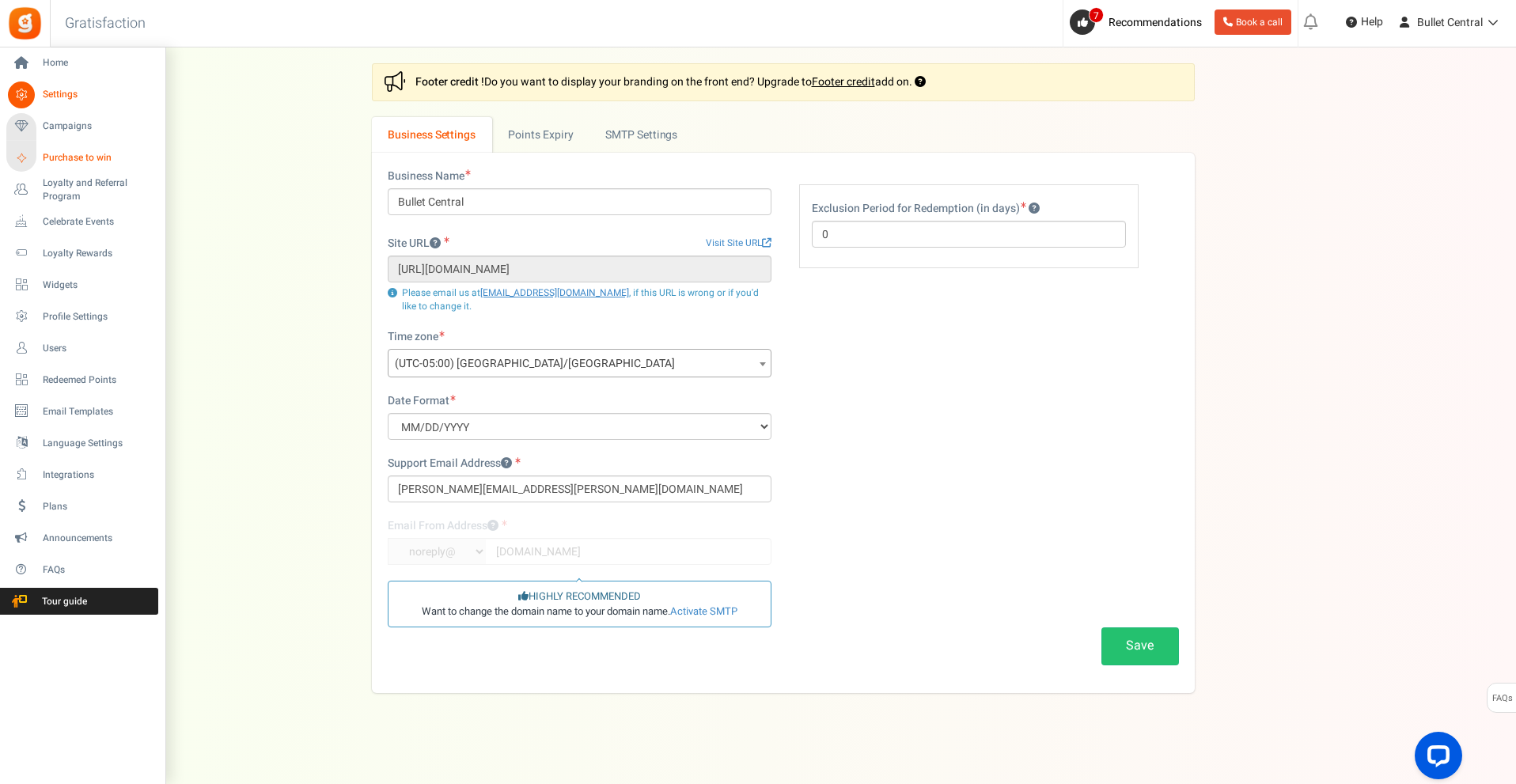
click at [47, 153] on span "Purchase to win" at bounding box center [98, 158] width 111 height 13
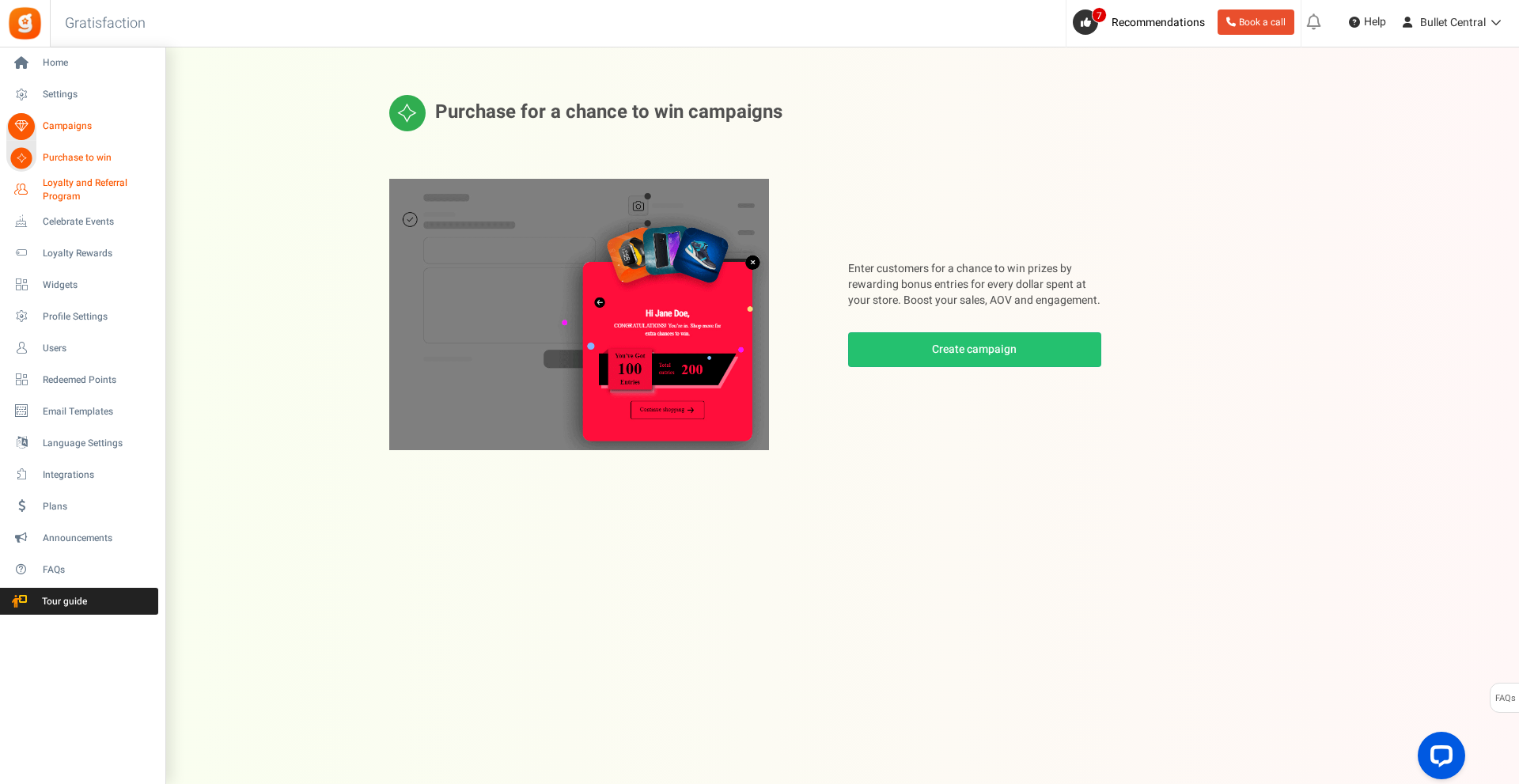
click at [56, 195] on span "Loyalty and Referral Program" at bounding box center [100, 190] width 116 height 27
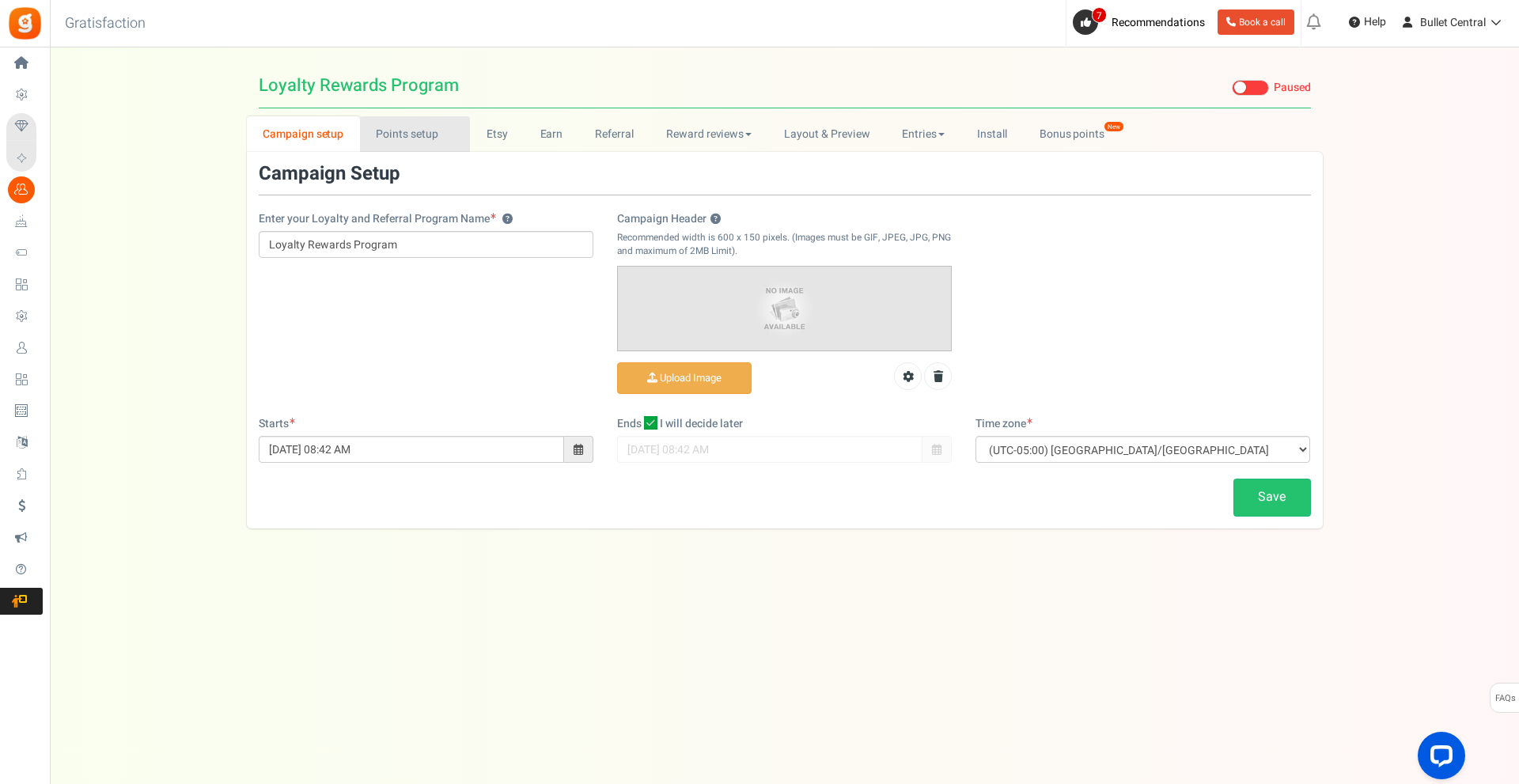
click at [418, 137] on link "Points setup New" at bounding box center [414, 134] width 110 height 36
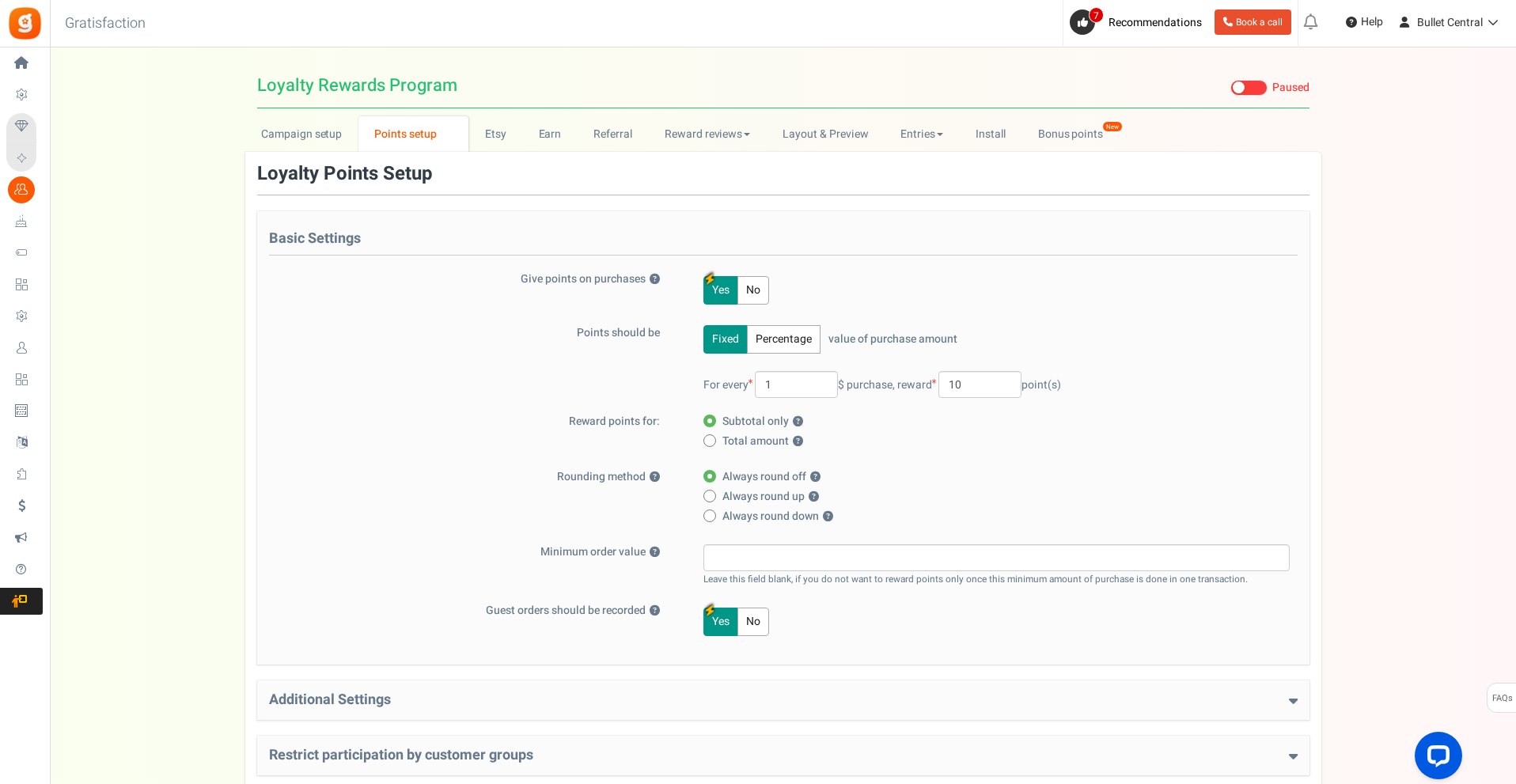
scroll to position [152, 0]
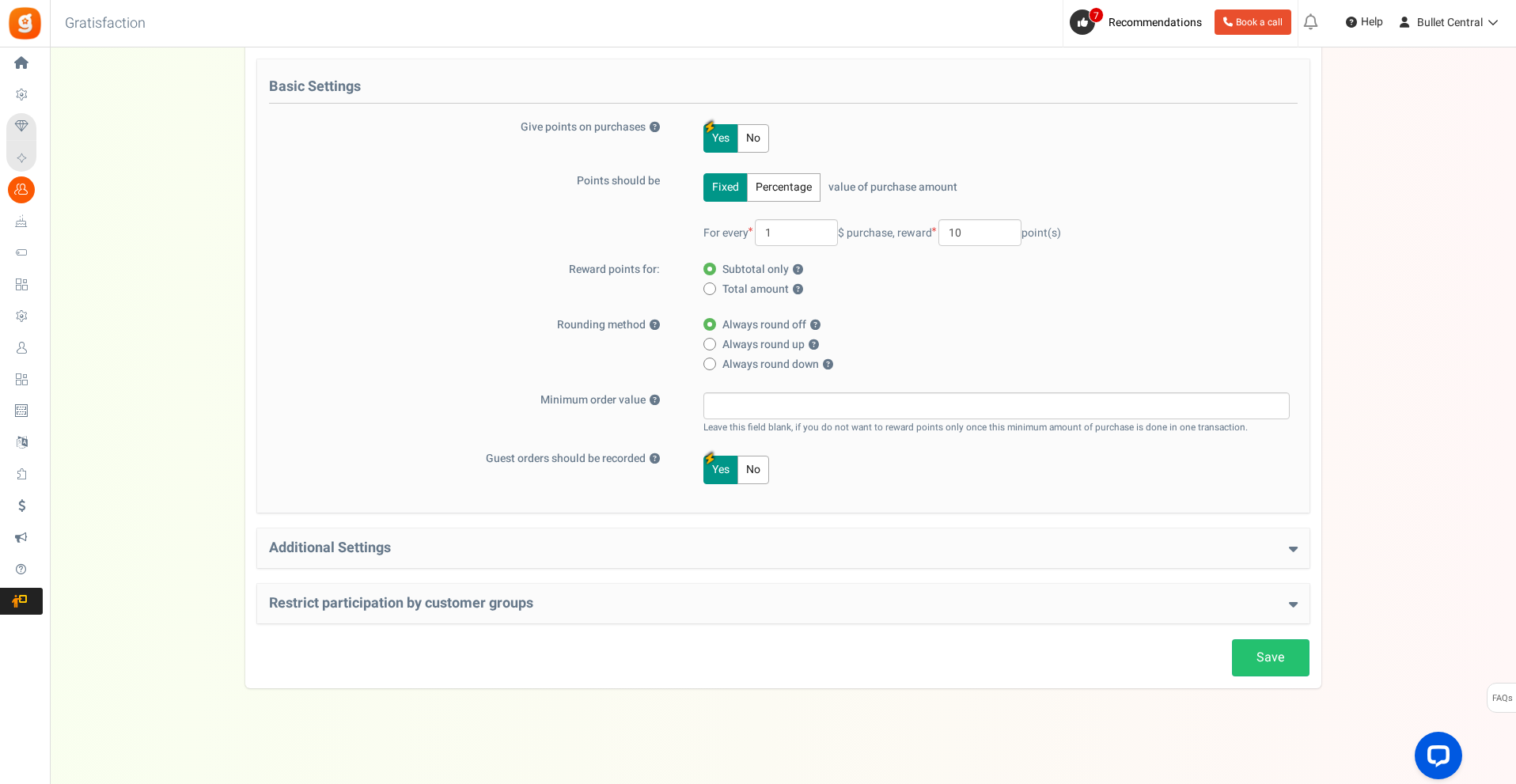
click at [409, 568] on div "Save Loyalty Points Setup Basic Settings Give points on purchases ? Yes No Poin…" at bounding box center [783, 345] width 1052 height 665
click at [397, 557] on div "Additional Settings Welcome Bonus ? Yes No Enter Welcome Points 100 Welcome Not…" at bounding box center [783, 548] width 1052 height 39
click at [419, 546] on h4 "Additional Settings" at bounding box center [782, 547] width 1029 height 16
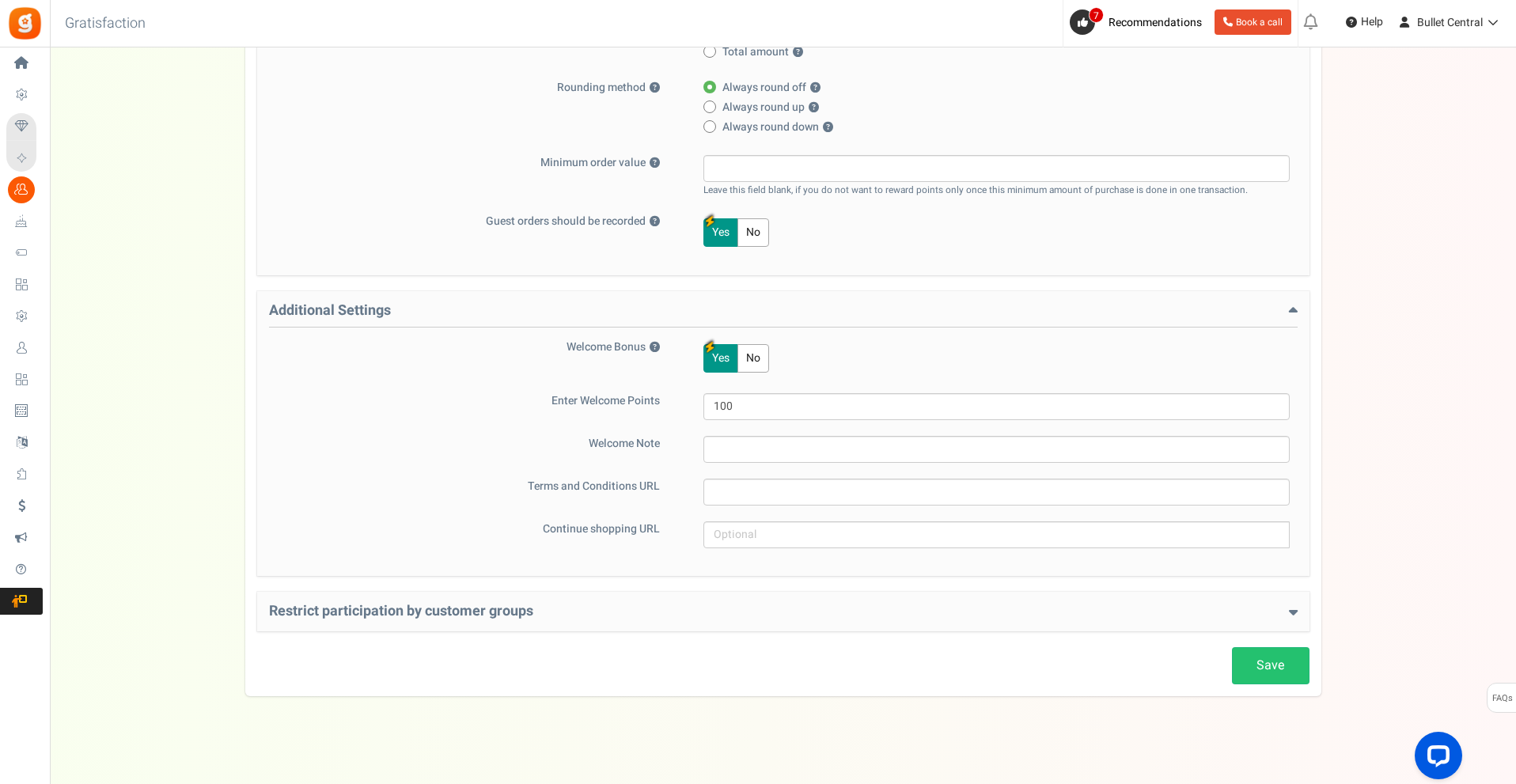
scroll to position [397, 0]
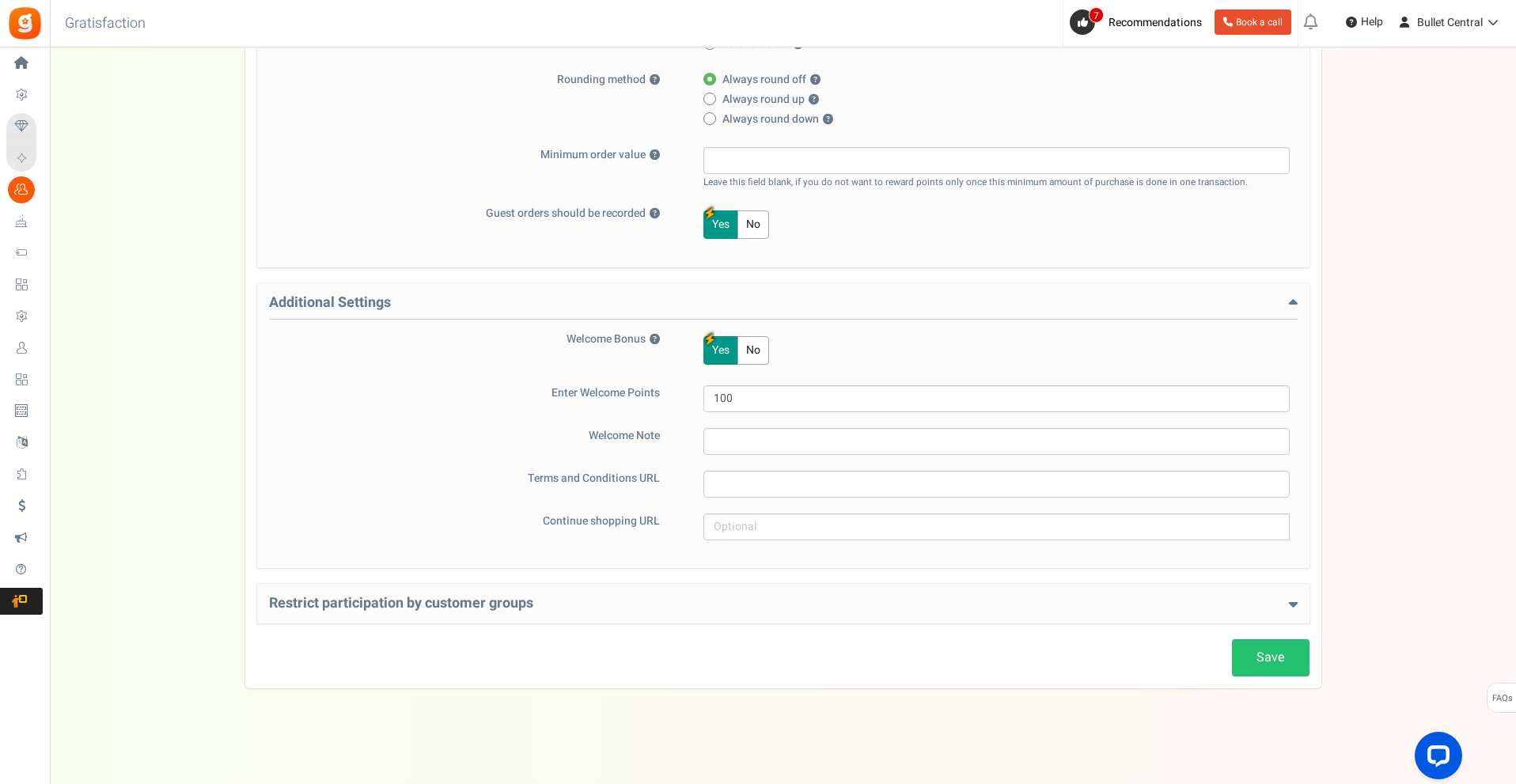
click at [413, 307] on h4 "Additional Settings" at bounding box center [782, 307] width 1029 height 24
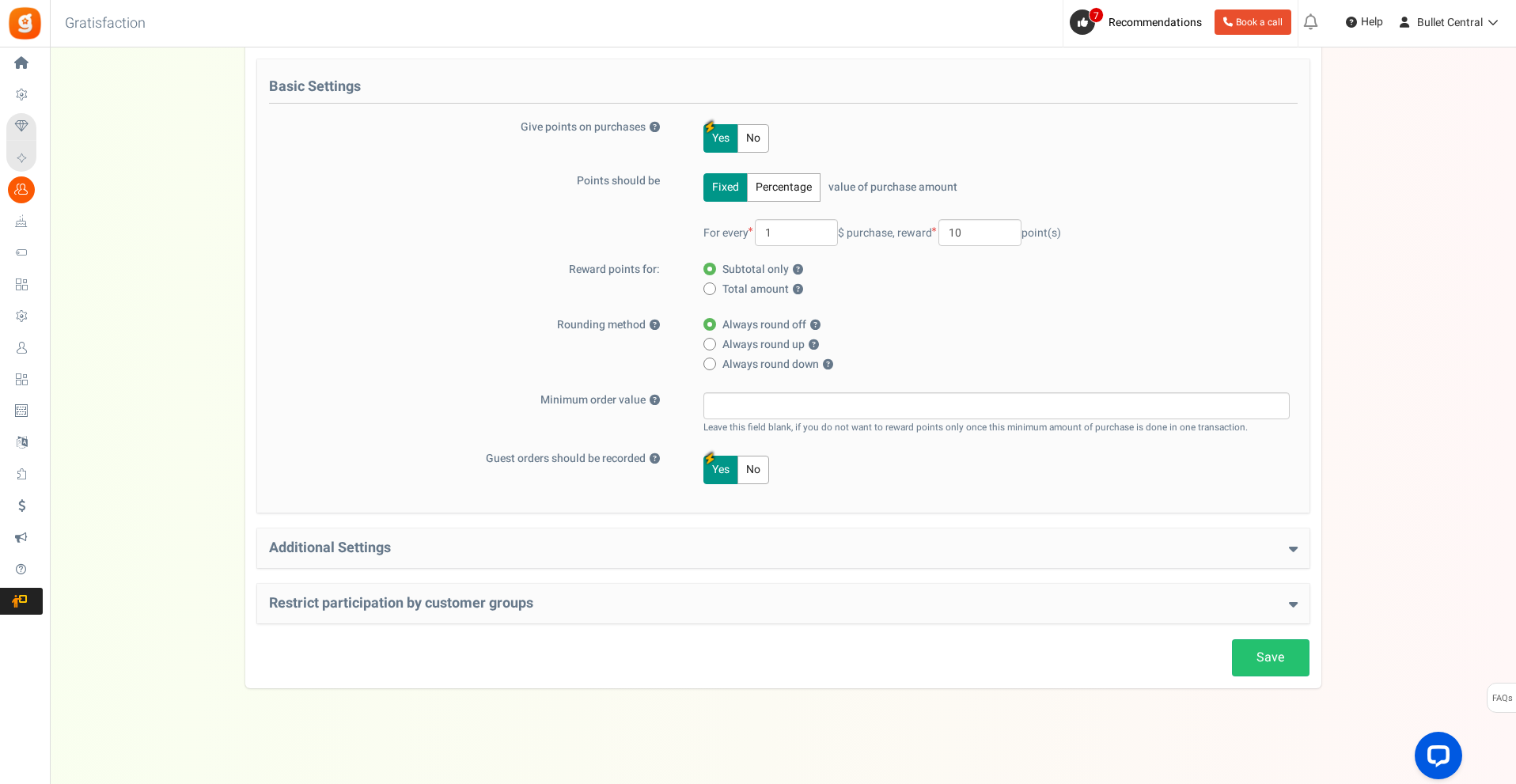
click at [405, 606] on h4 "Restrict participation by customer groups" at bounding box center [782, 603] width 1029 height 16
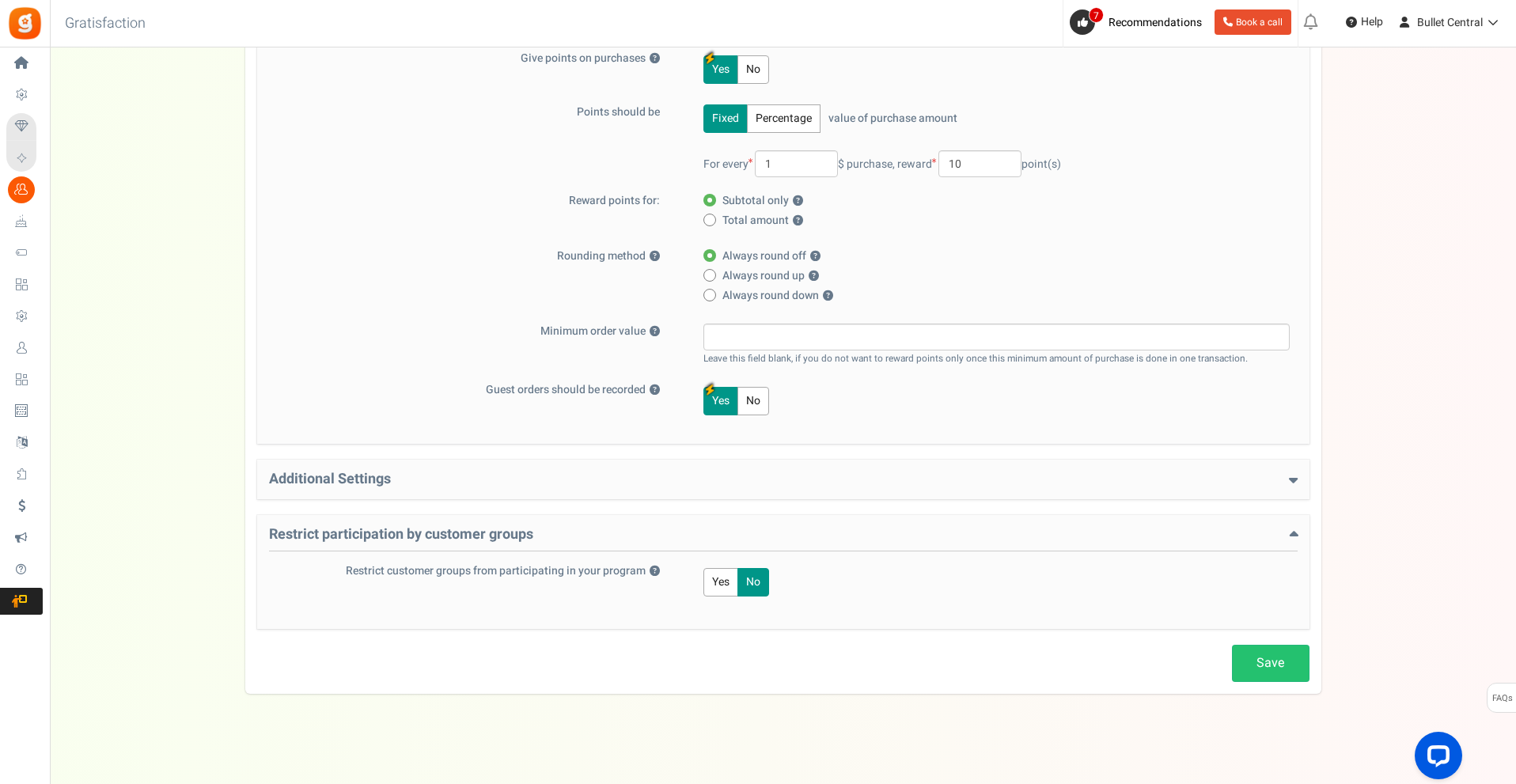
scroll to position [226, 0]
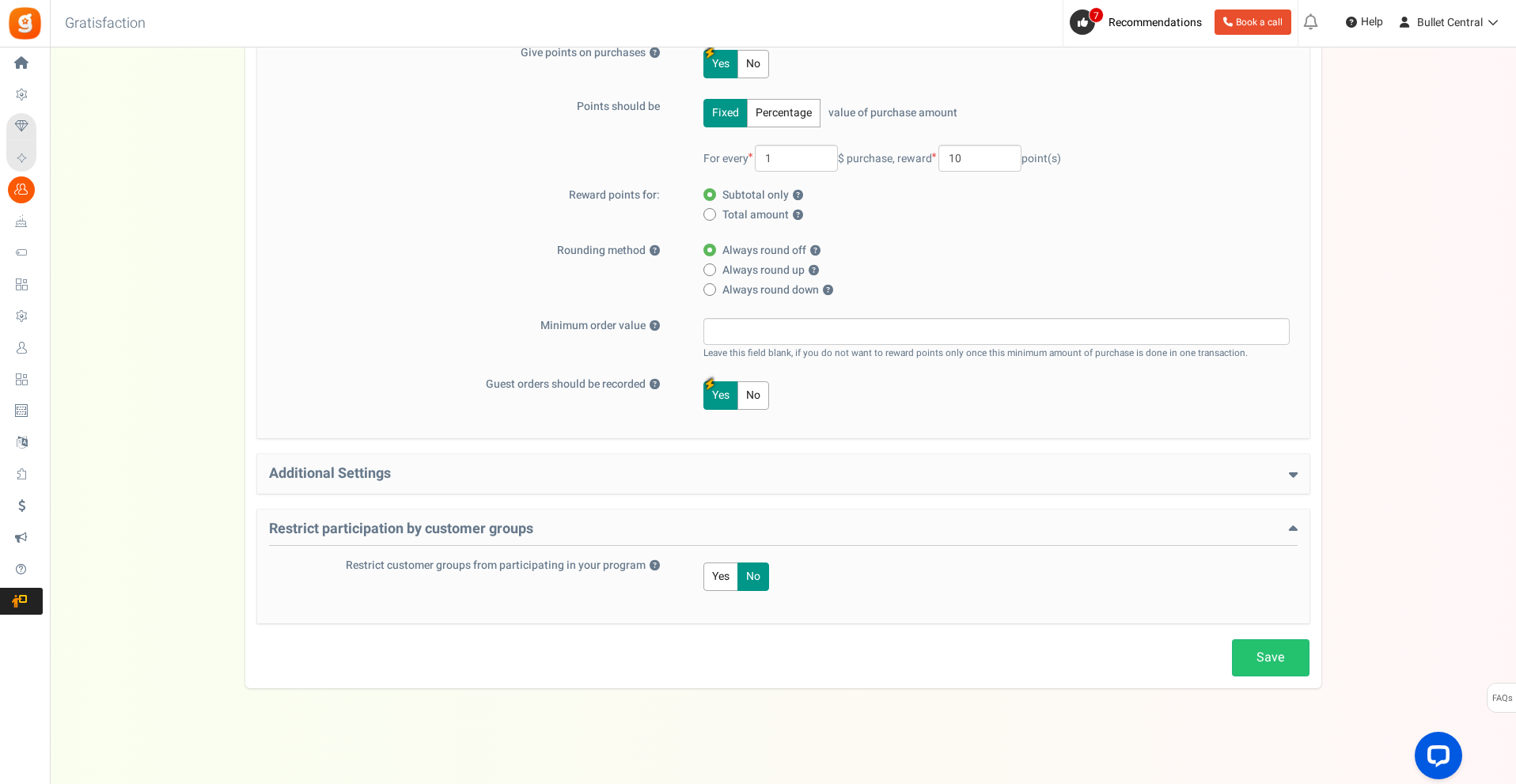
click at [634, 521] on h4 "Restrict participation by customer groups" at bounding box center [782, 533] width 1029 height 24
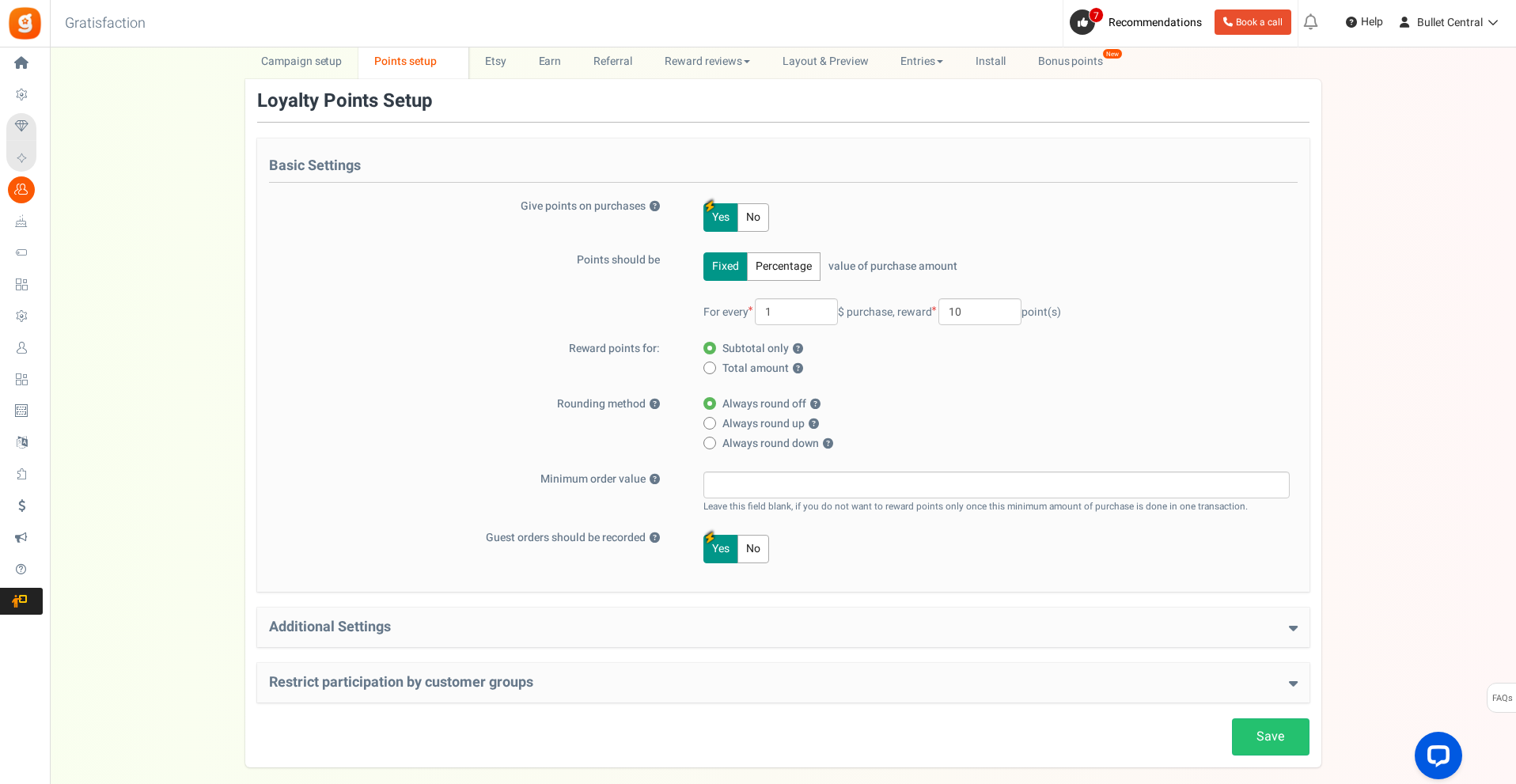
scroll to position [0, 0]
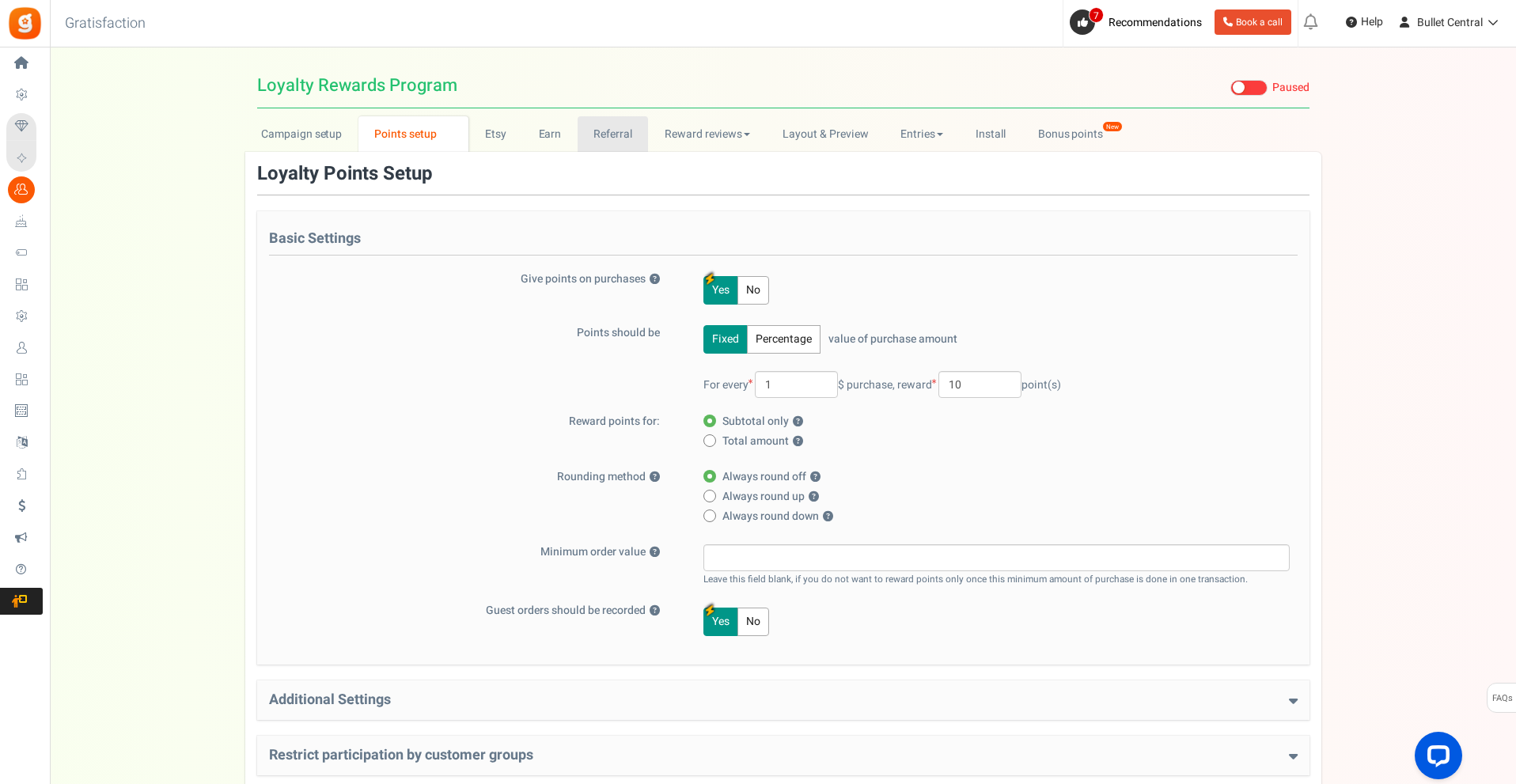
click at [620, 139] on link "Referral" at bounding box center [613, 134] width 71 height 36
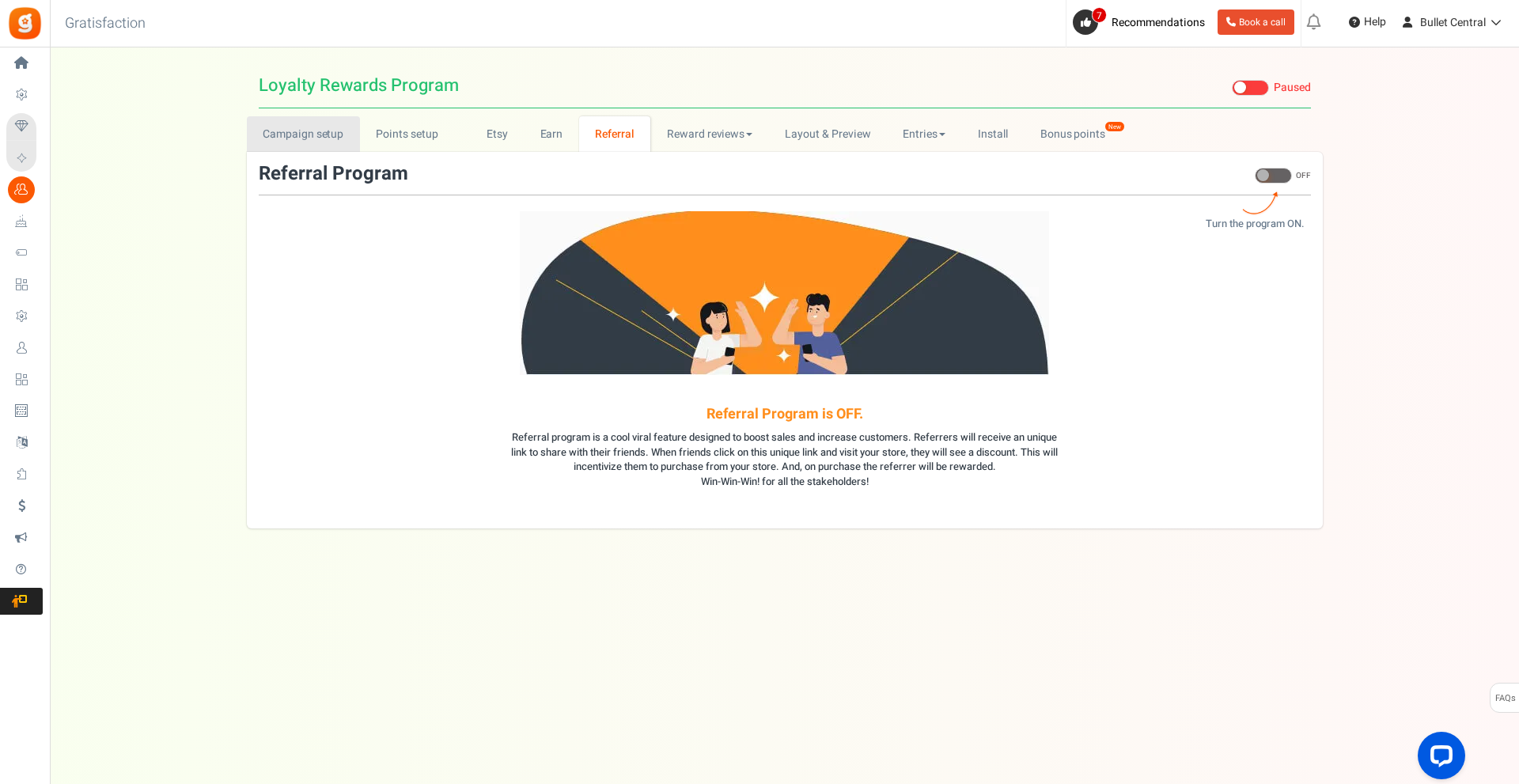
click at [295, 139] on link "Campaign setup" at bounding box center [303, 134] width 113 height 36
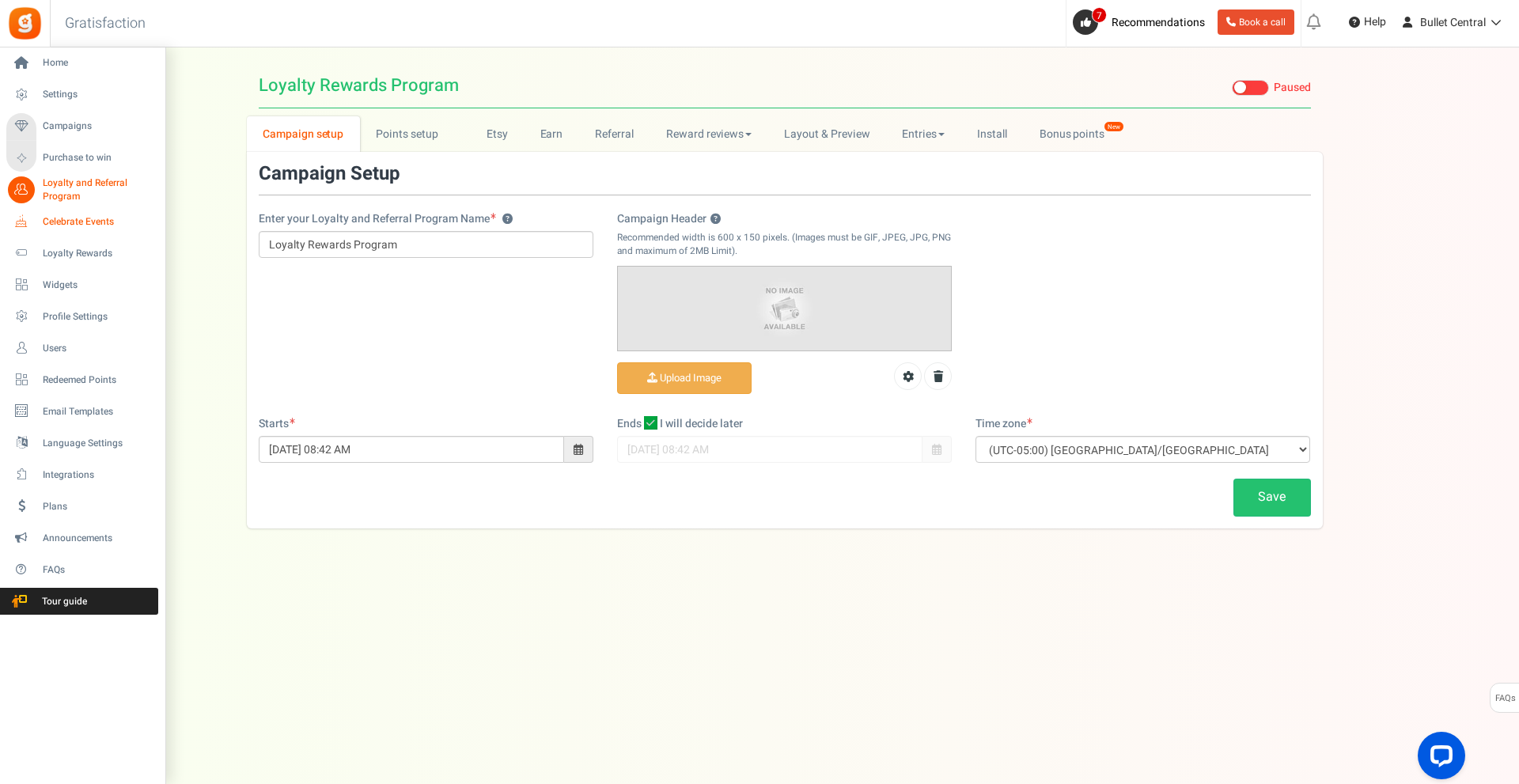
click at [67, 223] on span "Celebrate Events" at bounding box center [98, 222] width 111 height 13
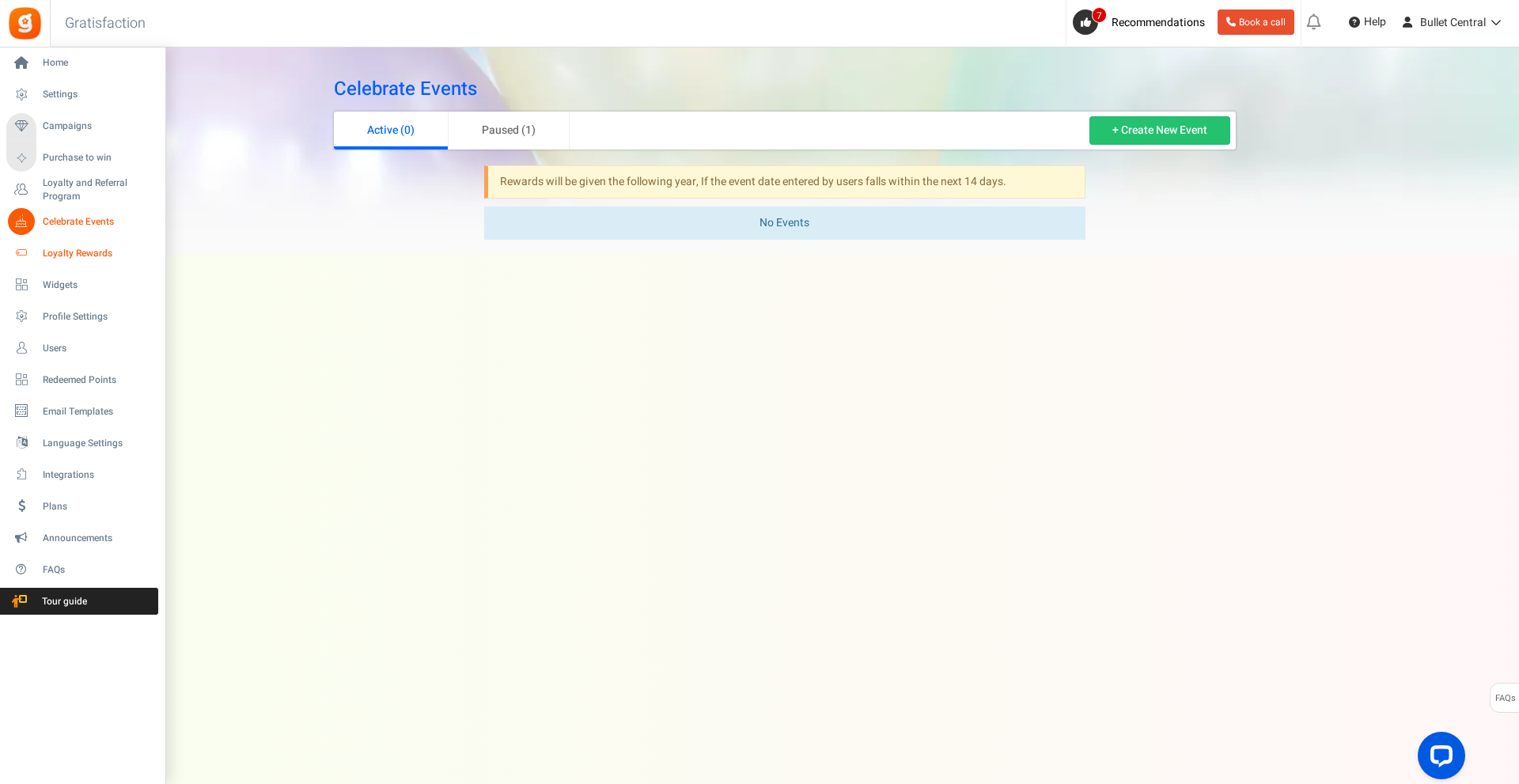
click at [61, 258] on span "Loyalty Rewards" at bounding box center [98, 254] width 111 height 13
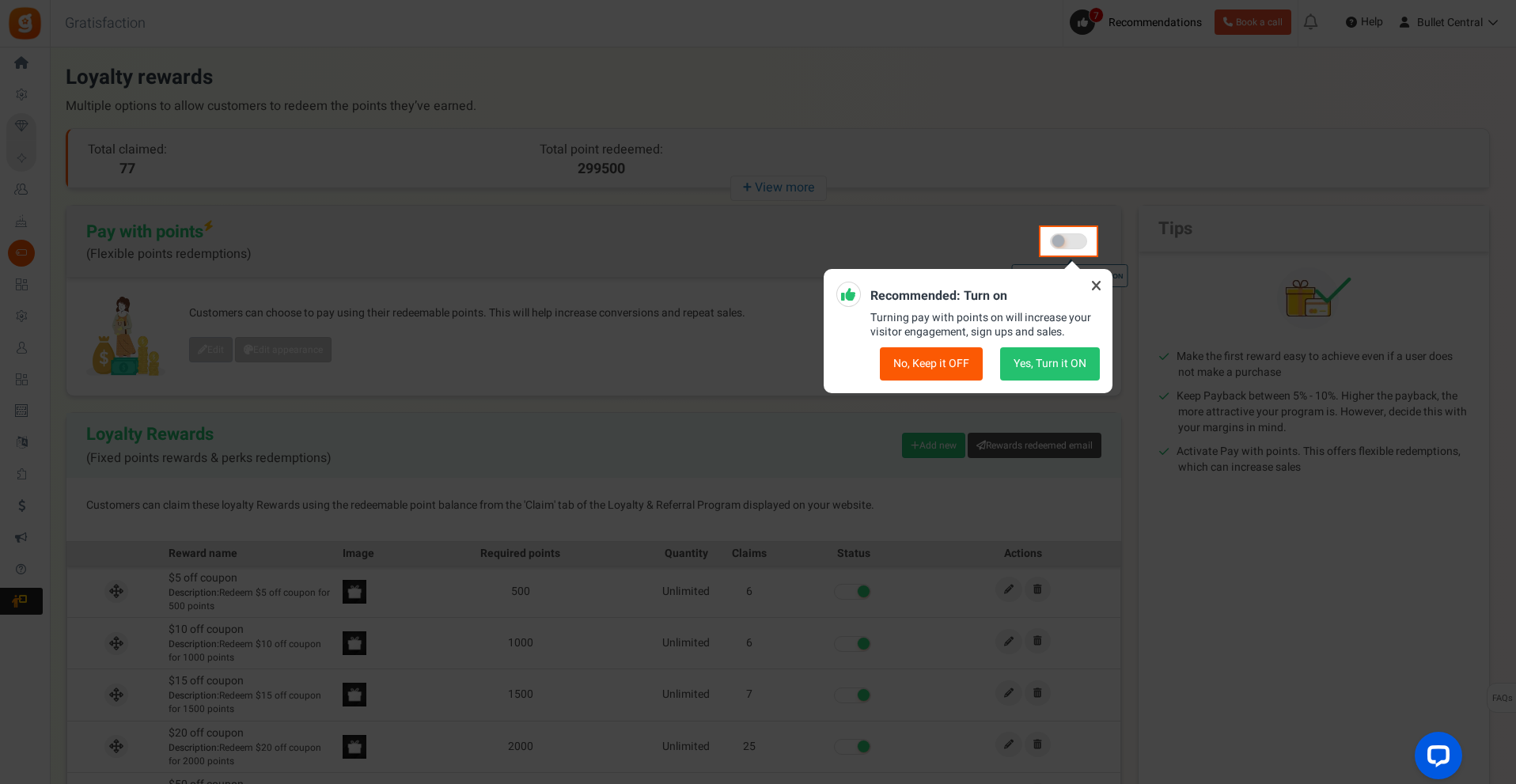
click at [1101, 286] on icon at bounding box center [1095, 285] width 25 height 25
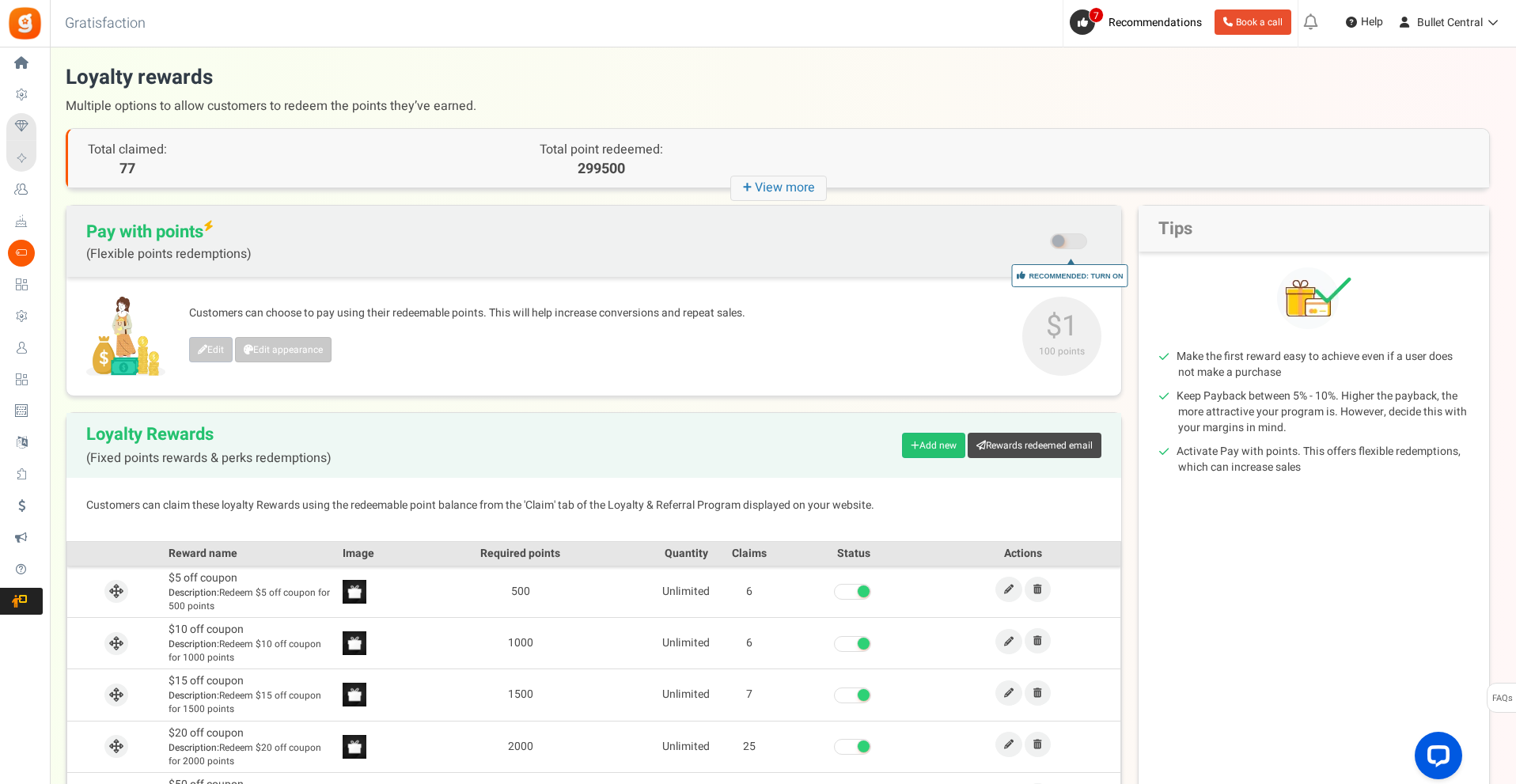
scroll to position [204, 0]
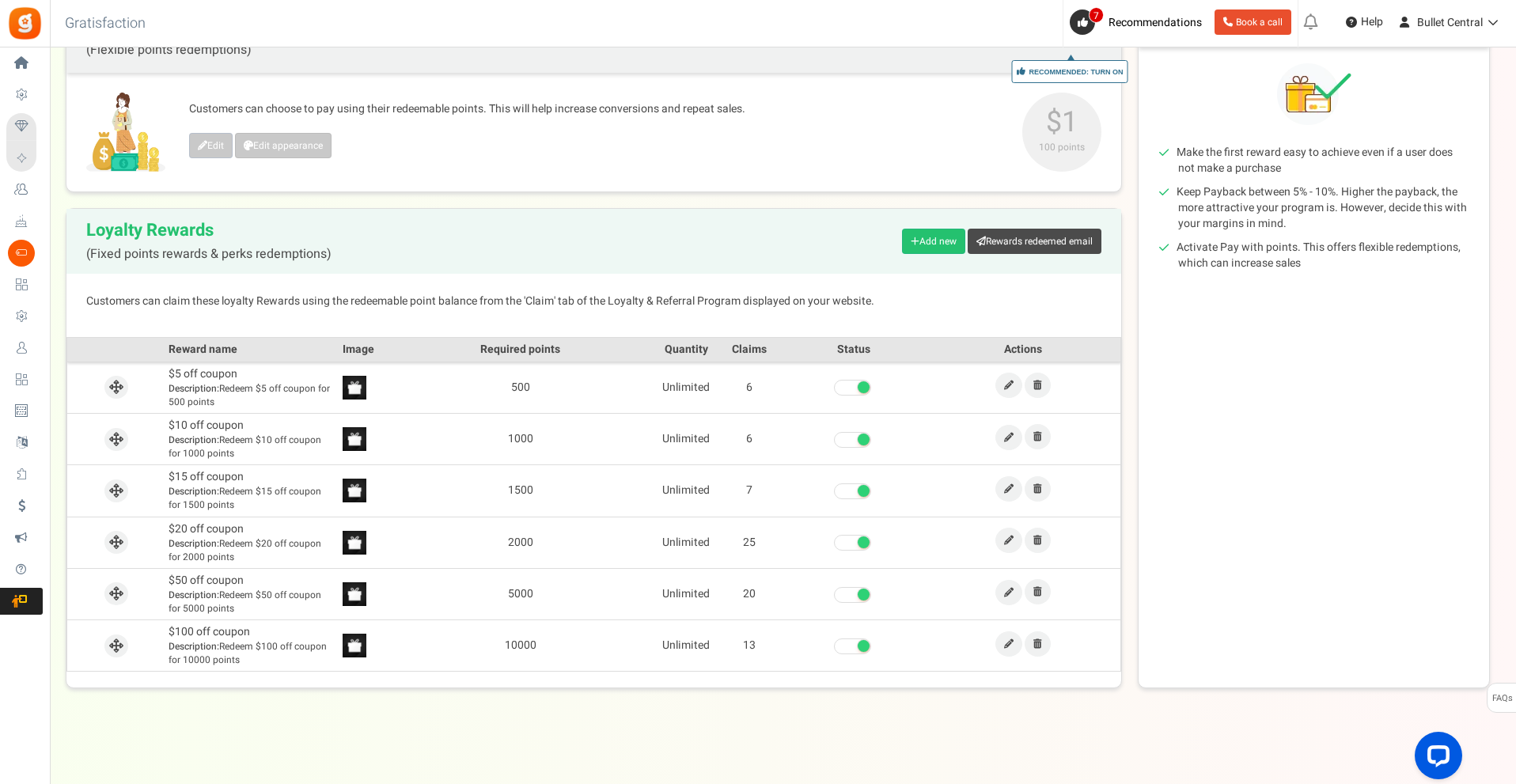
drag, startPoint x: 521, startPoint y: 389, endPoint x: 504, endPoint y: 389, distance: 17.0
click at [504, 389] on td "500" at bounding box center [520, 387] width 269 height 52
click at [625, 701] on div "View less View more × [NEW!] Include taxes and shipping when rewarding points f…" at bounding box center [758, 313] width 1516 height 940
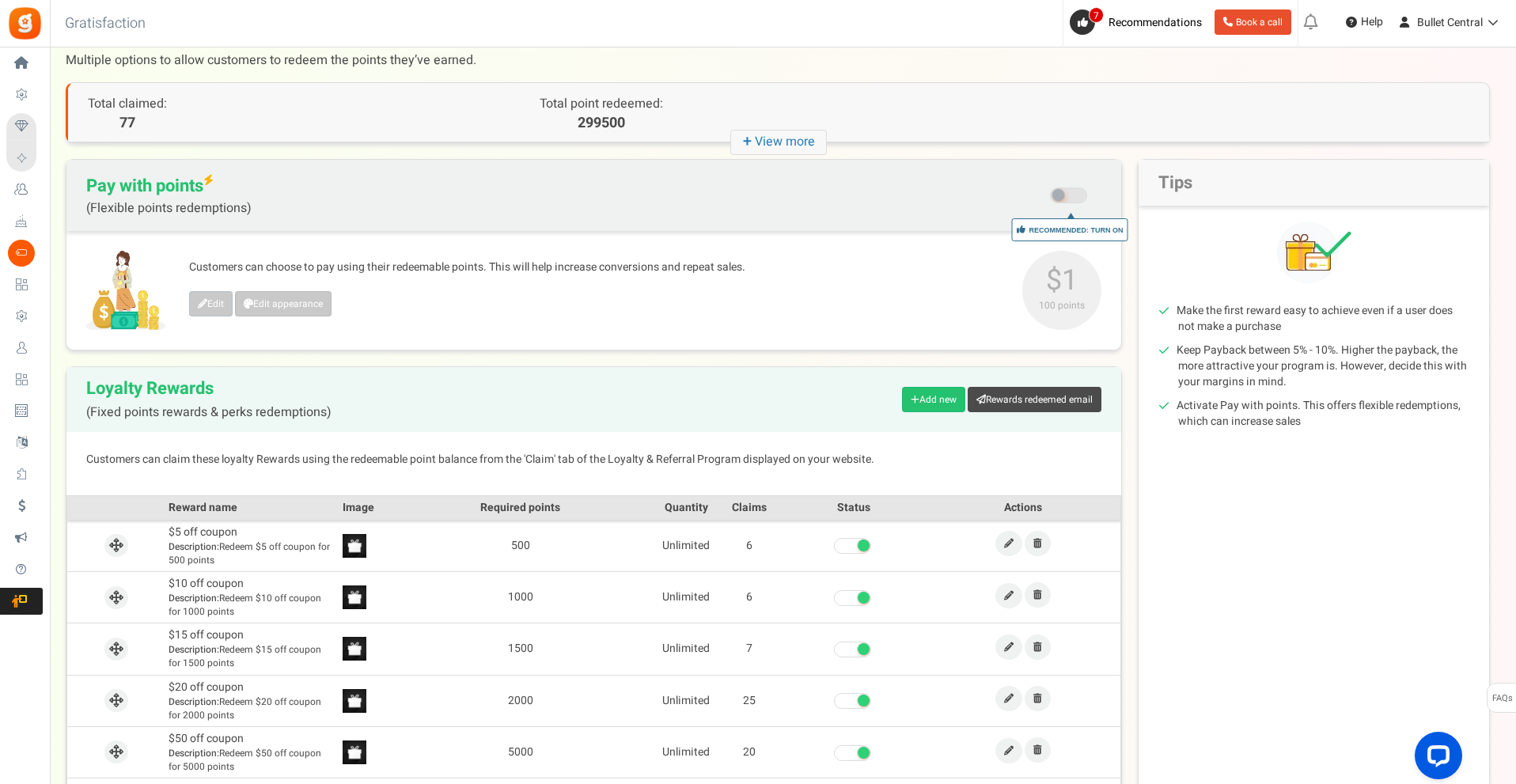
scroll to position [0, 0]
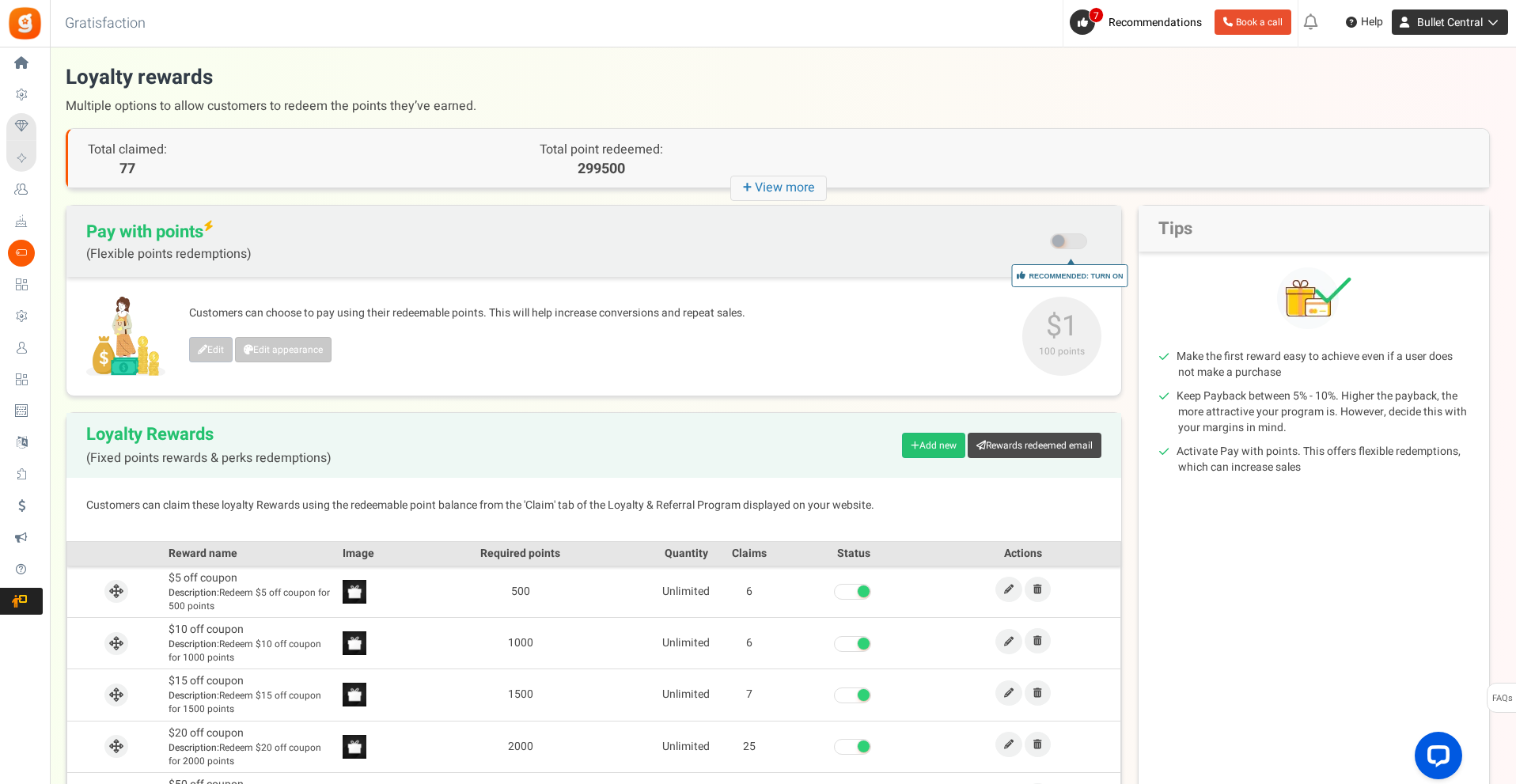
click at [1501, 23] on link "Bullet Central" at bounding box center [1450, 22] width 116 height 25
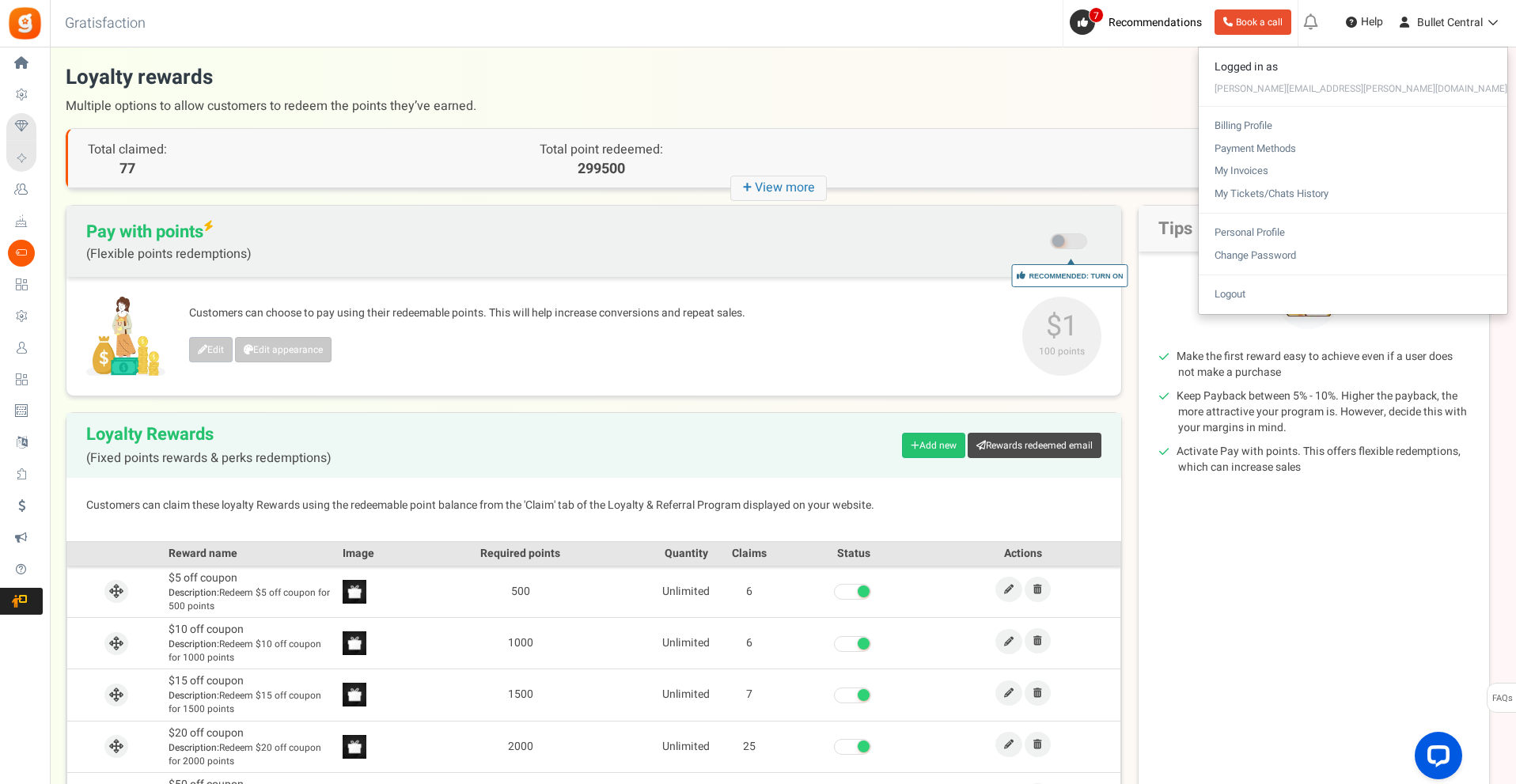
drag, startPoint x: 1314, startPoint y: 95, endPoint x: 1313, endPoint y: 79, distance: 16.0
click at [1313, 94] on span "Multiple options to allow customers to redeem the points they’ve earned." at bounding box center [778, 106] width 1424 height 28
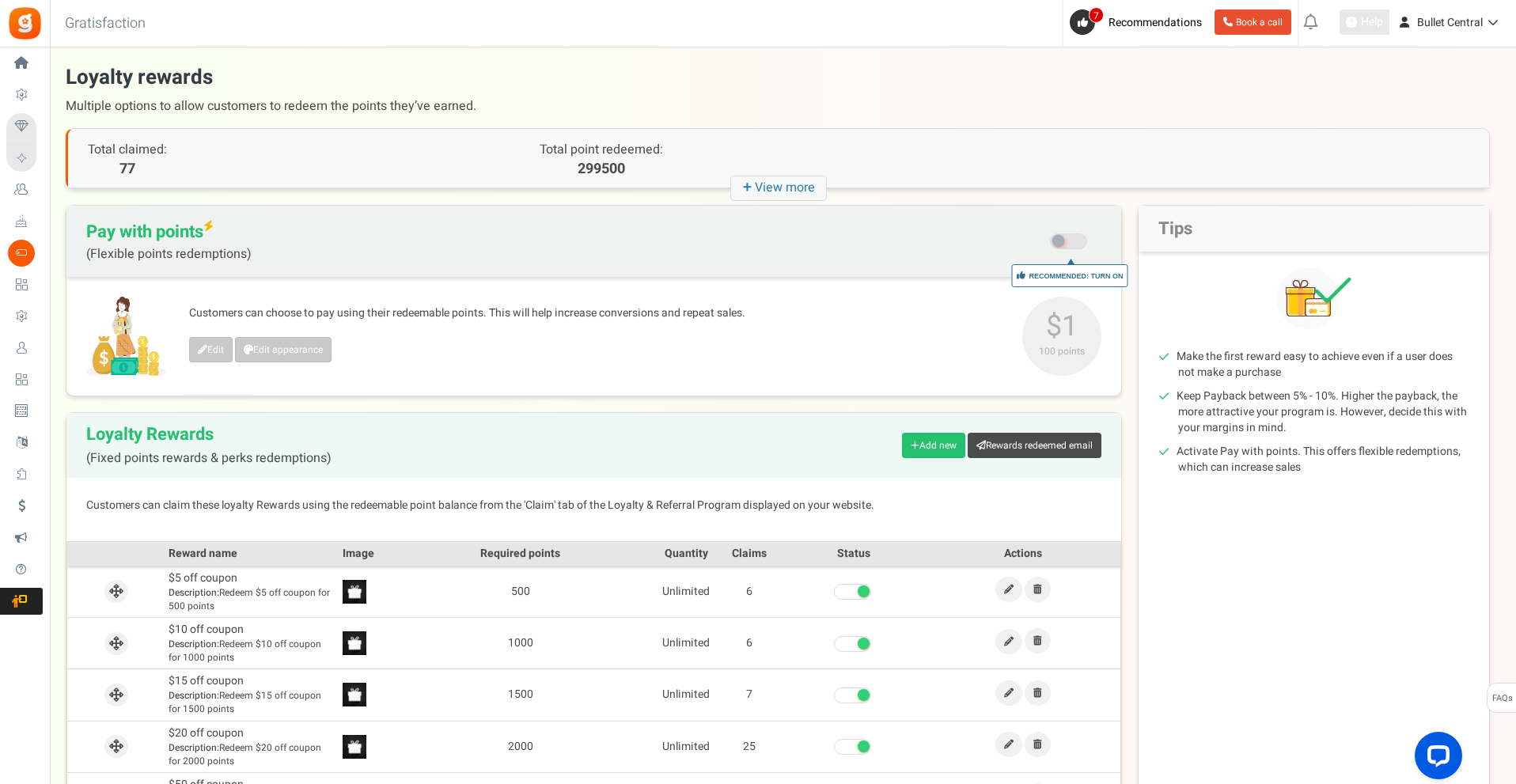
click at [1353, 20] on icon at bounding box center [1352, 23] width 11 height 11
